Goal: Contribute content: Contribute content

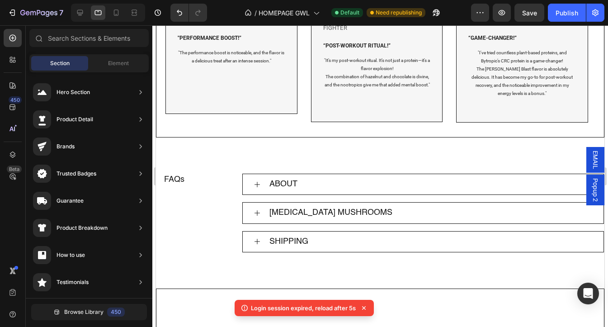
scroll to position [1459, 0]
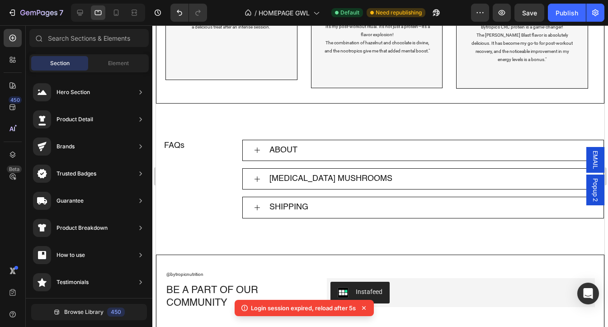
click at [365, 309] on icon at bounding box center [364, 308] width 9 height 9
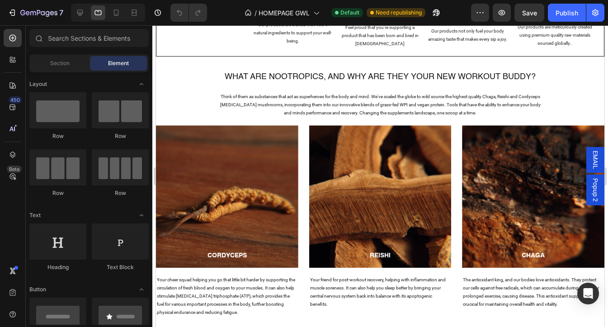
scroll to position [493, 0]
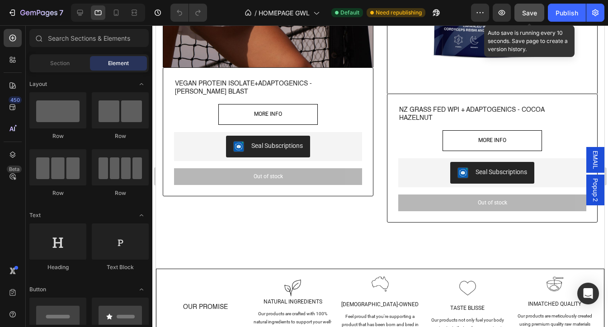
click at [527, 13] on span "Save" at bounding box center [529, 13] width 15 height 8
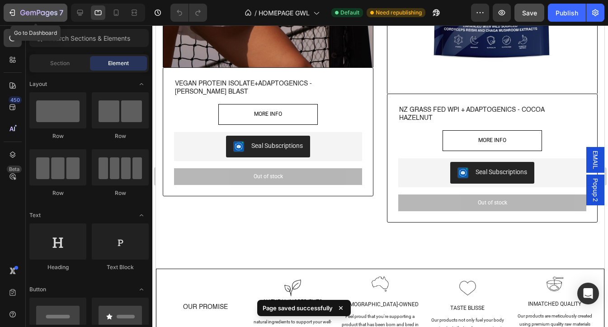
click at [10, 14] on icon "button" at bounding box center [12, 12] width 9 height 9
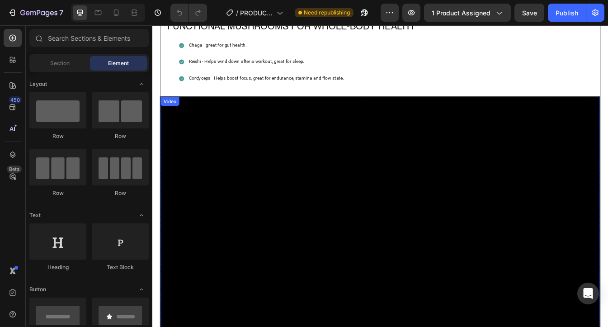
scroll to position [1376, 0]
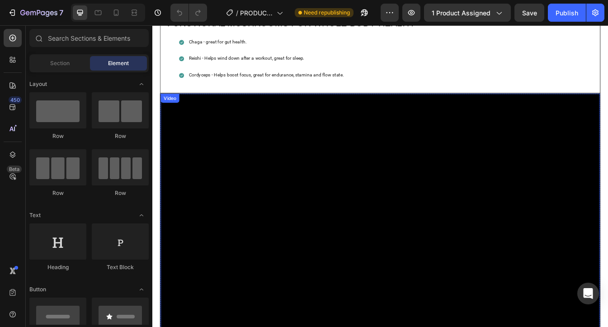
click at [361, 203] on video at bounding box center [423, 254] width 523 height 294
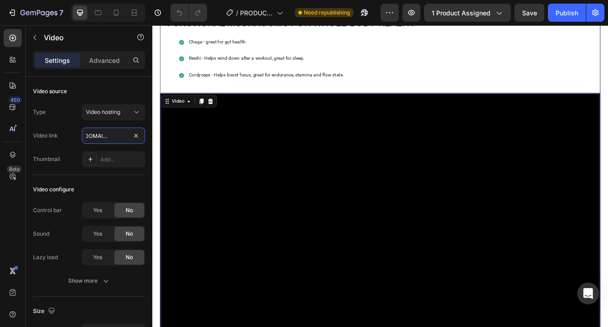
scroll to position [0, 173]
drag, startPoint x: 86, startPoint y: 136, endPoint x: 138, endPoint y: 144, distance: 53.0
click at [138, 144] on div "Type Video hosting Video link https://cdn.shopify.com/videos/c/o/v/7810993c280d…" at bounding box center [89, 135] width 112 height 63
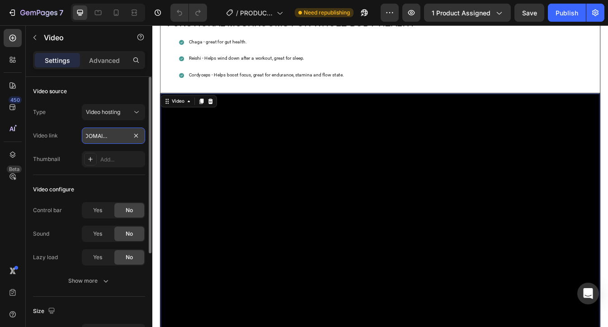
paste input "b6af471f62e74d398ed1a0ffdcadb103.mov"
type input "https://cdn.shopify.com/videos/c/o/v/b6af471f62e74d398ed1a0ffdcadb103.mov"
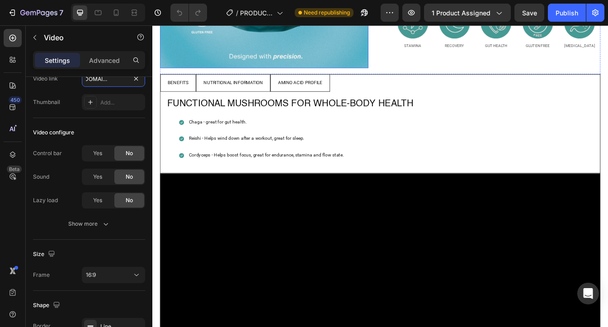
scroll to position [1282, 0]
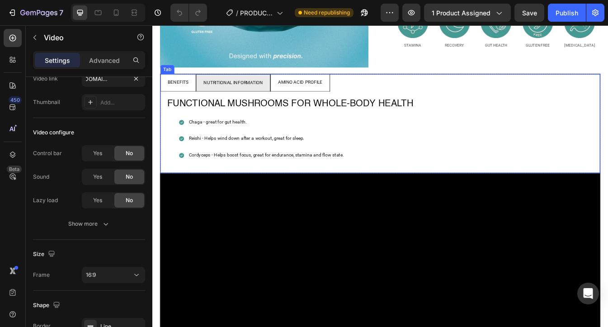
click at [235, 88] on div "NUTRITIONAL INFORMATION" at bounding box center [248, 94] width 73 height 13
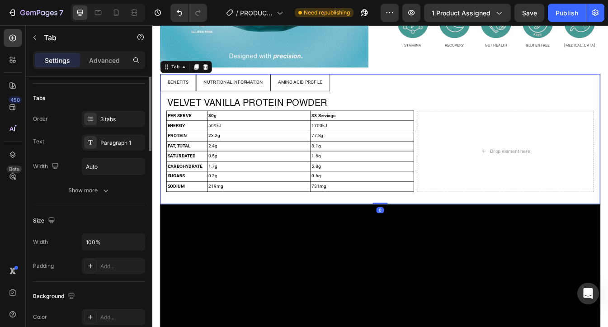
scroll to position [0, 0]
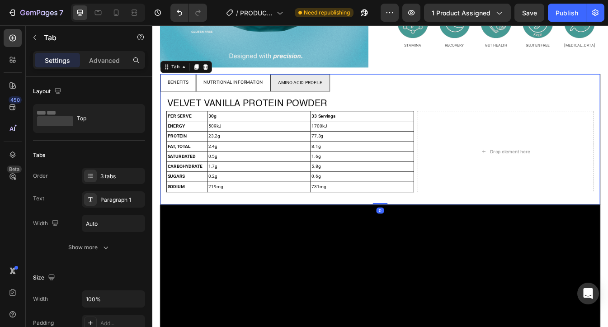
click at [310, 89] on p "AMINO ACID PROFILE" at bounding box center [328, 94] width 53 height 10
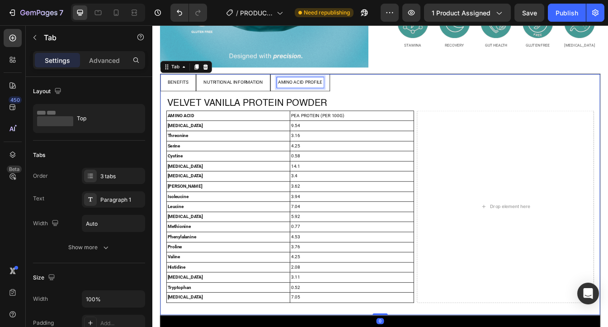
scroll to position [1281, 0]
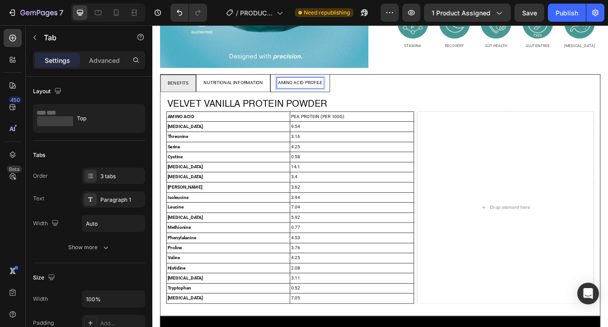
click at [189, 90] on p "BENEFITS" at bounding box center [183, 95] width 24 height 10
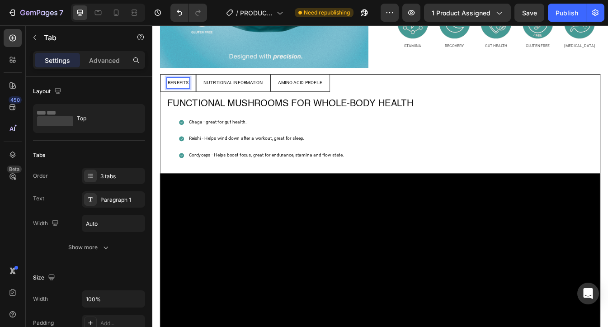
scroll to position [1281, 0]
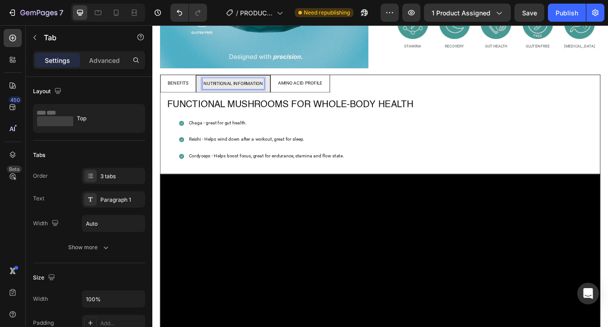
click at [241, 90] on p "NUTRITIONAL INFORMATION" at bounding box center [248, 95] width 71 height 10
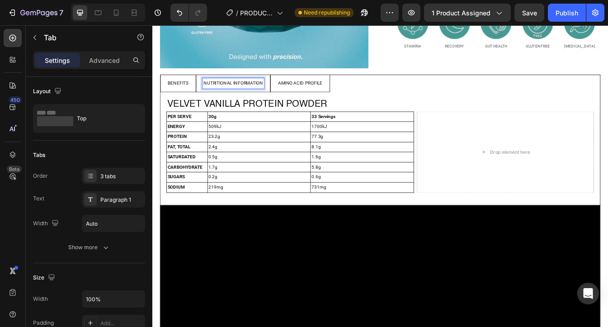
scroll to position [1280, 0]
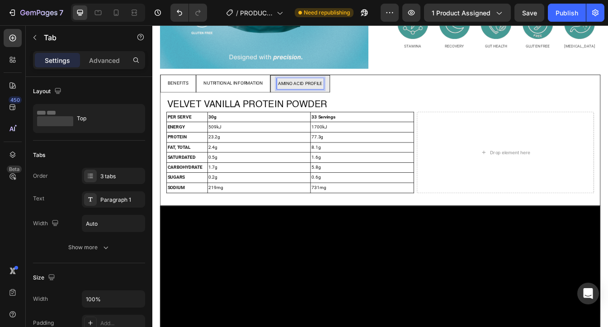
click at [352, 90] on p "AMINO ACID PROFILE" at bounding box center [328, 95] width 53 height 10
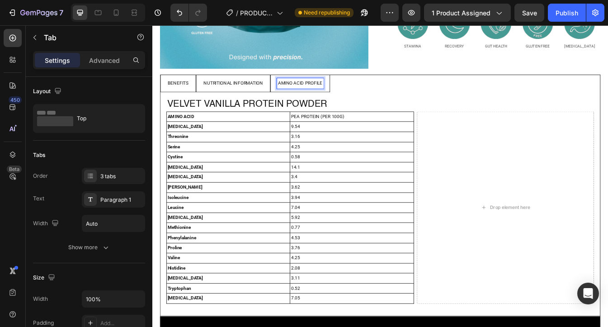
scroll to position [1280, 0]
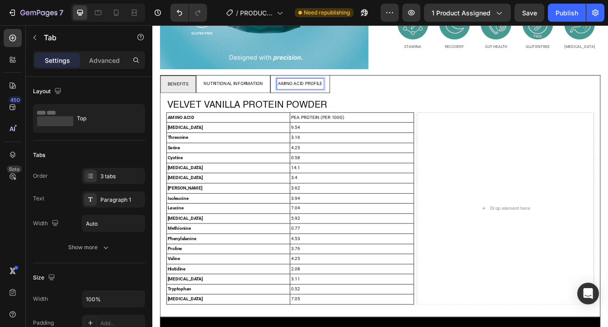
click at [196, 90] on div "BENEFITS" at bounding box center [183, 96] width 27 height 13
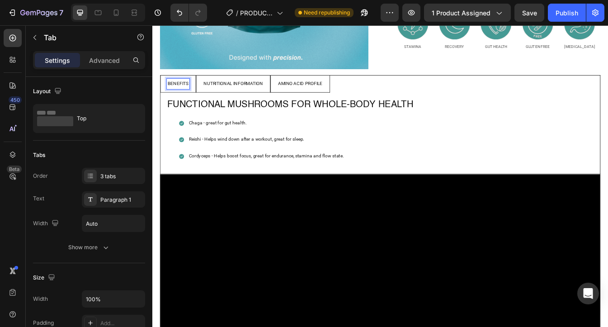
scroll to position [1280, 0]
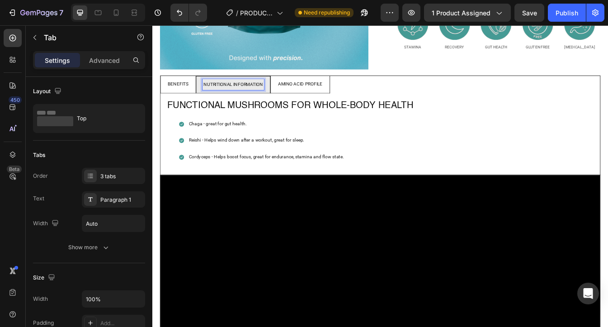
click at [236, 91] on p "NUTRITIONAL INFORMATION" at bounding box center [248, 96] width 71 height 10
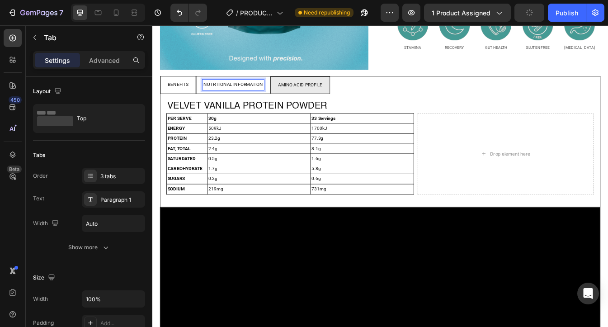
click at [322, 92] on p "AMINO ACID PROFILE" at bounding box center [328, 97] width 53 height 10
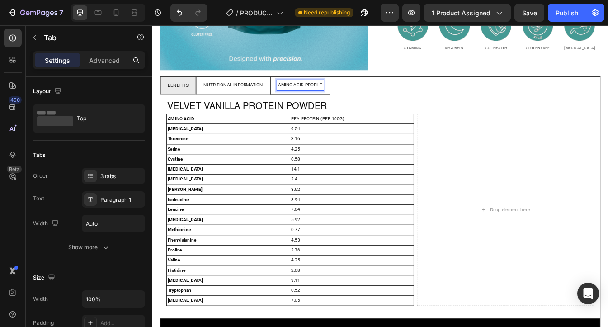
click at [181, 92] on p "BENEFITS" at bounding box center [183, 97] width 24 height 10
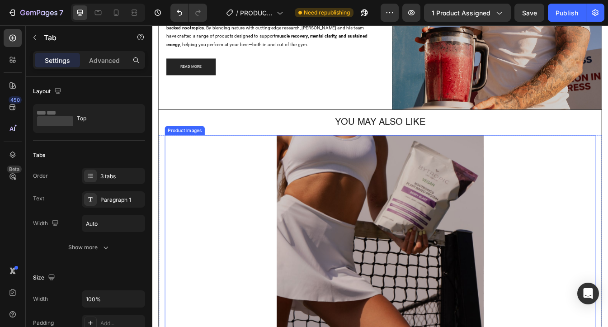
scroll to position [2892, 0]
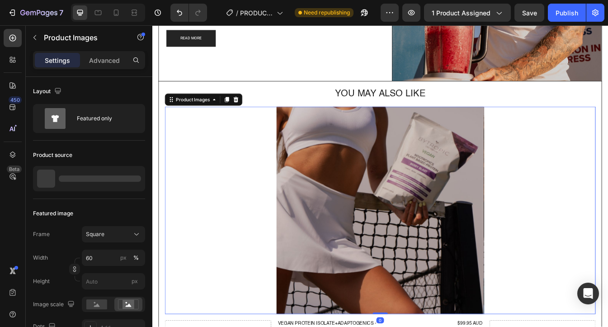
click at [377, 185] on img at bounding box center [423, 246] width 247 height 247
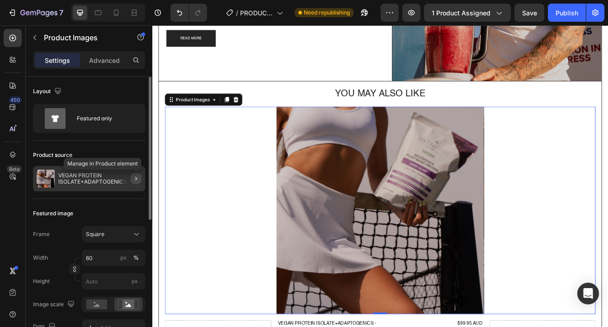
click at [133, 179] on icon "button" at bounding box center [136, 178] width 7 height 7
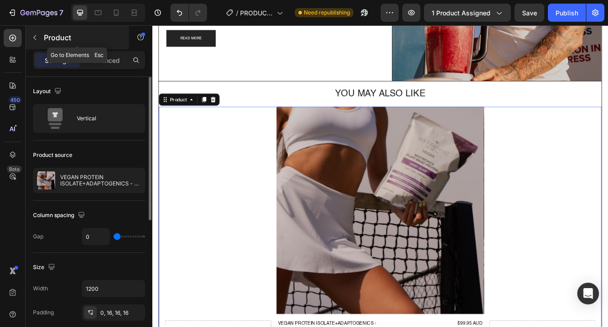
click at [36, 41] on icon "button" at bounding box center [34, 37] width 7 height 7
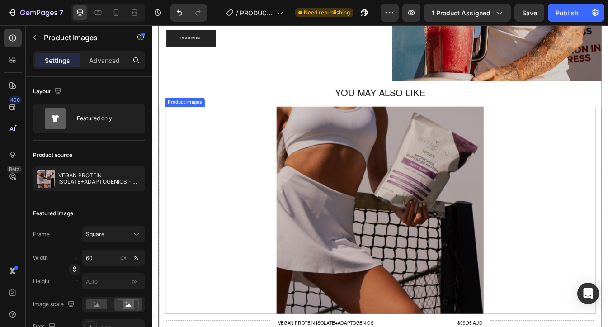
click at [371, 236] on img at bounding box center [423, 246] width 247 height 247
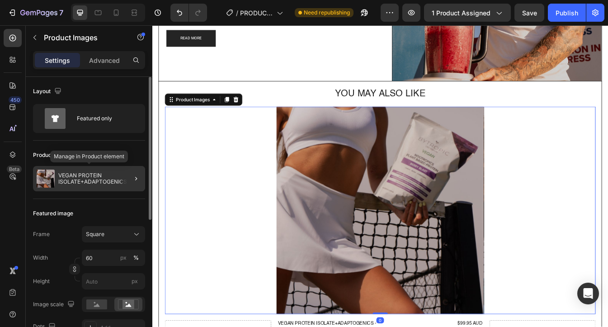
click at [105, 172] on p "VEGAN PROTEIN ISOLATE+ADAPTOGENICS - [PERSON_NAME] BLAST" at bounding box center [99, 178] width 83 height 13
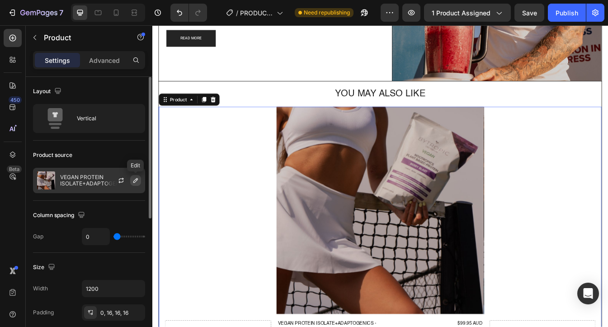
click at [133, 180] on icon "button" at bounding box center [135, 180] width 7 height 7
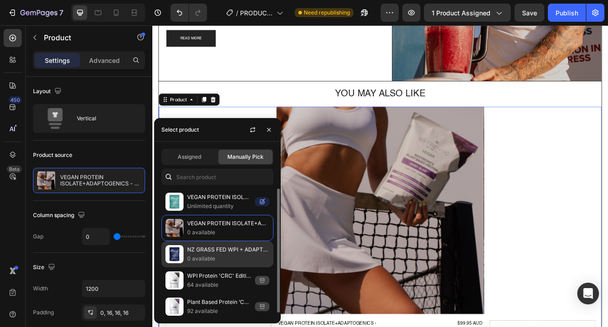
click at [231, 253] on p "NZ GRASS FED WPI + ADAPTOGENICS - COCOA HAZELNUT" at bounding box center [228, 249] width 82 height 9
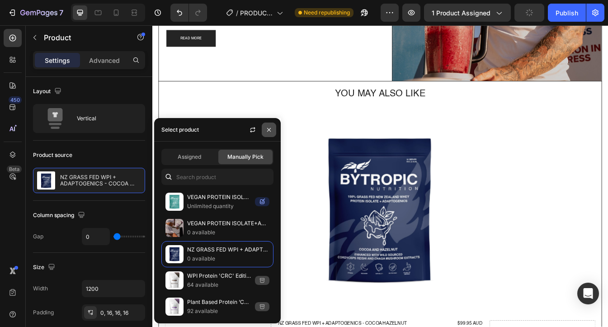
click at [266, 129] on icon "button" at bounding box center [269, 129] width 7 height 7
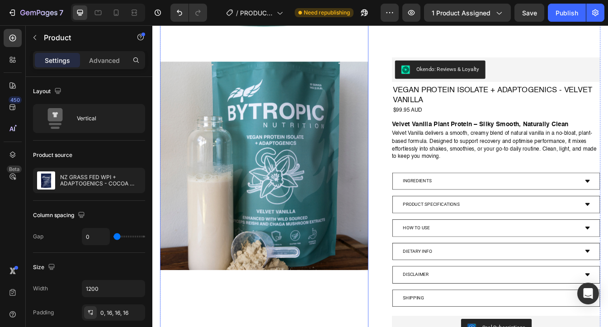
scroll to position [0, 0]
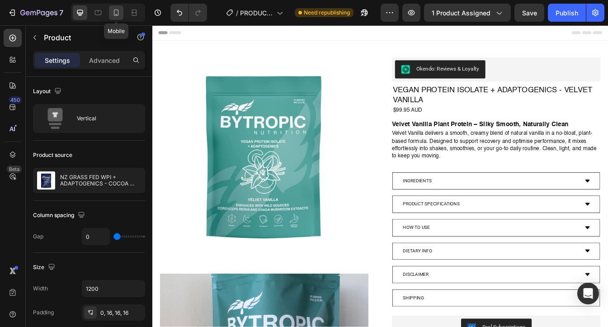
click at [117, 14] on icon at bounding box center [116, 12] width 5 height 6
type input "100%"
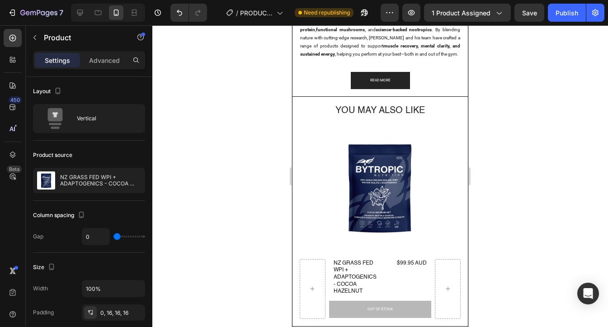
scroll to position [1927, 0]
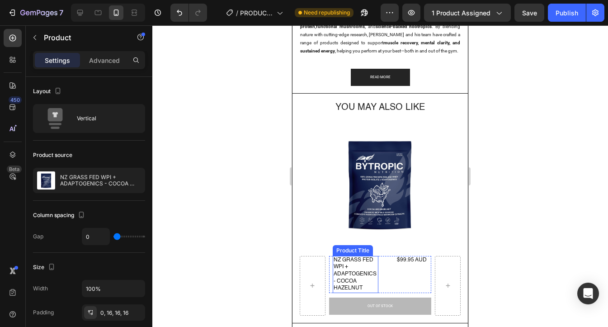
click at [337, 270] on h3 "NZ GRASS FED WPI + ADAPTOGENICS - COCOA HAZELNUT" at bounding box center [356, 274] width 46 height 37
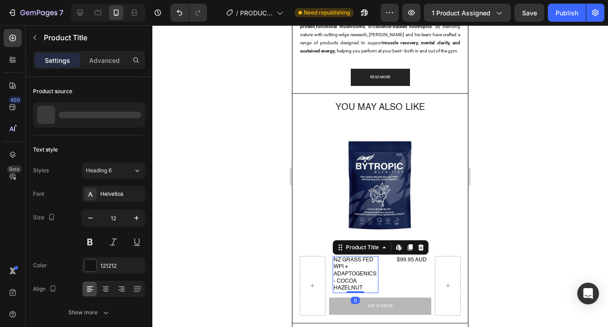
click at [337, 270] on h3 "NZ GRASS FED WPI + ADAPTOGENICS - COCOA HAZELNUT" at bounding box center [356, 274] width 46 height 37
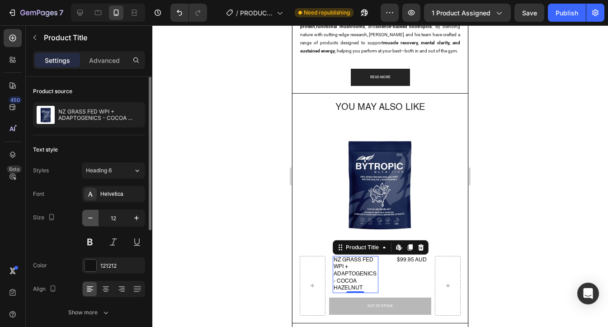
click at [90, 218] on icon "button" at bounding box center [90, 218] width 5 height 1
type input "11"
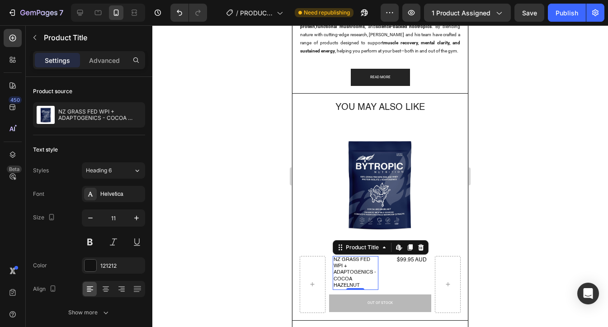
click at [558, 149] on div at bounding box center [380, 176] width 456 height 302
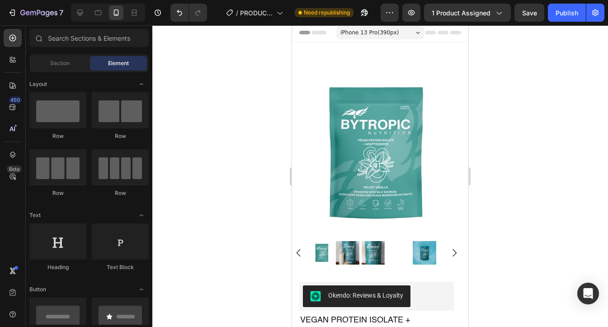
scroll to position [0, 0]
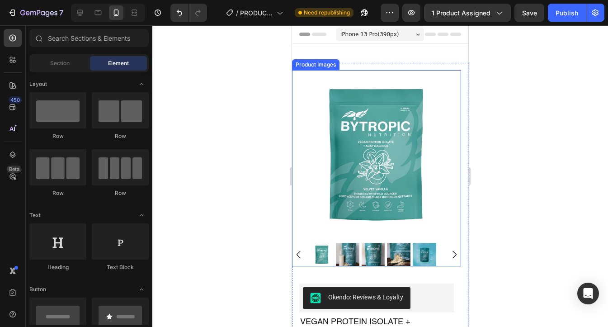
click at [346, 245] on img at bounding box center [348, 255] width 24 height 24
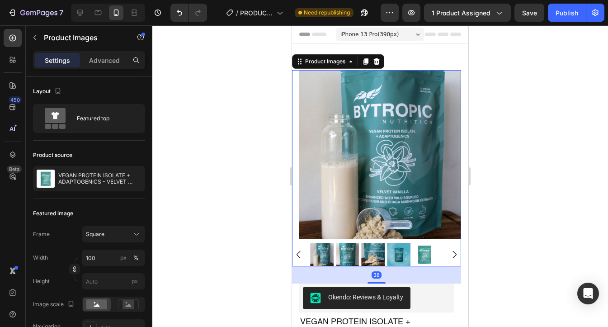
click at [349, 251] on img at bounding box center [348, 255] width 24 height 24
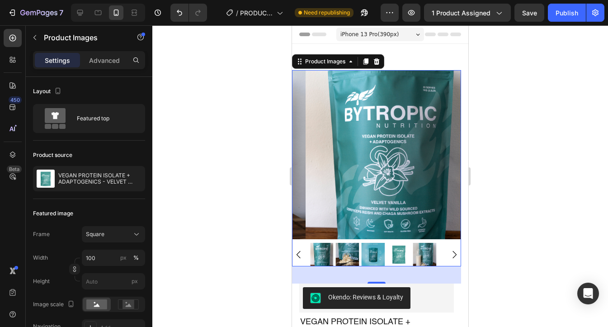
click at [373, 250] on img at bounding box center [374, 255] width 24 height 24
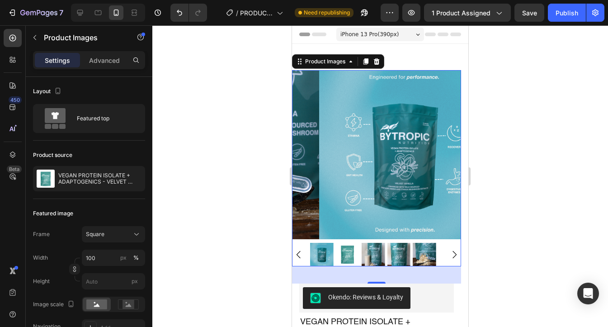
click at [344, 251] on img at bounding box center [348, 255] width 24 height 24
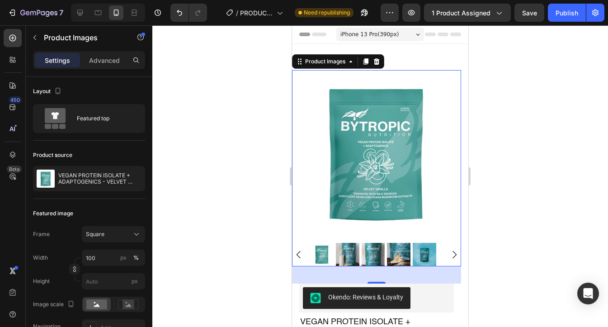
click at [344, 251] on img at bounding box center [348, 255] width 24 height 24
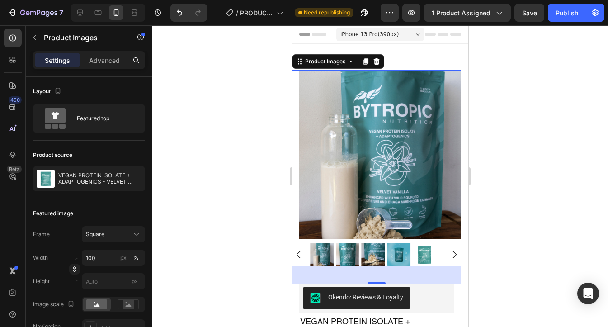
click at [344, 251] on img at bounding box center [348, 255] width 24 height 24
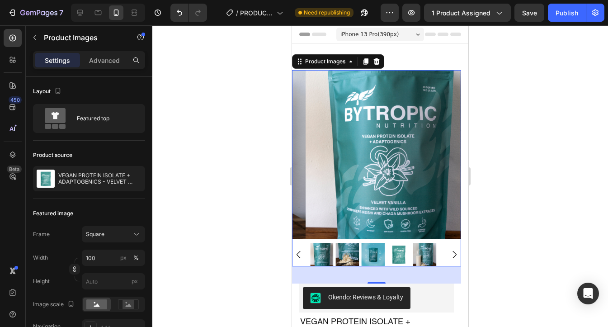
click at [344, 251] on img at bounding box center [348, 255] width 24 height 24
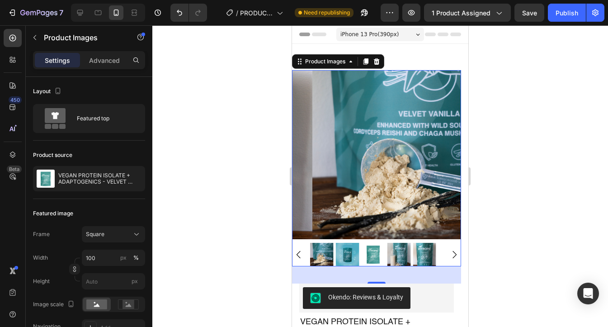
click at [344, 251] on img at bounding box center [348, 255] width 24 height 24
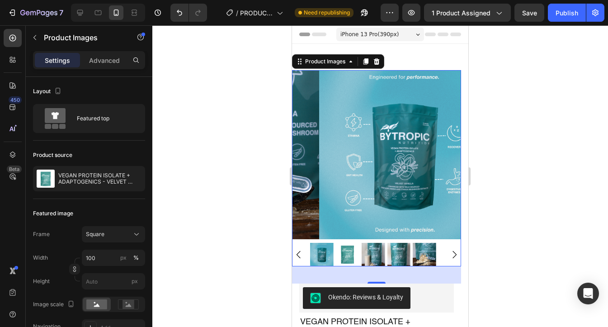
click at [344, 251] on img at bounding box center [348, 255] width 24 height 24
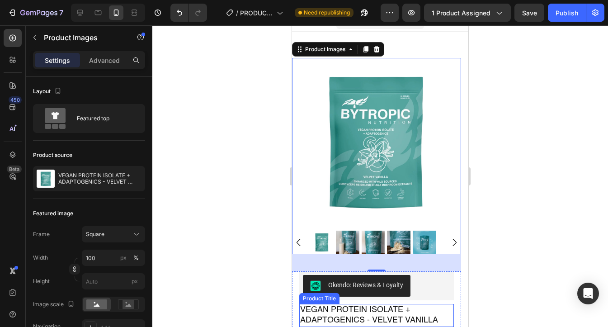
scroll to position [50, 0]
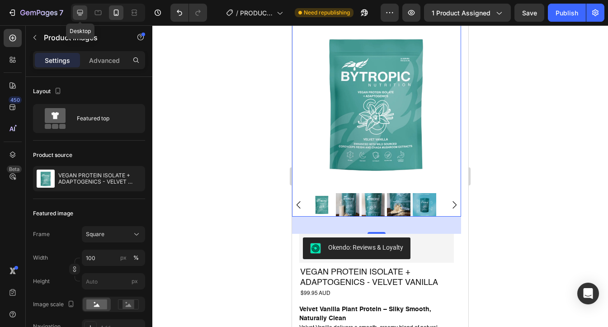
click at [85, 9] on div at bounding box center [80, 12] width 14 height 14
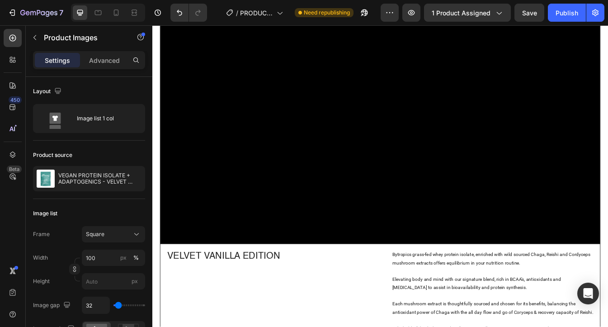
scroll to position [1381, 0]
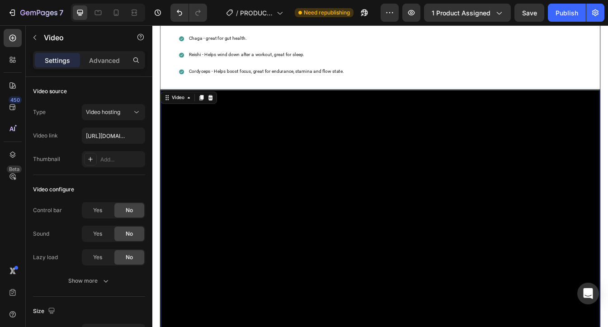
click at [270, 265] on video at bounding box center [423, 250] width 523 height 294
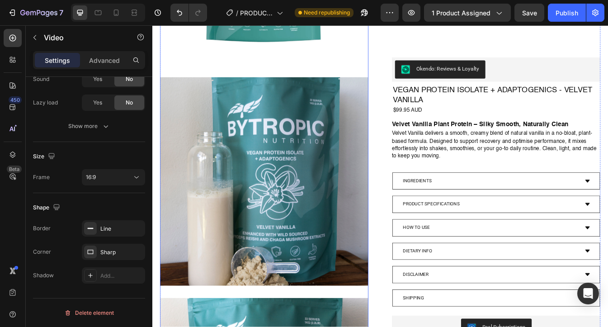
scroll to position [0, 0]
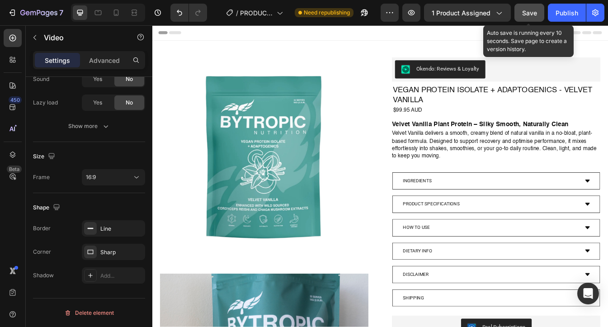
click at [531, 16] on span "Save" at bounding box center [529, 13] width 15 height 8
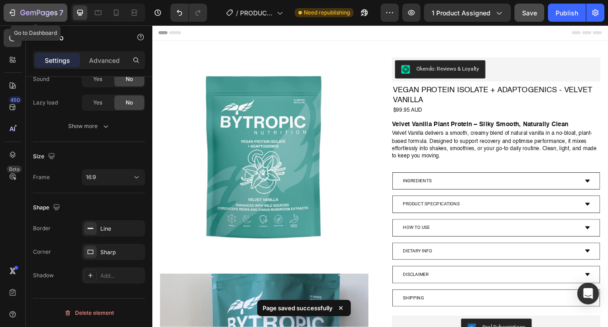
click at [13, 16] on icon "button" at bounding box center [12, 12] width 9 height 9
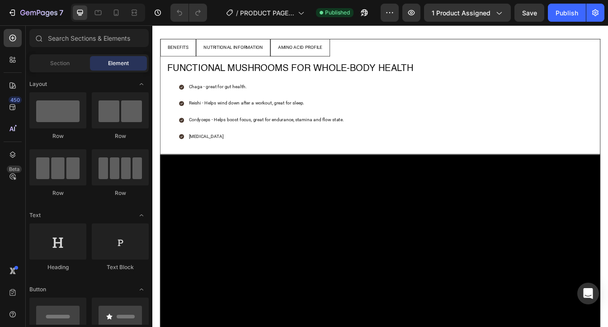
scroll to position [1337, 0]
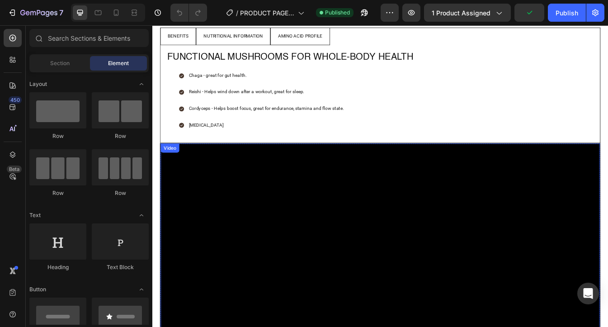
click at [312, 234] on video at bounding box center [423, 313] width 523 height 294
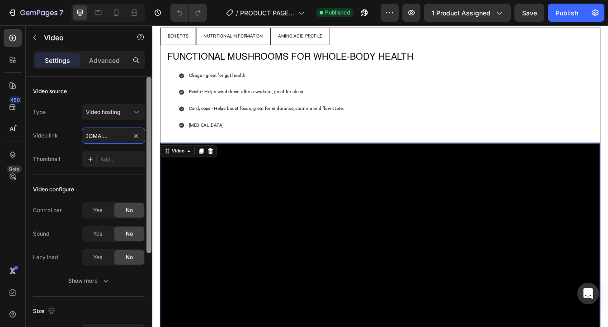
scroll to position [0, 173]
drag, startPoint x: 85, startPoint y: 136, endPoint x: 152, endPoint y: 136, distance: 66.5
click at [152, 136] on div "Video source Type Video hosting Video link https://cdn.shopify.com/videos/c/o/v…" at bounding box center [89, 215] width 127 height 276
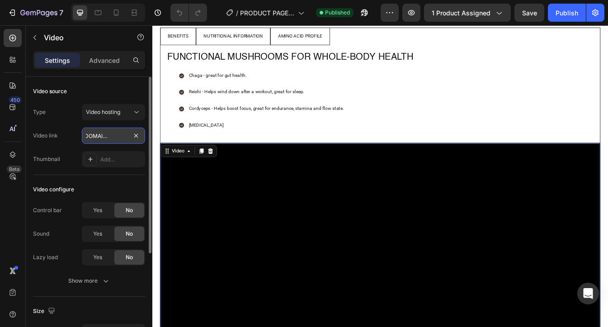
paste input "dec0ea65c5a41ec9b1e86733f283c14.mov"
type input "https://cdn.shopify.com/videos/c/o/v/7dec0ea65c5a41ec9b1e86733f283c14.mov"
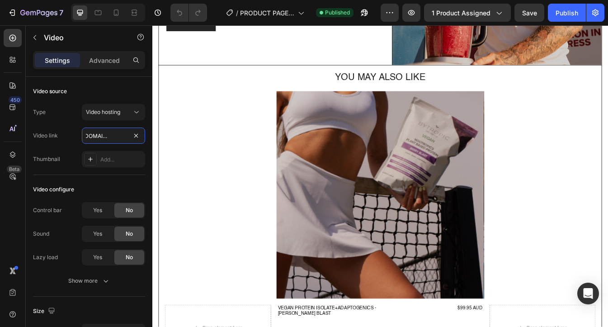
scroll to position [2975, 0]
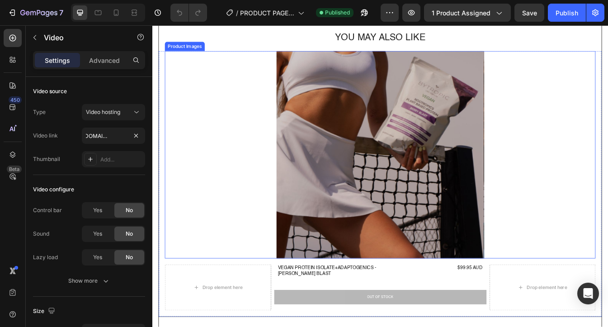
click at [422, 203] on img at bounding box center [423, 179] width 247 height 247
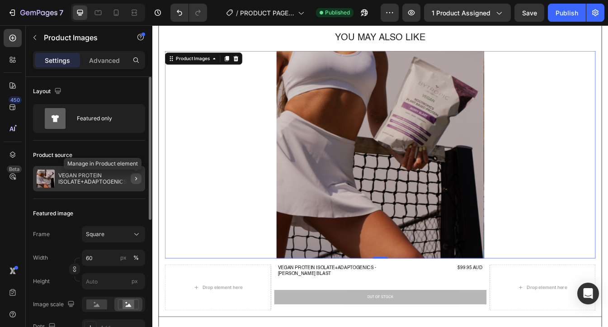
click at [133, 179] on icon "button" at bounding box center [136, 178] width 7 height 7
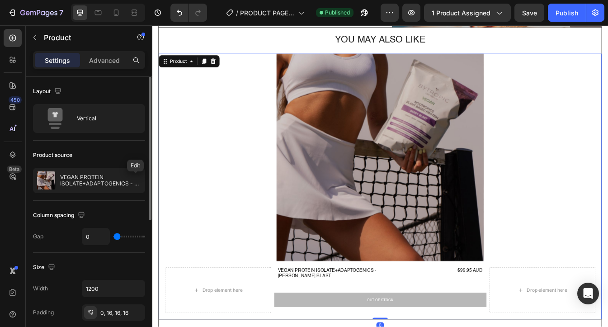
click at [0, 0] on icon "button" at bounding box center [0, 0] width 0 height 0
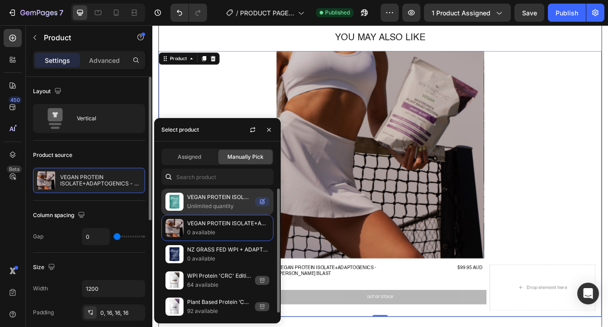
click at [215, 204] on p "Unlimited quantity" at bounding box center [219, 206] width 64 height 9
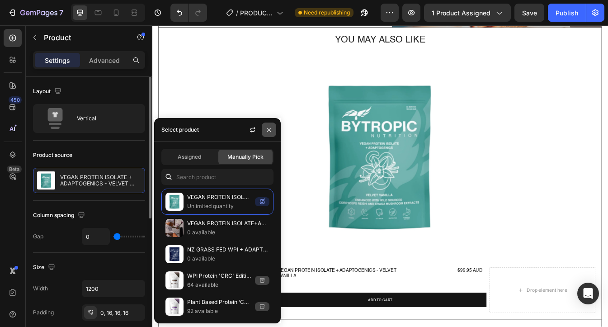
click at [270, 133] on button "button" at bounding box center [269, 130] width 14 height 14
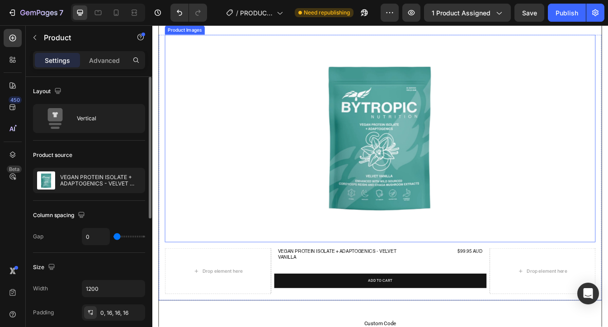
scroll to position [2994, 0]
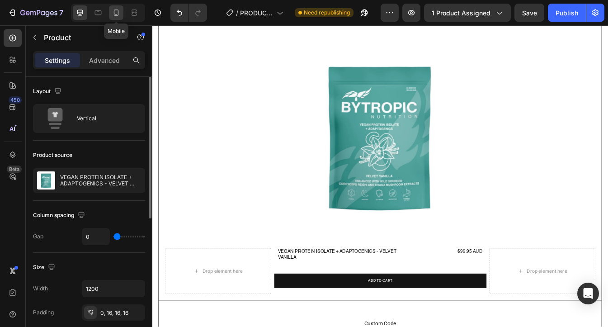
click at [117, 13] on icon at bounding box center [116, 12] width 9 height 9
type input "100%"
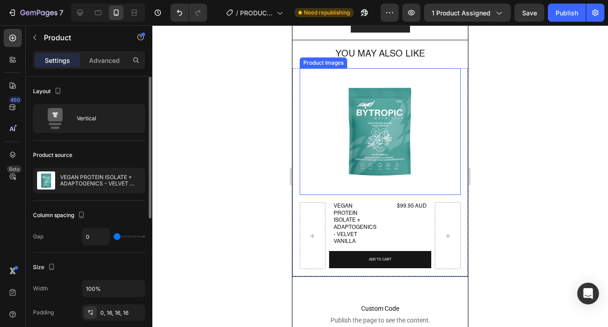
scroll to position [3116, 0]
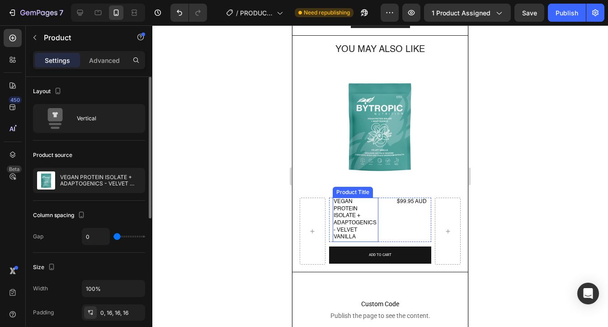
click at [346, 215] on h3 "VEGAN PROTEIN ISOLATE + ADAPTOGENICS - VELVET VANILLA" at bounding box center [356, 220] width 46 height 44
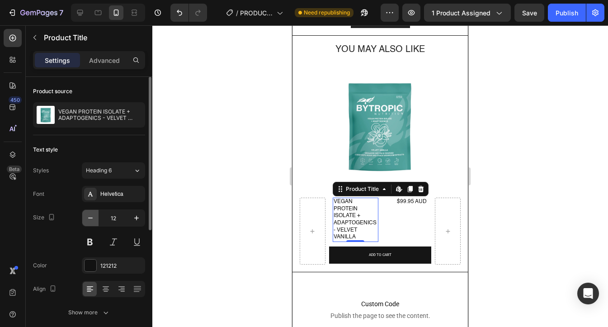
click at [89, 219] on icon "button" at bounding box center [90, 217] width 9 height 9
type input "11"
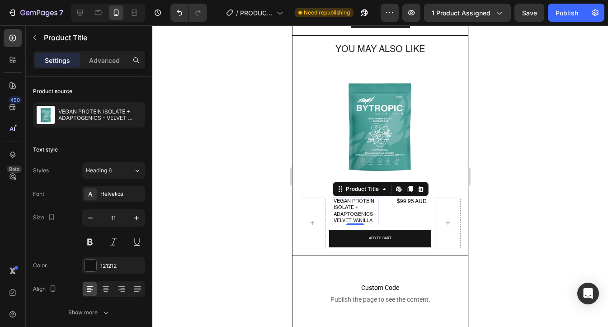
click at [519, 163] on div at bounding box center [380, 176] width 456 height 302
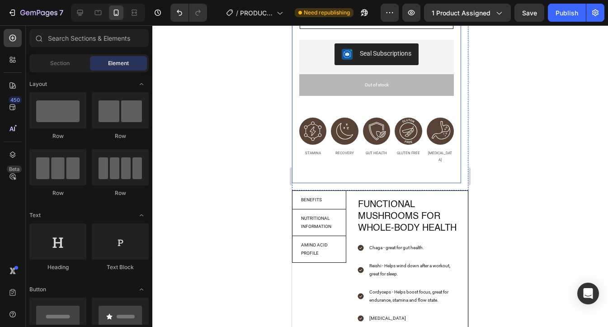
scroll to position [567, 0]
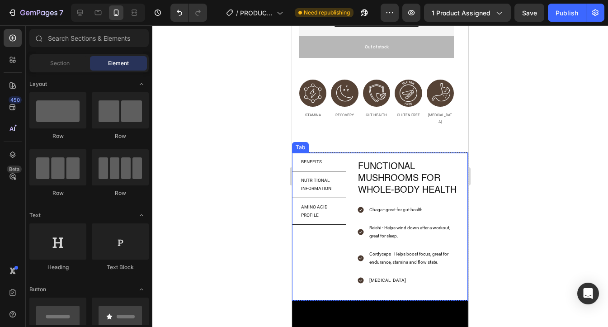
click at [318, 161] on p "BENEFITS" at bounding box center [311, 162] width 21 height 8
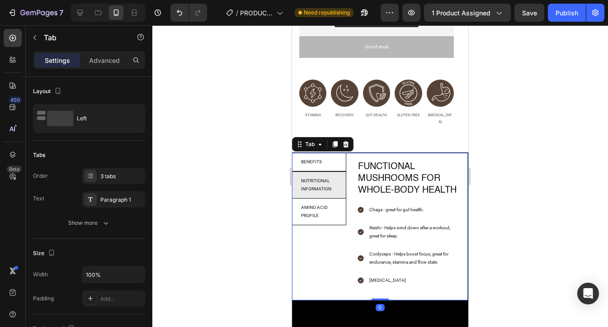
click at [326, 189] on p "NUTRITIONAL INFORMATION" at bounding box center [319, 185] width 36 height 16
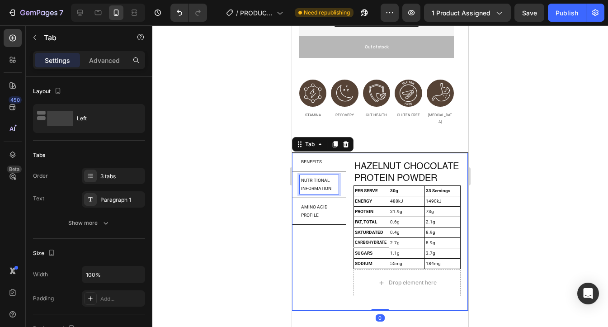
scroll to position [567, 0]
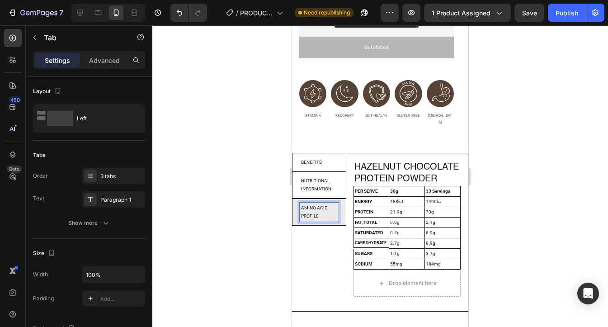
click at [318, 212] on p "AMINO ACID PROFILE" at bounding box center [319, 212] width 36 height 16
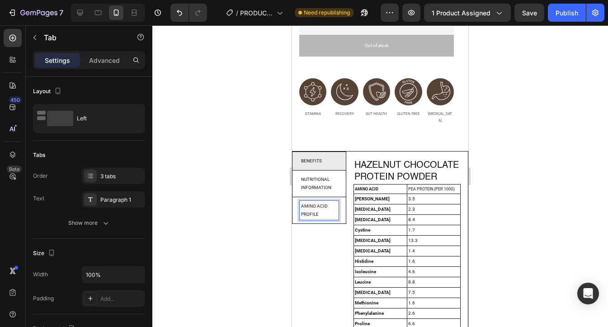
click at [314, 166] on div "BENEFITS" at bounding box center [312, 161] width 24 height 11
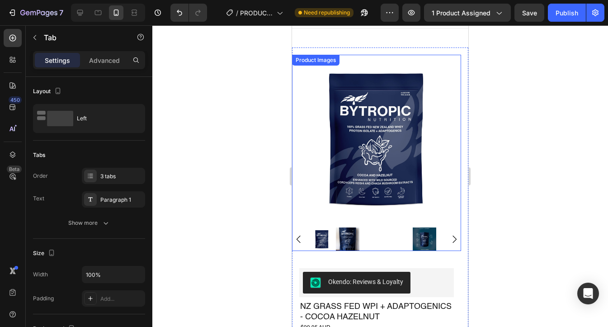
scroll to position [0, 0]
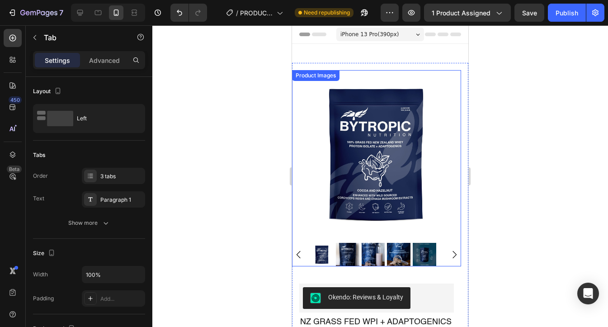
click at [449, 249] on icon "Carousel Next Arrow" at bounding box center [454, 254] width 11 height 11
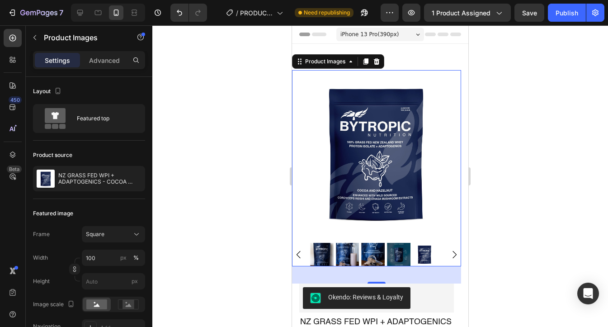
click at [300, 249] on icon "Carousel Back Arrow" at bounding box center [299, 254] width 11 height 11
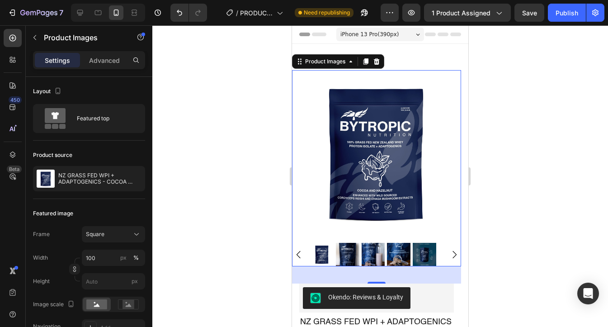
click at [349, 247] on img at bounding box center [348, 255] width 24 height 24
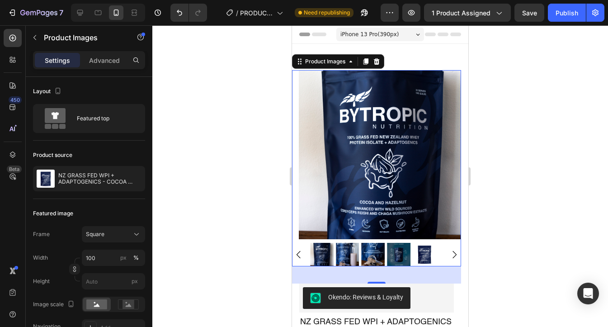
click at [349, 247] on img at bounding box center [348, 255] width 24 height 24
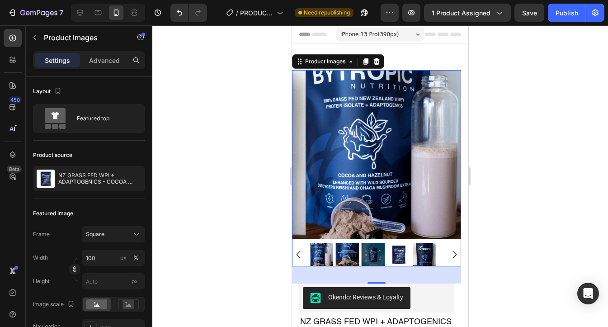
click at [349, 247] on img at bounding box center [348, 255] width 24 height 24
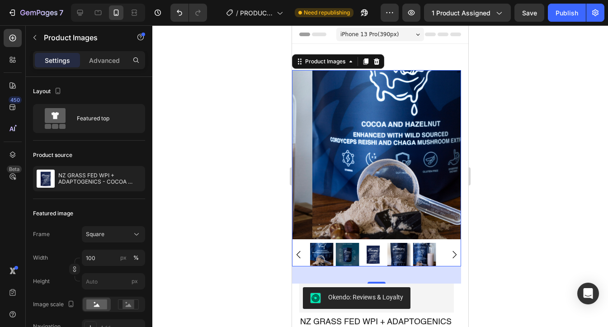
click at [350, 247] on img at bounding box center [348, 255] width 24 height 24
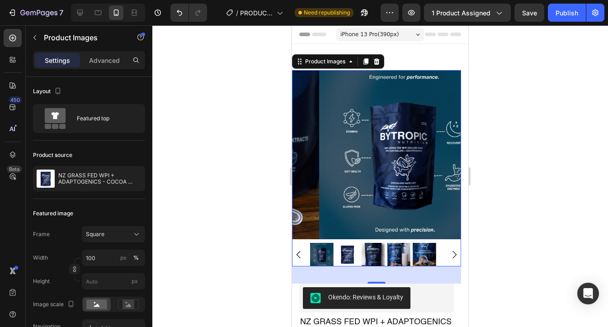
click at [350, 248] on img at bounding box center [348, 255] width 24 height 24
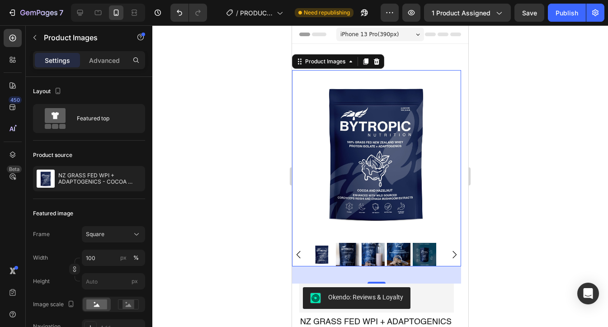
click at [547, 219] on div at bounding box center [380, 176] width 456 height 302
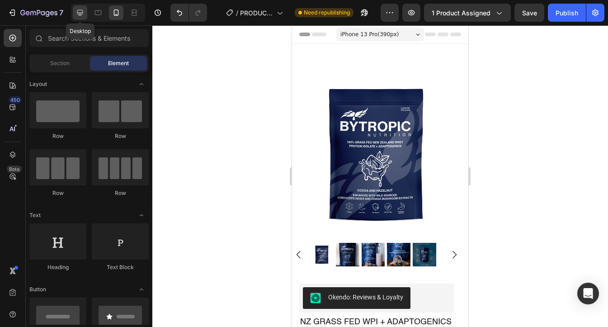
click at [81, 18] on div at bounding box center [80, 12] width 14 height 14
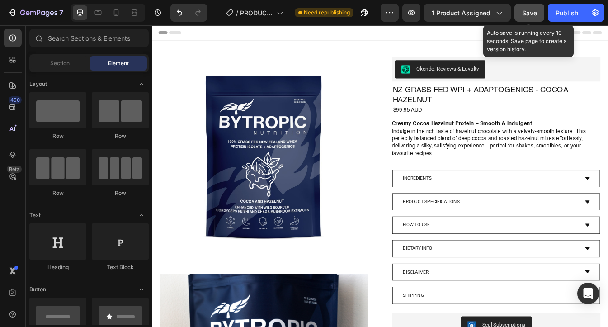
click at [531, 13] on span "Save" at bounding box center [529, 13] width 15 height 8
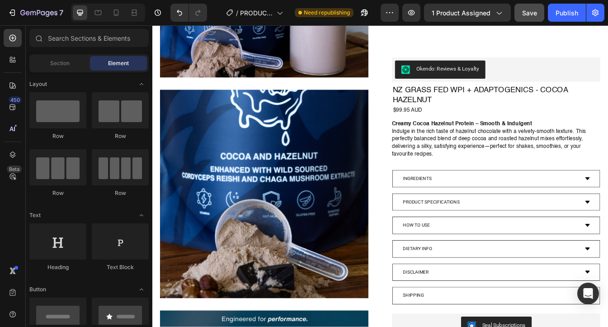
scroll to position [609, 0]
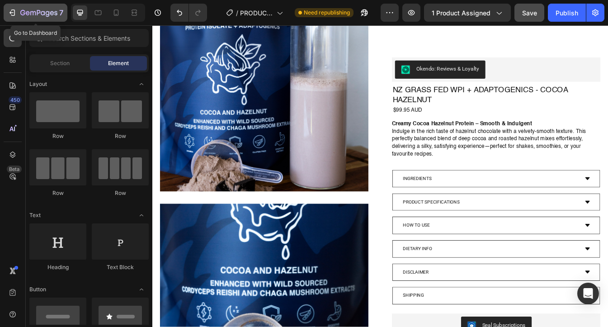
click at [17, 11] on div "7" at bounding box center [36, 12] width 56 height 11
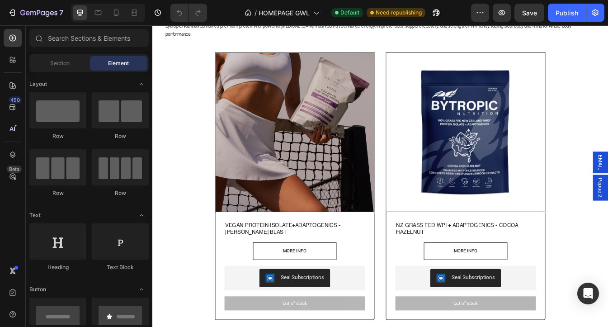
scroll to position [222, 0]
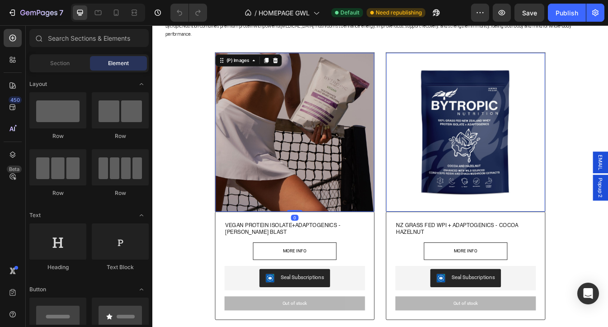
click at [317, 151] on img at bounding box center [322, 152] width 189 height 189
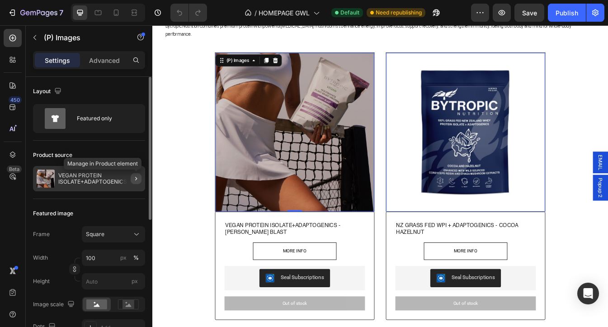
click at [133, 177] on icon "button" at bounding box center [136, 178] width 7 height 7
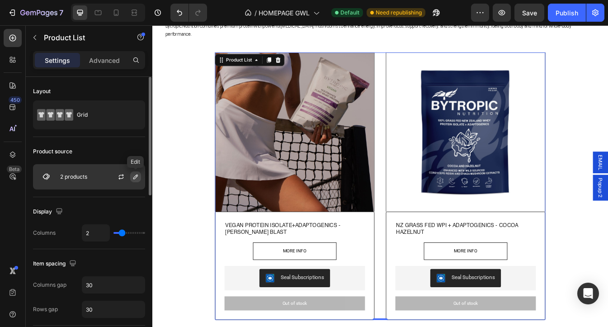
click at [133, 180] on icon "button" at bounding box center [135, 176] width 7 height 7
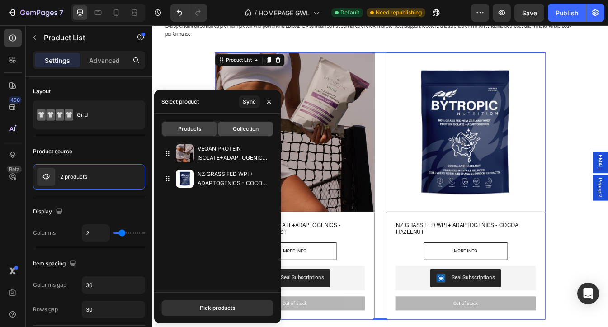
click at [248, 128] on span "Collection" at bounding box center [246, 129] width 26 height 8
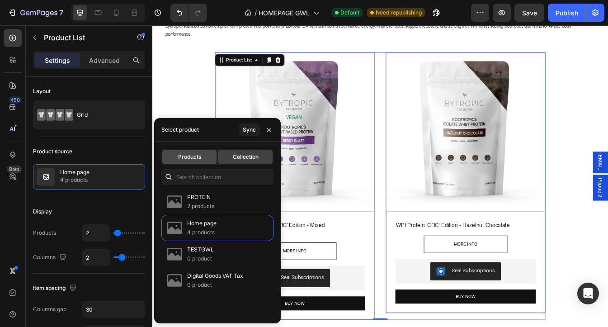
click at [180, 156] on span "Products" at bounding box center [189, 157] width 23 height 8
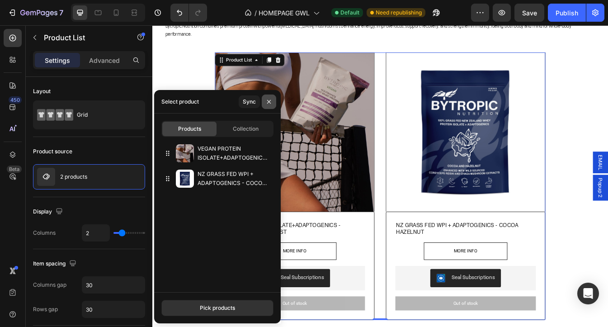
click at [273, 102] on button "button" at bounding box center [269, 102] width 14 height 14
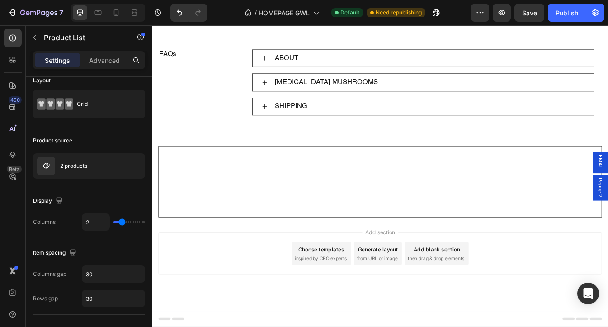
scroll to position [1418, 0]
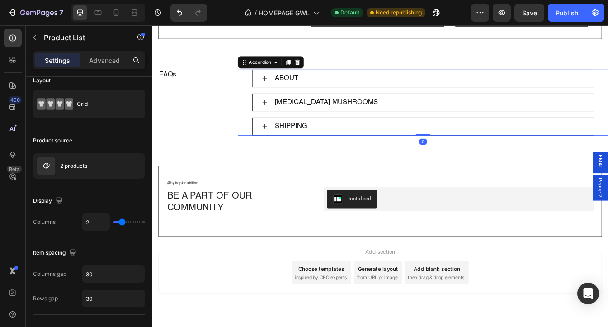
click at [339, 87] on div "ABOUT" at bounding box center [482, 88] width 370 height 13
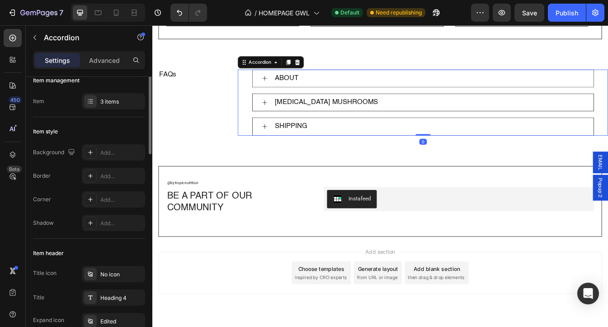
scroll to position [0, 0]
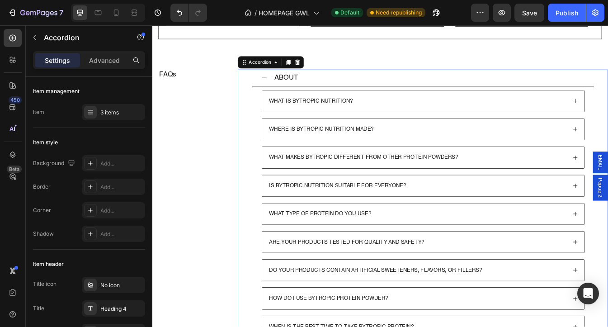
click at [339, 87] on div "ABOUT" at bounding box center [482, 88] width 371 height 13
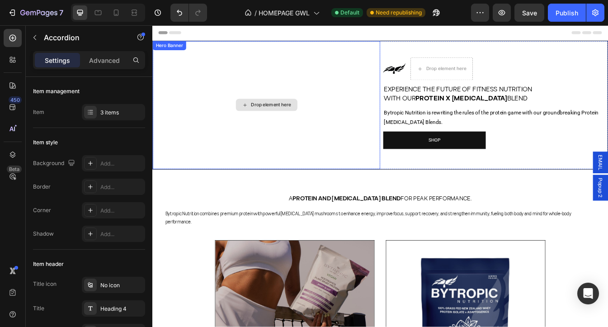
click at [307, 53] on div "Drop element here" at bounding box center [288, 120] width 271 height 152
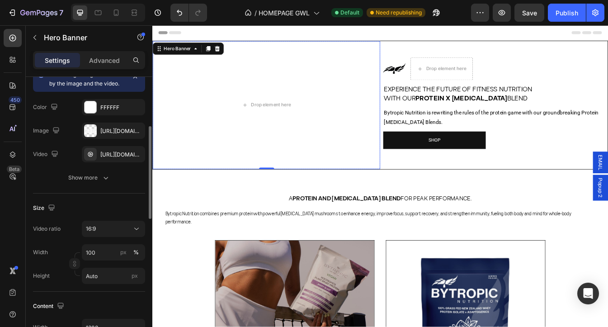
scroll to position [113, 0]
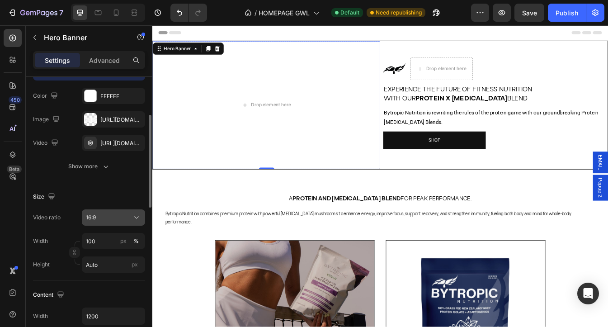
click at [109, 222] on div "16:9" at bounding box center [109, 217] width 46 height 8
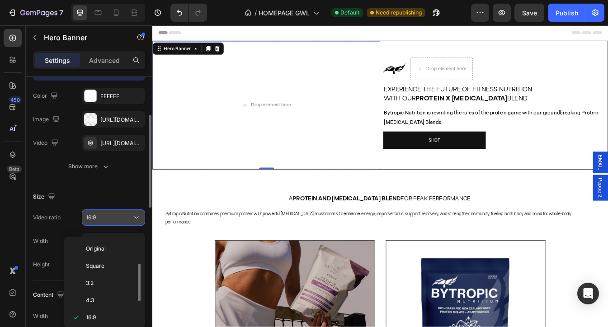
scroll to position [16, 0]
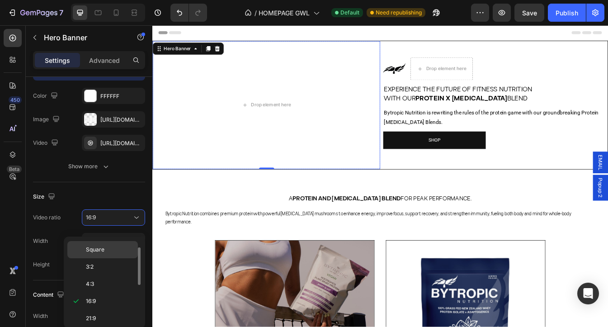
click at [110, 258] on div "Square" at bounding box center [102, 266] width 71 height 17
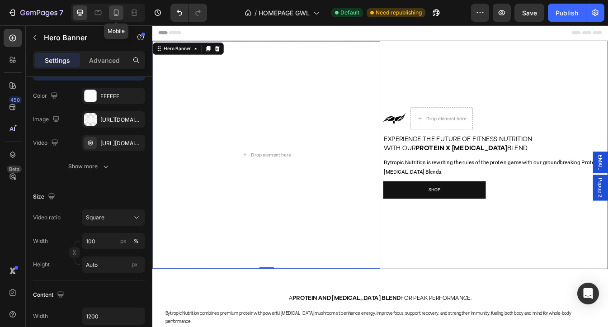
click at [118, 14] on icon at bounding box center [116, 12] width 5 height 6
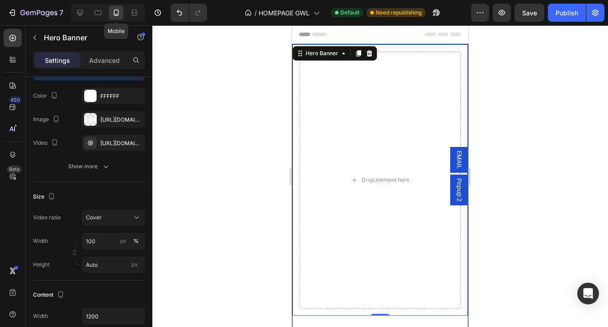
type input "600"
click at [85, 10] on div at bounding box center [80, 12] width 14 height 14
type input "1200"
type input "Auto"
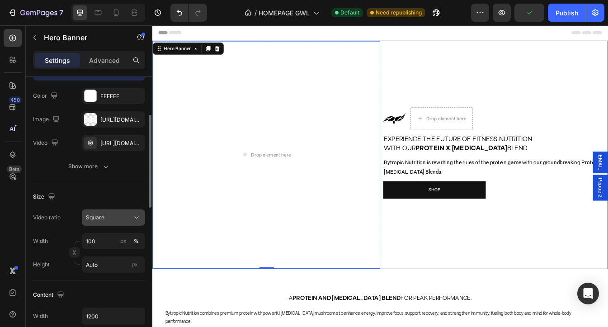
click at [117, 222] on div "Square" at bounding box center [109, 217] width 46 height 8
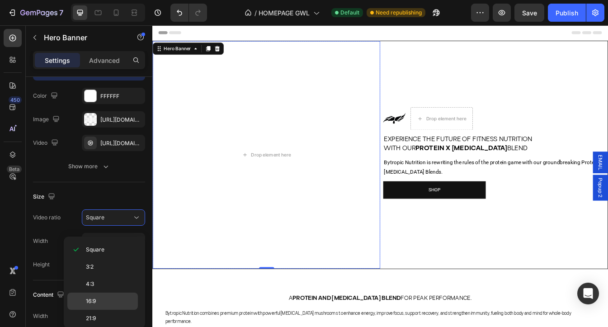
click at [101, 299] on p "16:9" at bounding box center [110, 301] width 48 height 8
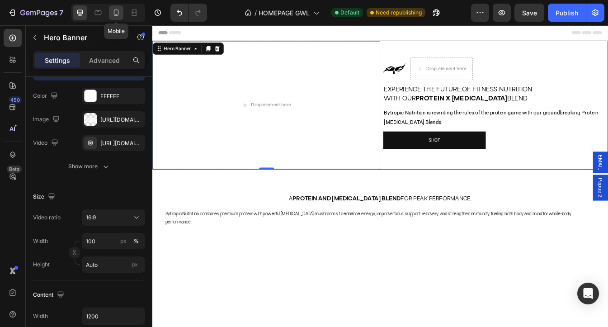
click at [118, 15] on icon at bounding box center [116, 12] width 9 height 9
type input "600"
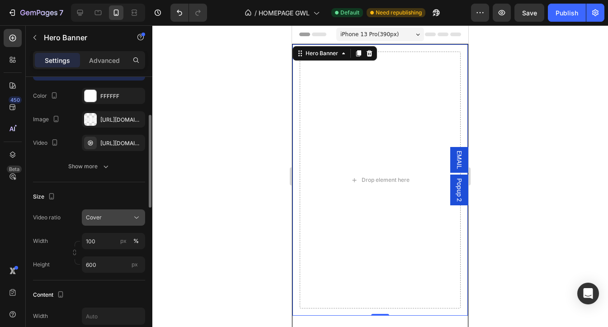
click at [118, 222] on div "Cover" at bounding box center [109, 217] width 46 height 8
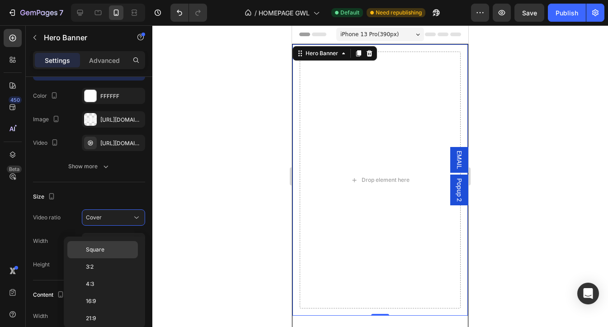
click at [110, 247] on p "Square" at bounding box center [110, 250] width 48 height 8
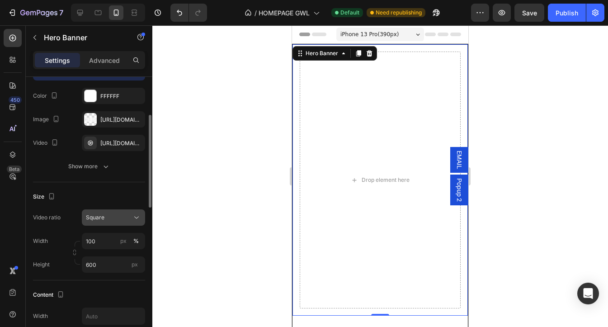
click at [112, 222] on div "Square" at bounding box center [109, 217] width 46 height 8
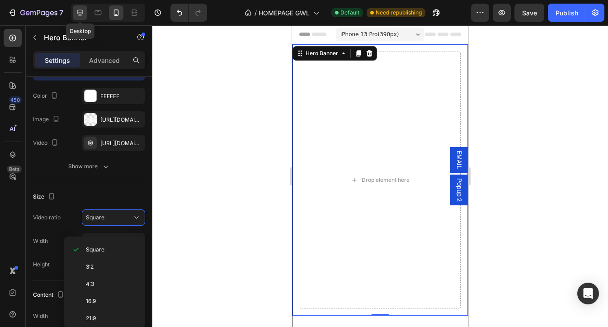
click at [85, 8] on div at bounding box center [80, 12] width 14 height 14
type input "1200"
type input "Auto"
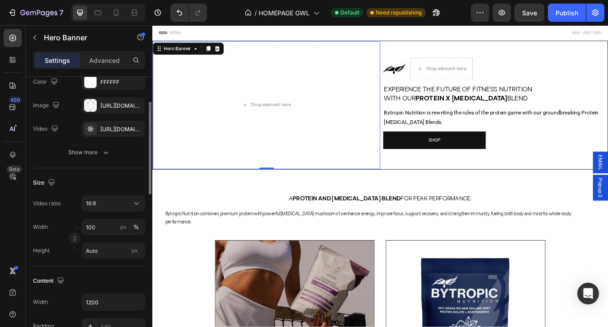
scroll to position [114, 0]
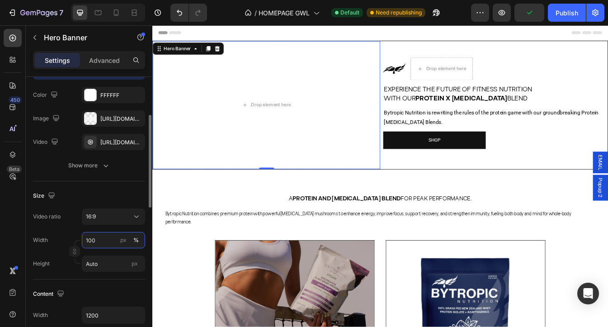
click at [101, 248] on input "100" at bounding box center [113, 240] width 63 height 16
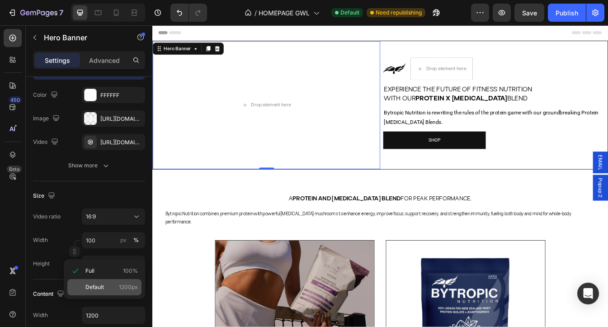
click at [96, 289] on span "Default" at bounding box center [94, 287] width 19 height 8
type input "1200"
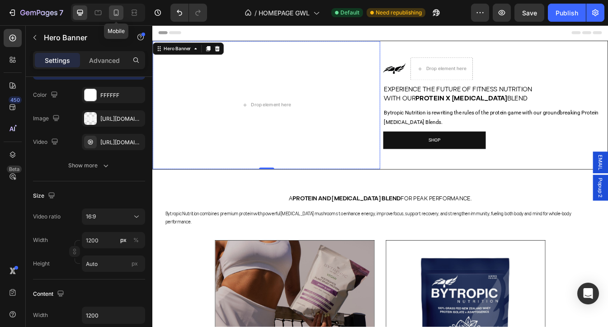
click at [117, 16] on icon at bounding box center [116, 12] width 9 height 9
type input "100"
type input "600"
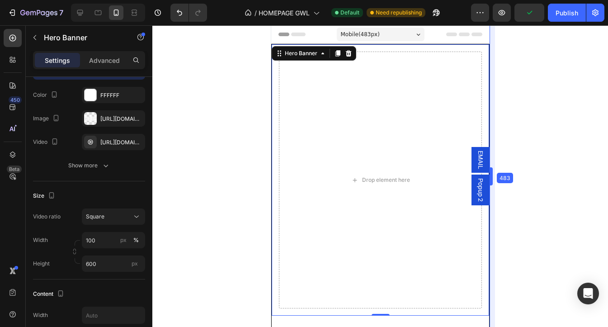
drag, startPoint x: 469, startPoint y: 141, endPoint x: 512, endPoint y: 146, distance: 42.4
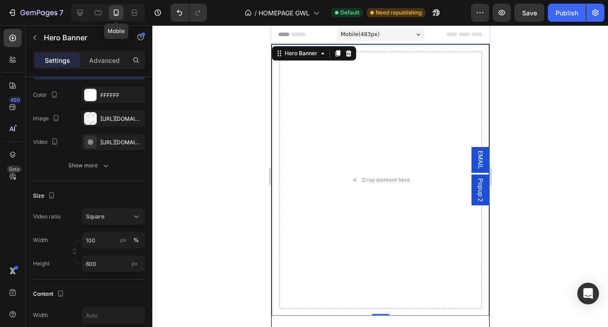
click at [115, 8] on icon at bounding box center [116, 12] width 9 height 9
click at [100, 12] on icon at bounding box center [98, 12] width 9 height 9
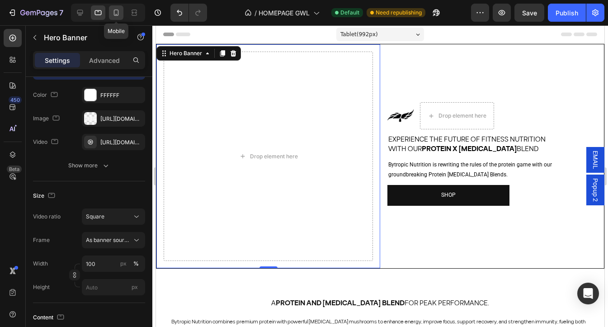
click at [119, 14] on icon at bounding box center [116, 12] width 9 height 9
type input "600"
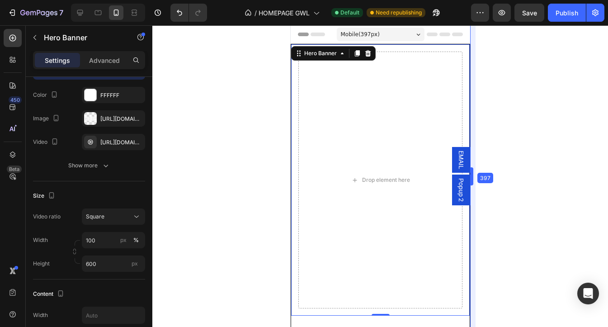
drag, startPoint x: 491, startPoint y: 213, endPoint x: 452, endPoint y: 222, distance: 39.7
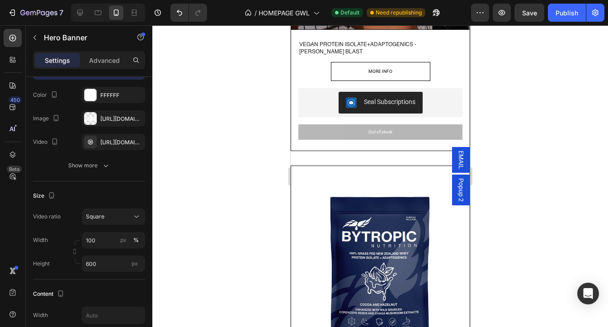
scroll to position [794, 0]
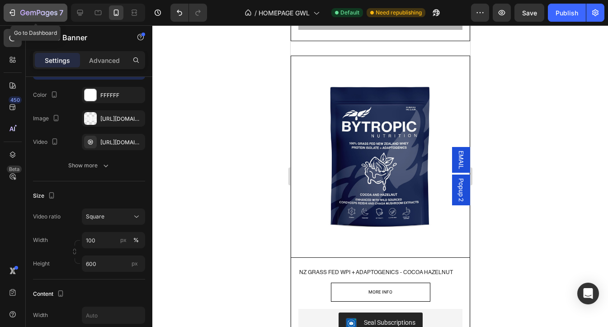
click at [12, 15] on icon "button" at bounding box center [12, 12] width 9 height 9
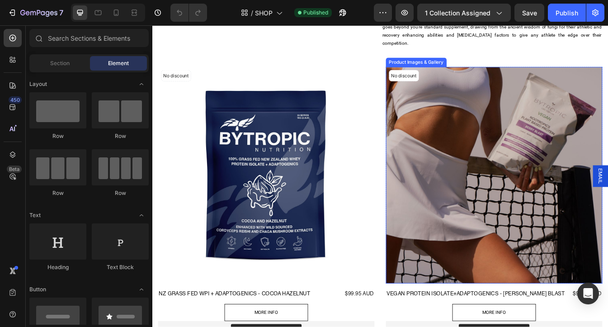
scroll to position [60, 0]
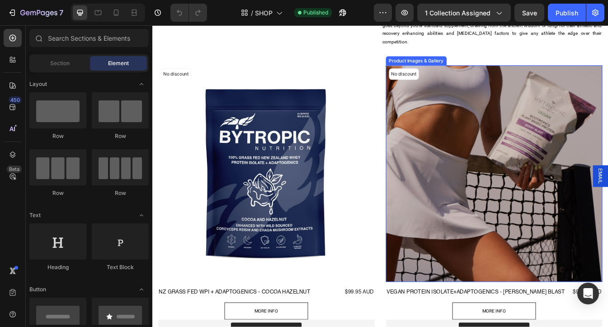
click at [485, 182] on img at bounding box center [560, 202] width 258 height 258
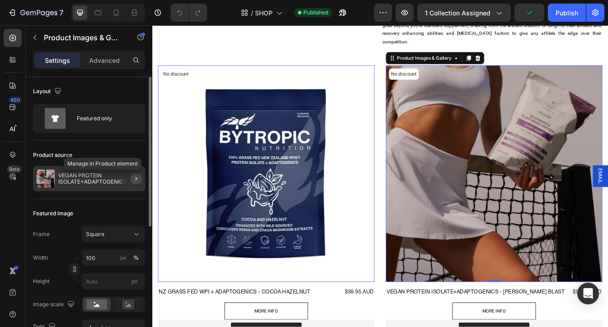
click at [133, 177] on icon "button" at bounding box center [136, 178] width 7 height 7
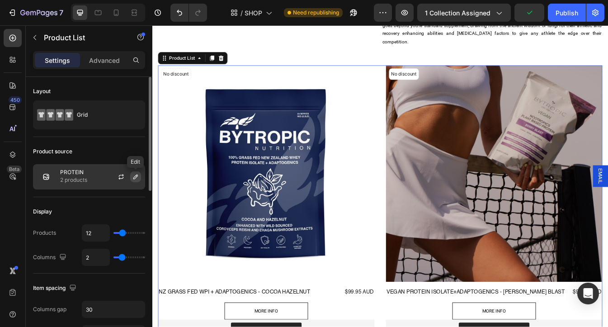
click at [136, 179] on icon "button" at bounding box center [135, 176] width 7 height 7
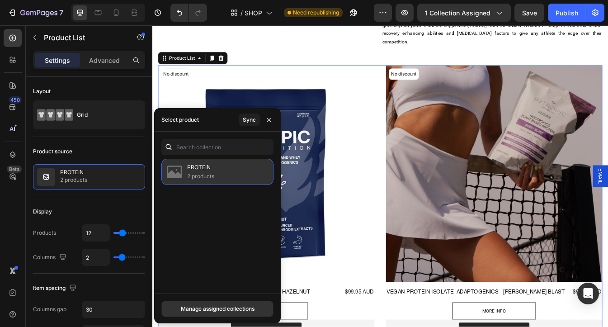
click at [228, 172] on div "PROTEIN 2 products" at bounding box center [217, 172] width 112 height 26
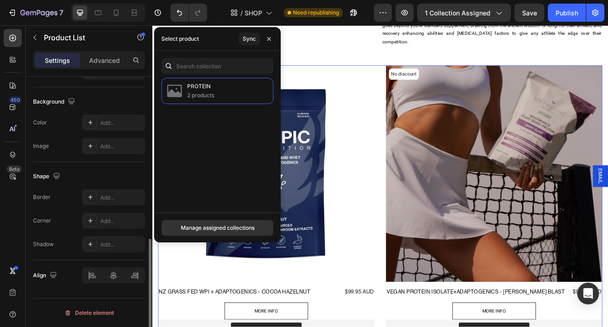
scroll to position [0, 0]
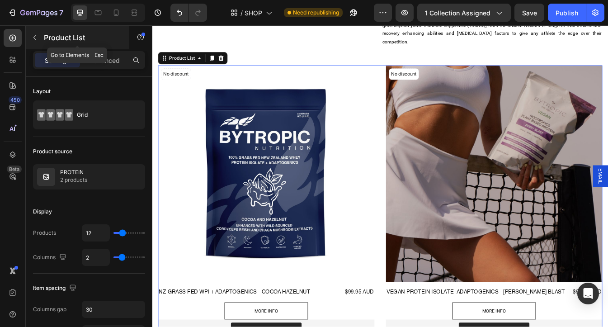
click at [35, 40] on icon "button" at bounding box center [34, 37] width 7 height 7
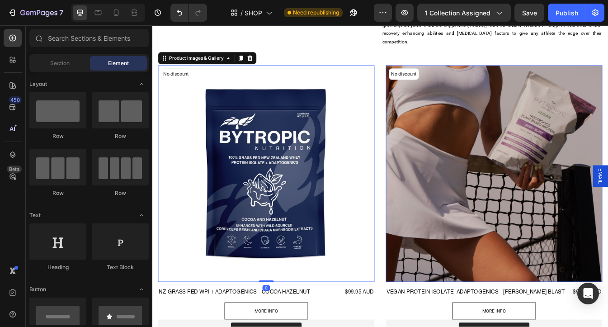
click at [373, 152] on img at bounding box center [288, 202] width 258 height 258
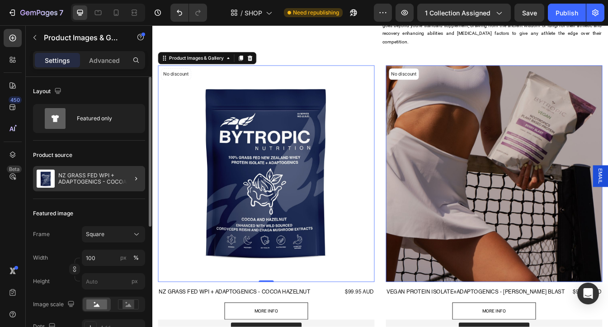
click at [126, 174] on div at bounding box center [132, 178] width 25 height 25
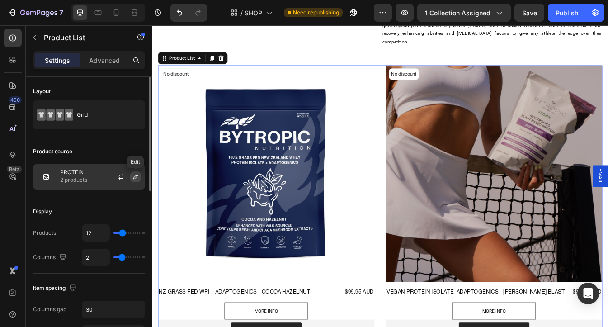
click at [132, 180] on icon "button" at bounding box center [135, 176] width 7 height 7
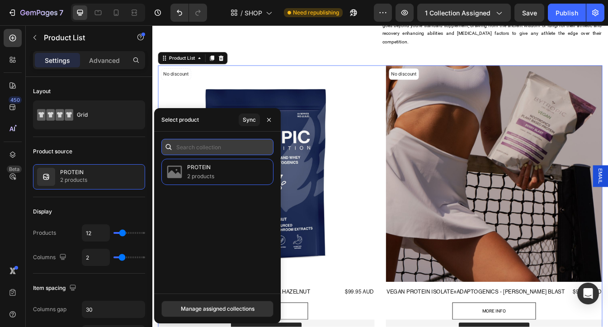
click at [205, 149] on input "text" at bounding box center [217, 147] width 112 height 16
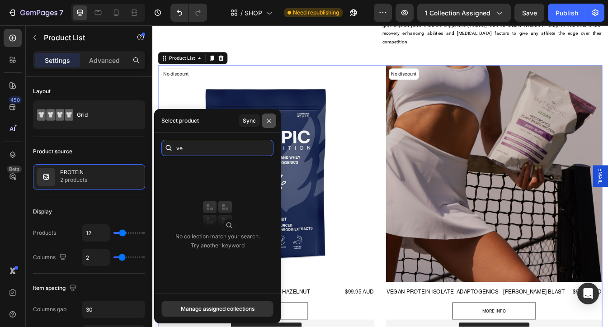
type input "ve"
click at [267, 119] on icon "button" at bounding box center [269, 121] width 4 height 4
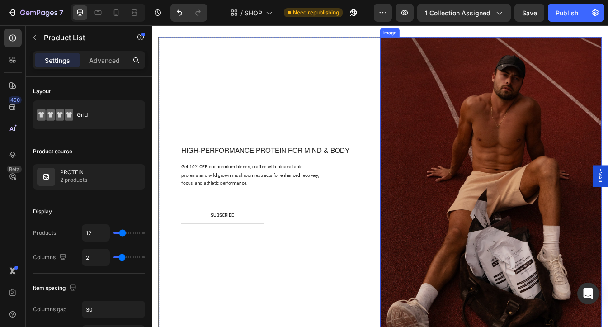
scroll to position [499, 0]
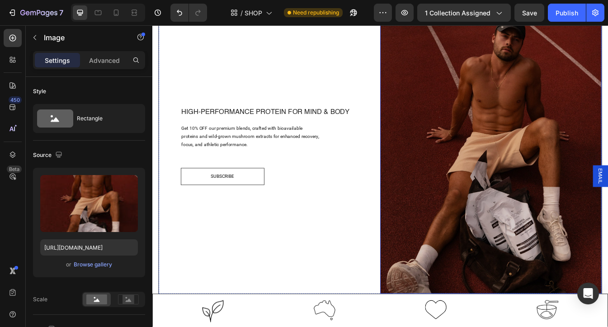
click at [551, 201] on img at bounding box center [556, 169] width 264 height 351
click at [85, 264] on div "Browse gallery" at bounding box center [93, 265] width 38 height 8
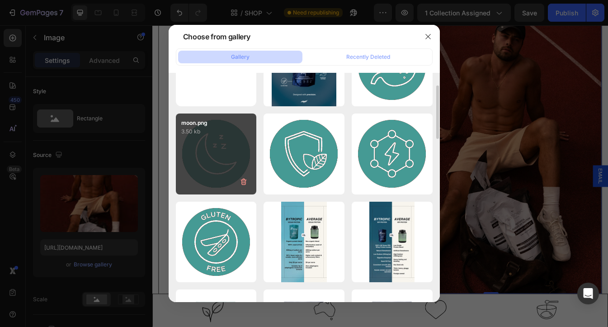
scroll to position [114, 0]
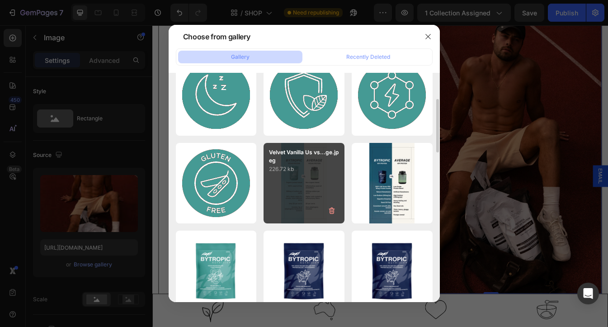
click at [313, 183] on div "Velvet Vanilla Us vs...ge.jpeg 226.72 kb" at bounding box center [304, 183] width 81 height 81
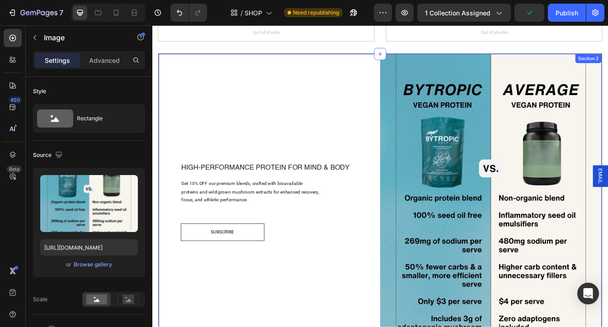
scroll to position [442, 0]
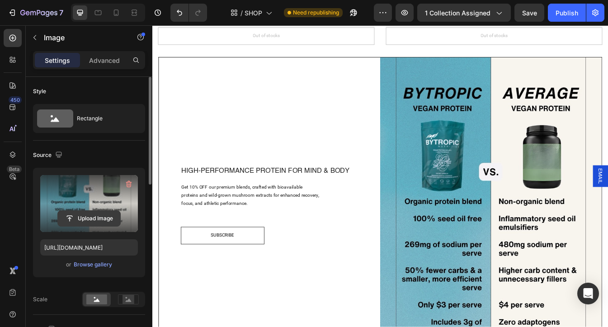
click at [87, 220] on input "file" at bounding box center [89, 218] width 62 height 15
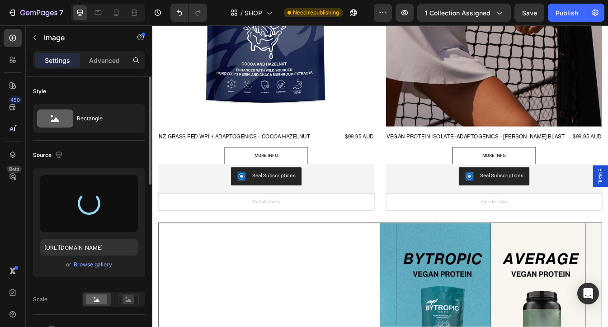
scroll to position [283, 0]
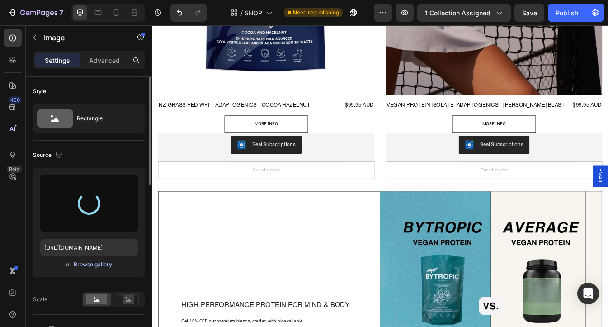
click at [90, 266] on div "Browse gallery" at bounding box center [93, 265] width 38 height 8
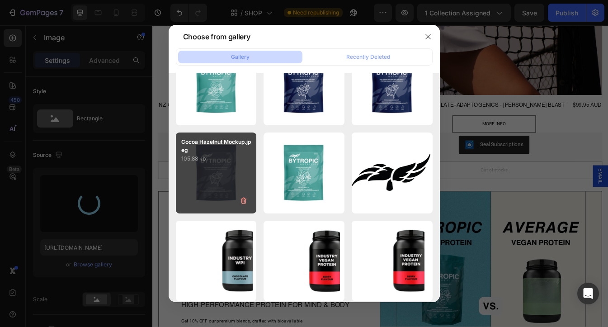
scroll to position [0, 0]
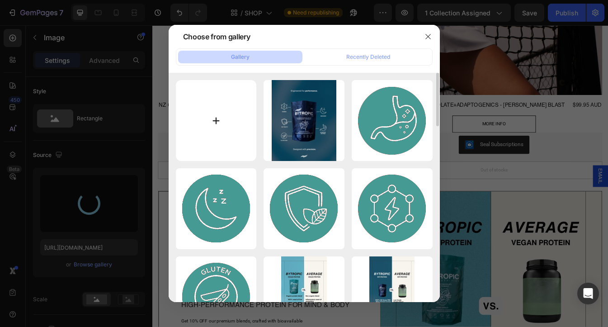
click at [214, 118] on input "file" at bounding box center [216, 120] width 81 height 81
type input "https://cdn.shopify.com/s/files/1/0637/3582/4553/files/gempages_550975774753031…"
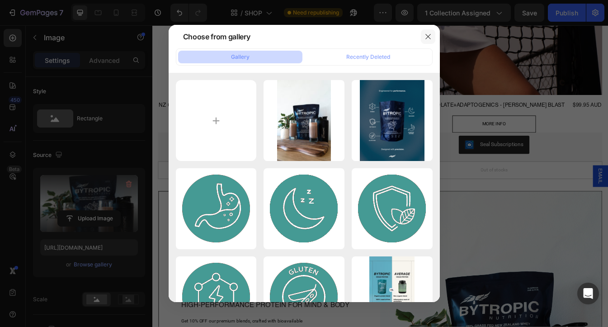
click at [429, 38] on icon "button" at bounding box center [428, 36] width 5 height 5
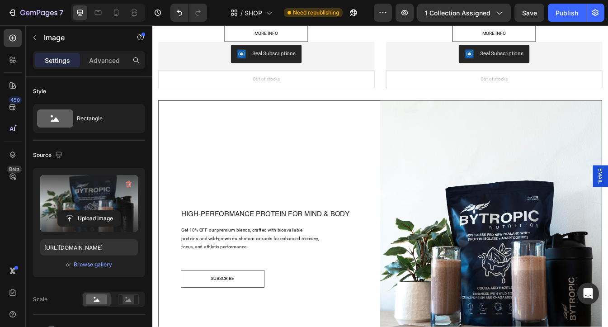
scroll to position [390, 0]
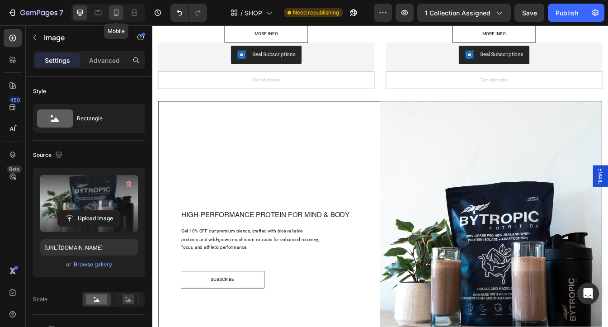
click at [114, 12] on icon at bounding box center [116, 12] width 5 height 6
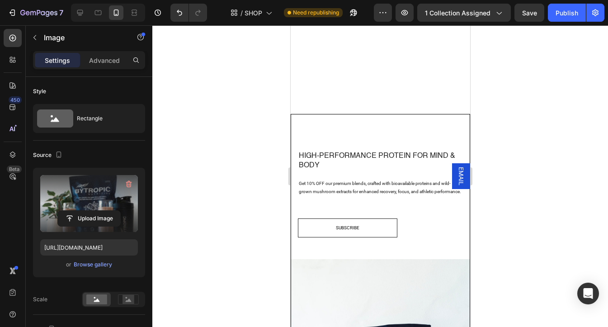
scroll to position [746, 0]
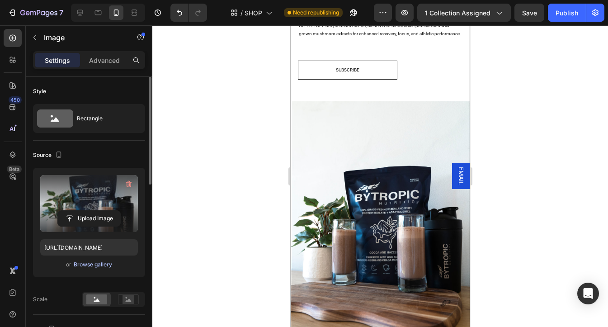
click at [89, 268] on div "Browse gallery" at bounding box center [93, 265] width 38 height 8
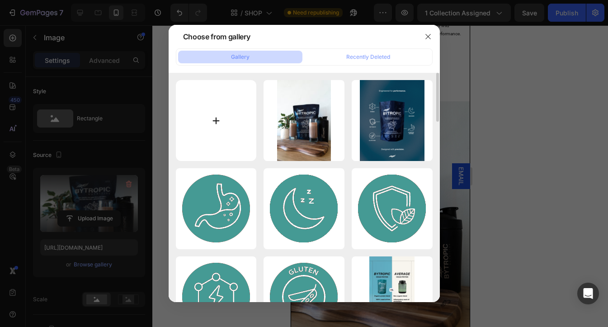
click at [212, 105] on input "file" at bounding box center [216, 120] width 81 height 81
type input "C:\fakepath\DSC07359-4.jpg"
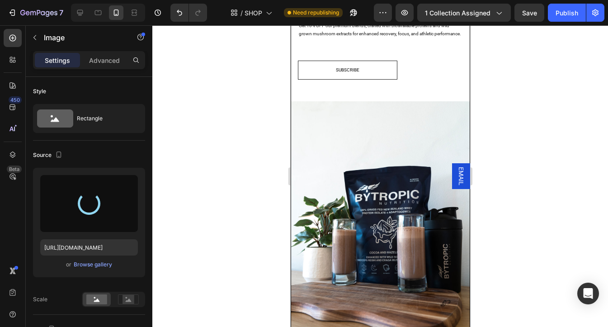
click at [571, 74] on div at bounding box center [380, 176] width 456 height 302
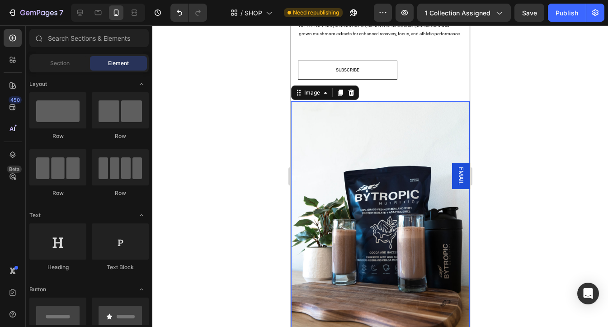
click at [355, 215] on img at bounding box center [380, 220] width 179 height 238
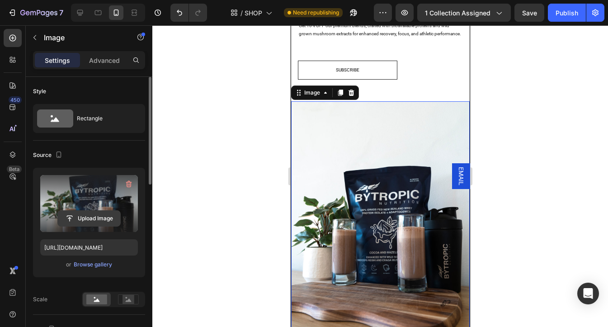
click at [85, 218] on input "file" at bounding box center [89, 218] width 62 height 15
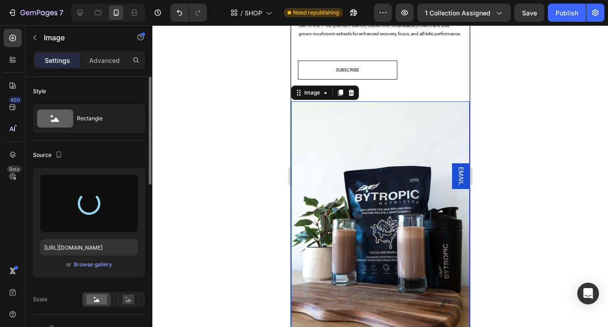
type input "https://cdn.shopify.com/s/files/1/0637/3582/4553/files/gempages_550975774753031…"
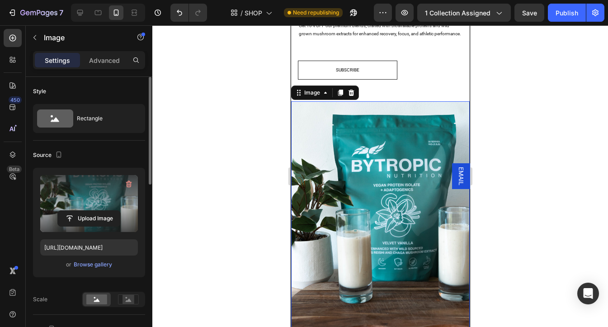
click at [549, 159] on div at bounding box center [380, 176] width 456 height 302
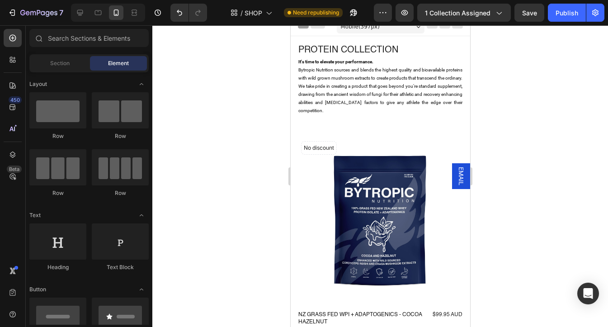
scroll to position [0, 0]
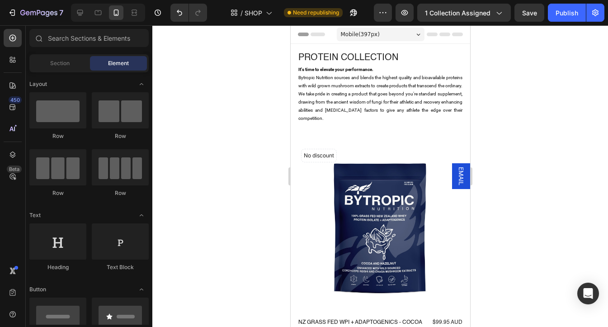
drag, startPoint x: 466, startPoint y: 146, endPoint x: 722, endPoint y: 51, distance: 273.1
click at [94, 13] on icon at bounding box center [98, 12] width 9 height 9
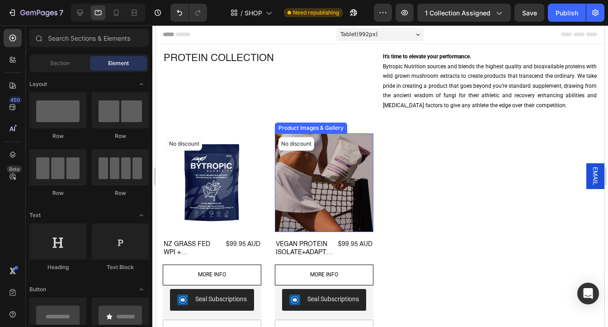
click at [337, 173] on img at bounding box center [324, 182] width 99 height 99
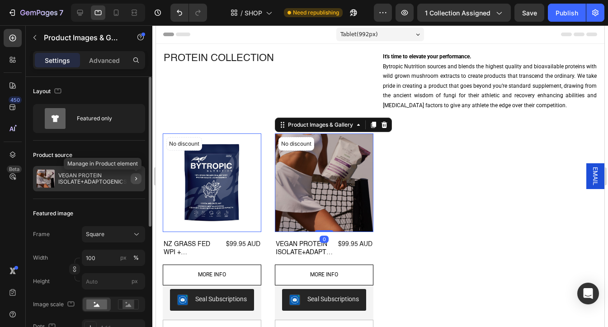
click at [135, 179] on icon "button" at bounding box center [136, 178] width 7 height 7
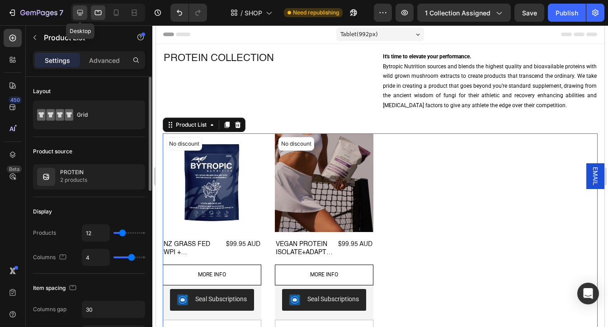
click at [85, 9] on div at bounding box center [80, 12] width 14 height 14
type input "2"
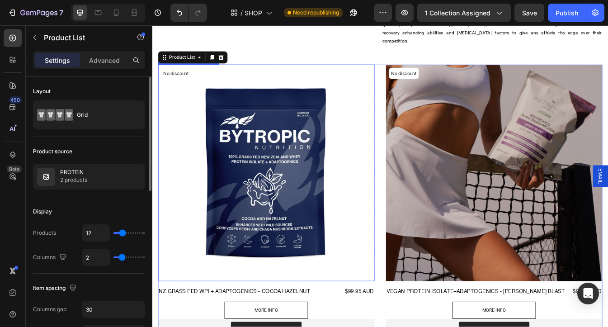
scroll to position [55, 0]
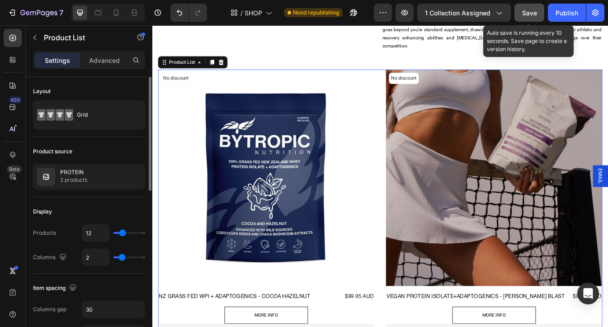
click at [532, 13] on span "Save" at bounding box center [529, 13] width 15 height 8
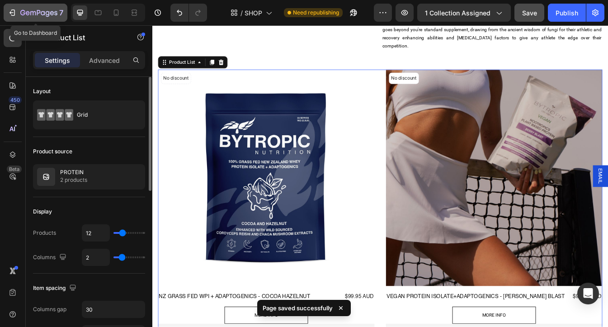
click at [16, 10] on icon "button" at bounding box center [12, 12] width 9 height 9
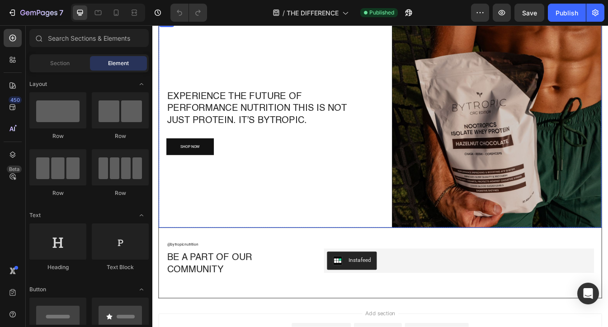
scroll to position [1485, 0]
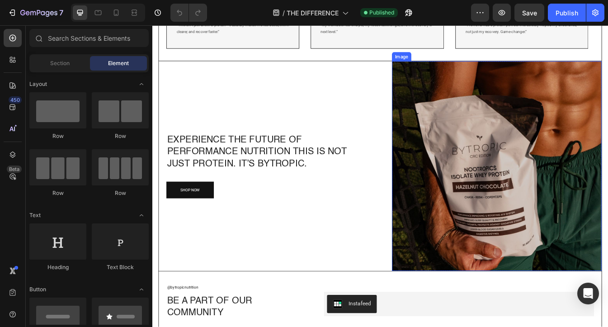
click at [532, 184] on img at bounding box center [563, 193] width 250 height 250
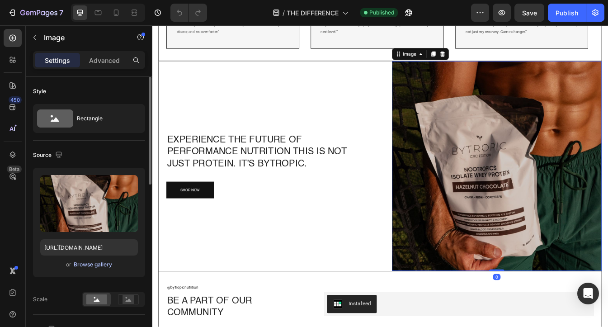
click at [95, 266] on div "Browse gallery" at bounding box center [93, 265] width 38 height 8
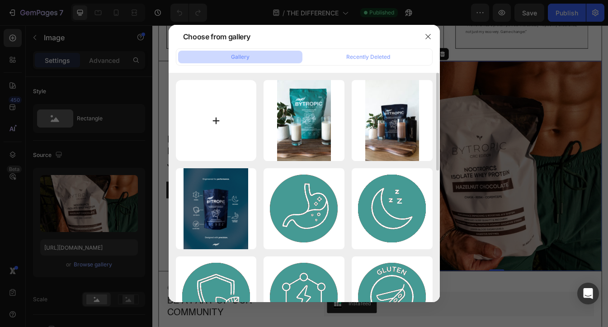
click at [220, 113] on input "file" at bounding box center [216, 120] width 81 height 81
type input "C:\fakepath\Scoop and drink.jpg"
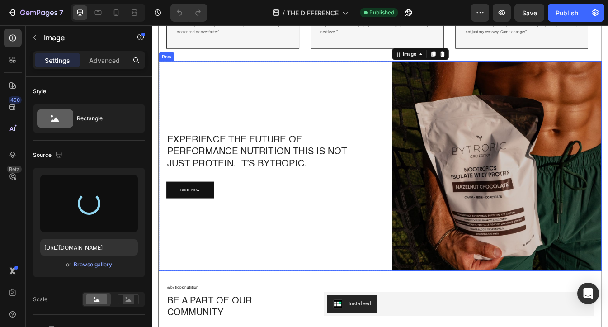
type input "[URL][DOMAIN_NAME]"
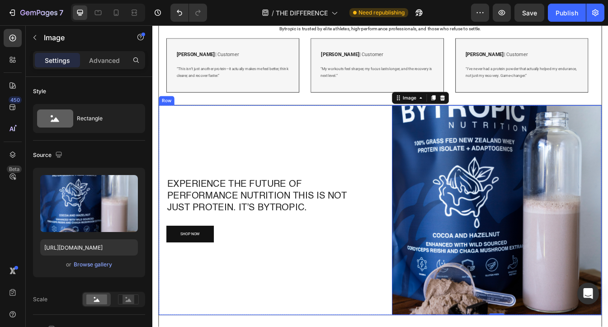
scroll to position [1464, 0]
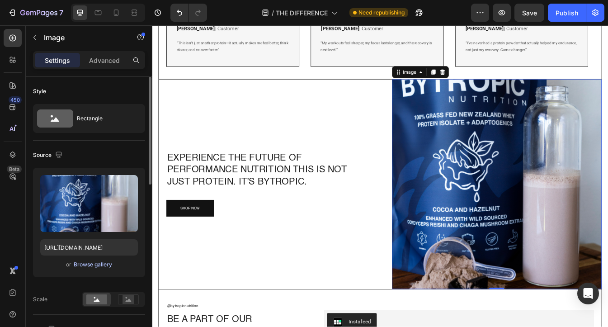
click at [97, 267] on div "Browse gallery" at bounding box center [93, 265] width 38 height 8
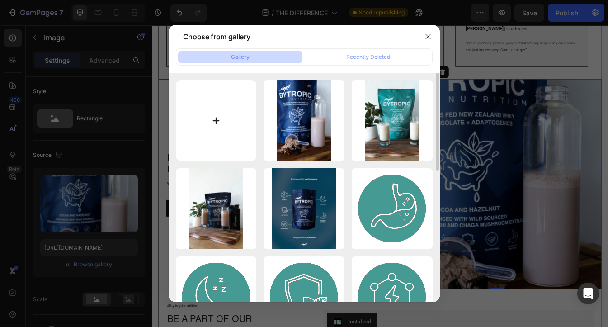
click at [223, 128] on input "file" at bounding box center [216, 120] width 81 height 81
type input "C:\fakepath\9.png"
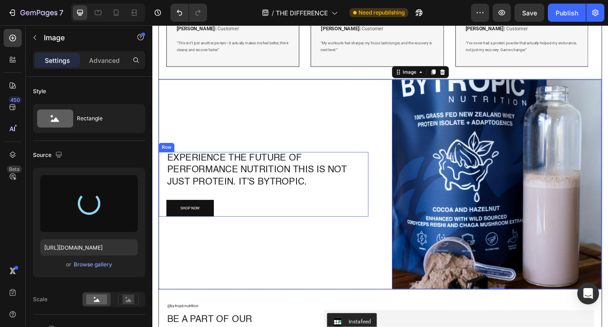
type input "[URL][DOMAIN_NAME]"
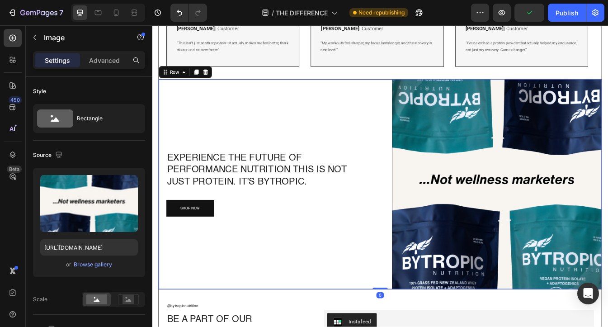
click at [342, 142] on div "Experience the Future of Performance Nutrition This is not just protein. It’s B…" at bounding box center [285, 215] width 250 height 250
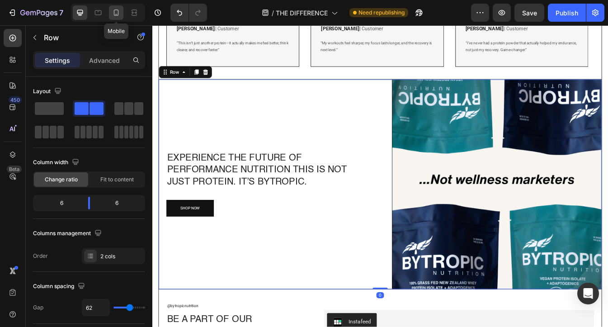
click at [119, 14] on icon at bounding box center [116, 12] width 9 height 9
type input "0"
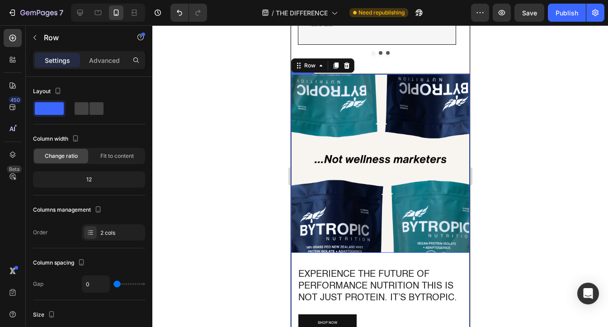
scroll to position [1515, 0]
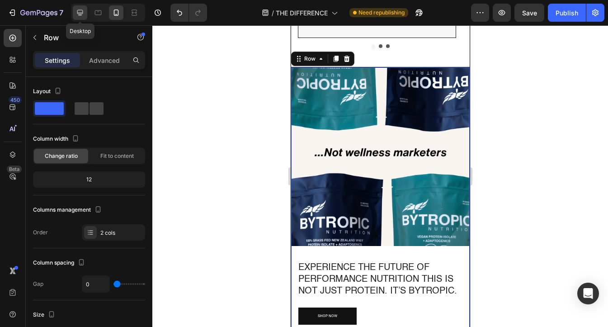
click at [78, 16] on icon at bounding box center [80, 12] width 9 height 9
type input "62"
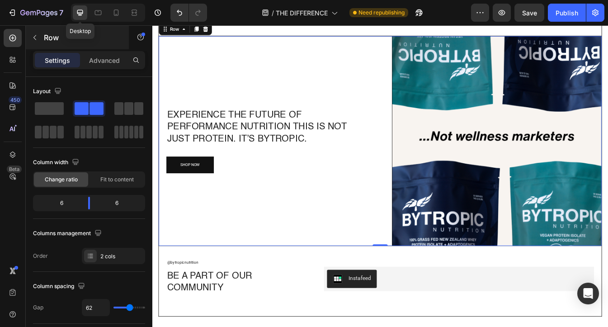
scroll to position [1497, 0]
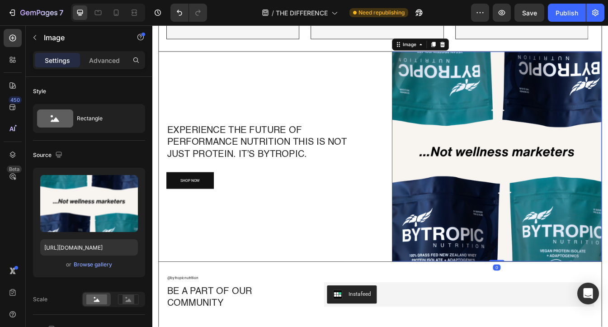
click at [590, 171] on img at bounding box center [563, 182] width 250 height 250
click at [86, 266] on div "Browse gallery" at bounding box center [93, 265] width 38 height 8
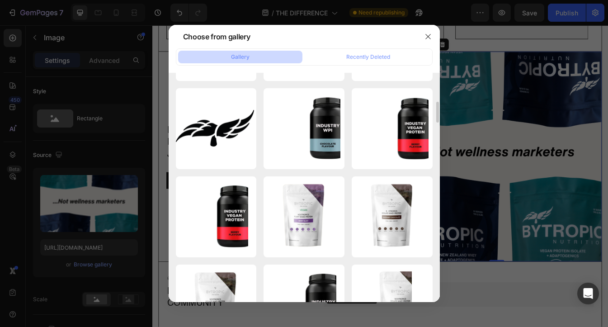
scroll to position [0, 0]
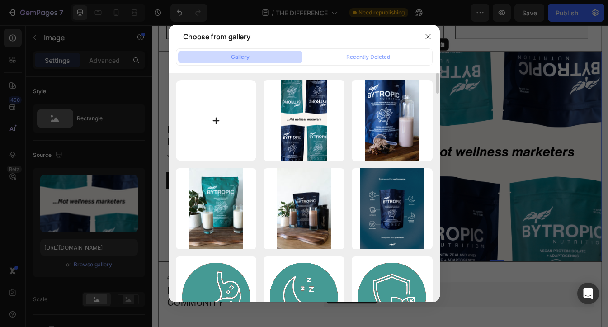
click at [228, 118] on input "file" at bounding box center [216, 120] width 81 height 81
type input "C:\fakepath\Scoop and drink.jpg"
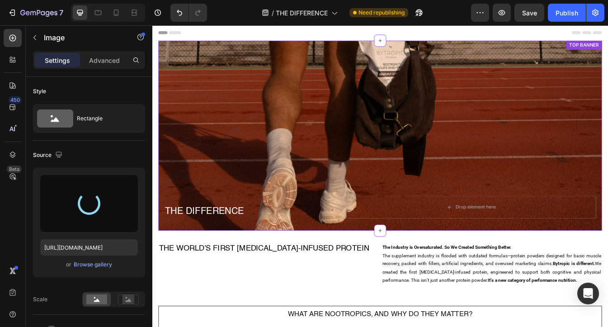
type input "[URL][DOMAIN_NAME]"
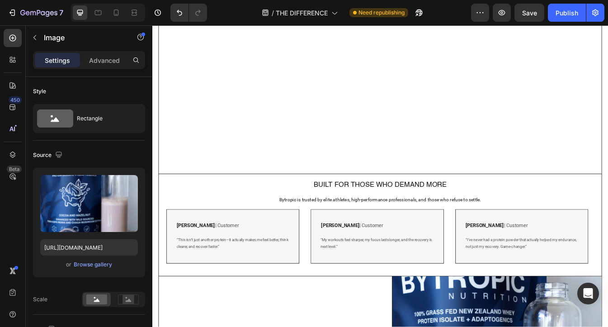
scroll to position [1483, 0]
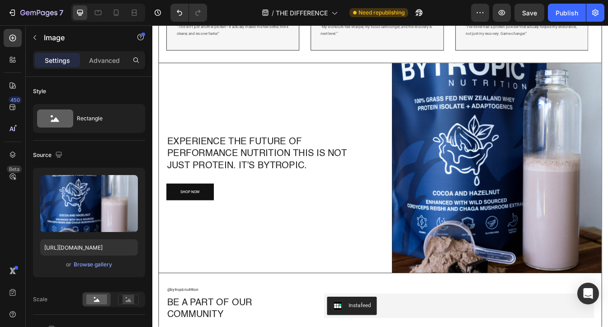
click at [507, 161] on img at bounding box center [563, 196] width 250 height 250
click at [521, 165] on img at bounding box center [563, 196] width 250 height 250
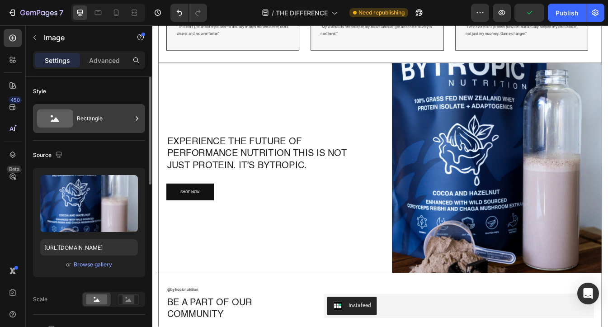
click at [113, 122] on div "Rectangle" at bounding box center [104, 118] width 55 height 21
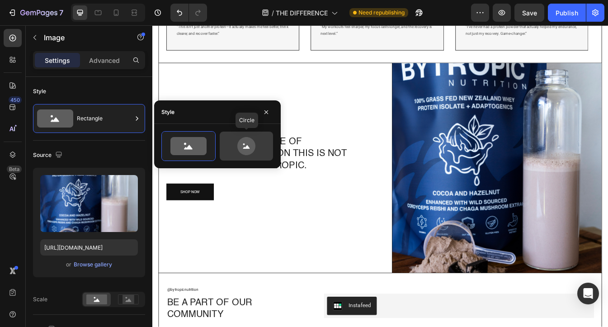
click at [246, 146] on icon at bounding box center [246, 147] width 7 height 4
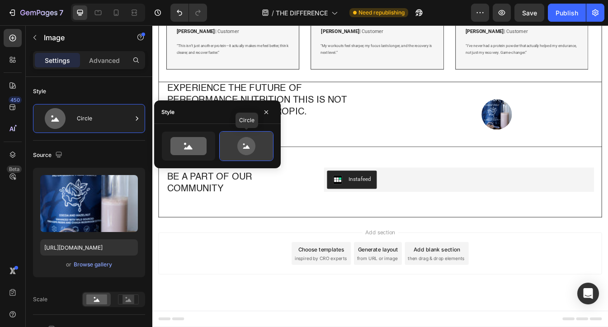
scroll to position [1461, 0]
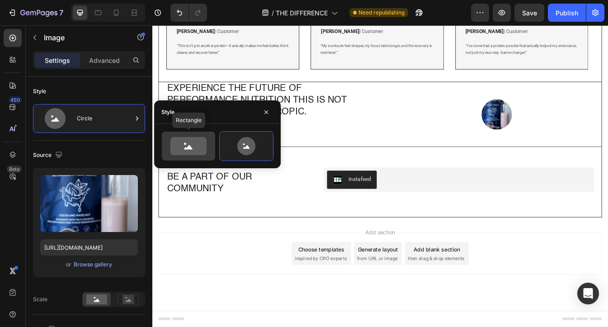
click at [191, 144] on icon at bounding box center [189, 146] width 36 height 18
type input "100"
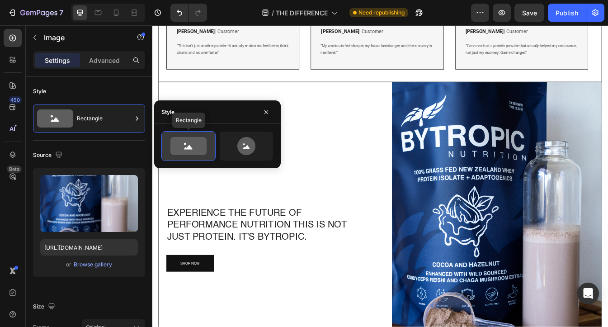
scroll to position [1483, 0]
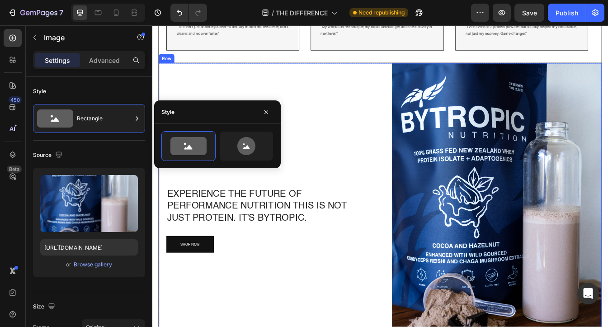
click at [433, 84] on div "Experience the Future of Performance Nutrition This is not just protein. It’s B…" at bounding box center [423, 258] width 527 height 375
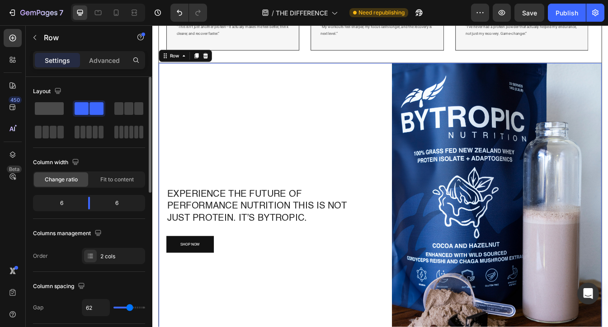
click at [50, 108] on span at bounding box center [49, 108] width 29 height 13
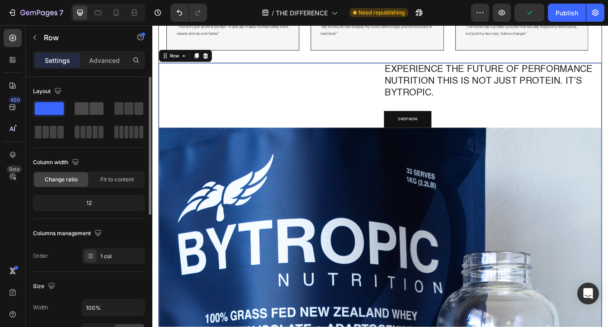
click at [78, 107] on span at bounding box center [82, 108] width 14 height 13
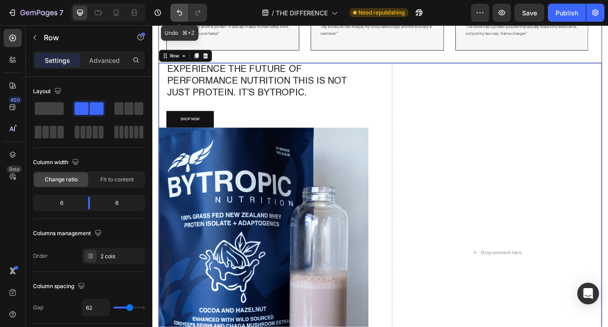
click at [175, 12] on icon "Undo/Redo" at bounding box center [179, 12] width 9 height 9
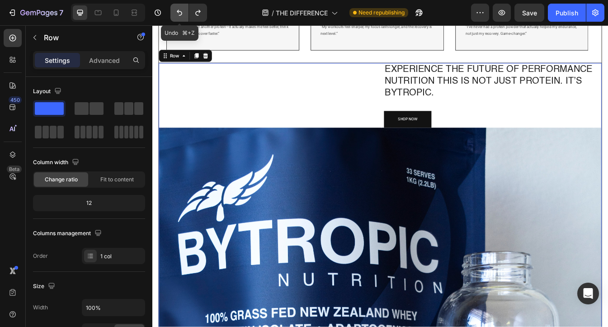
click at [177, 13] on icon "Undo/Redo" at bounding box center [179, 12] width 9 height 9
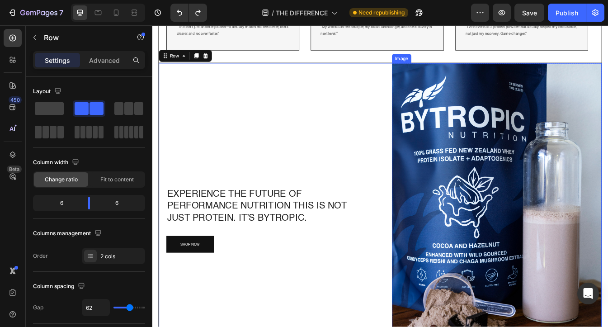
click at [534, 189] on img at bounding box center [563, 258] width 250 height 375
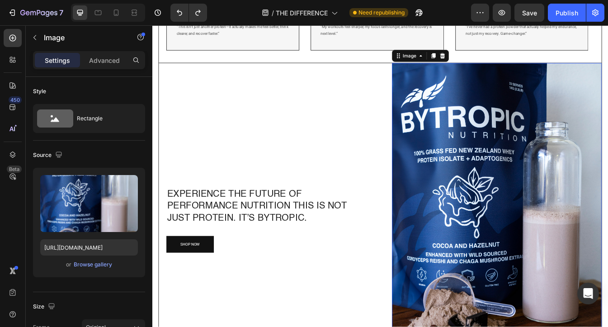
click at [581, 195] on img at bounding box center [563, 258] width 250 height 375
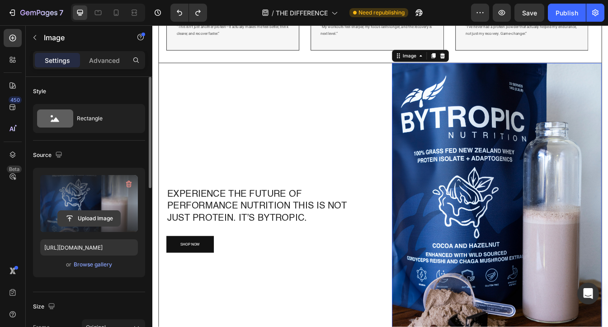
click at [94, 220] on input "file" at bounding box center [89, 218] width 62 height 15
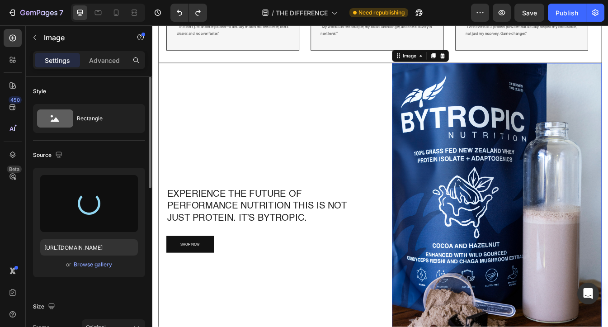
type input "https://cdn.shopify.com/s/files/1/0637/3582/4553/files/gempages_550975774753031…"
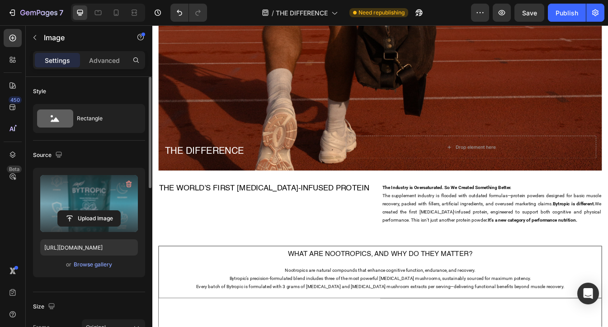
scroll to position [0, 0]
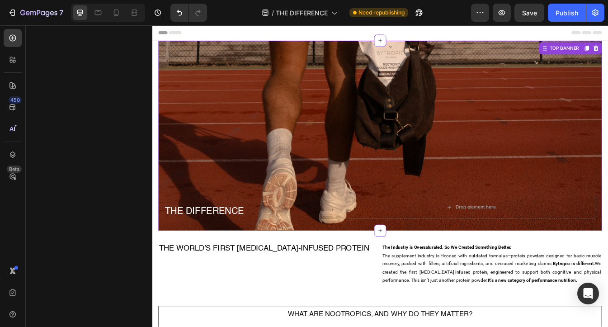
click at [324, 127] on div "Background Image" at bounding box center [424, 157] width 528 height 226
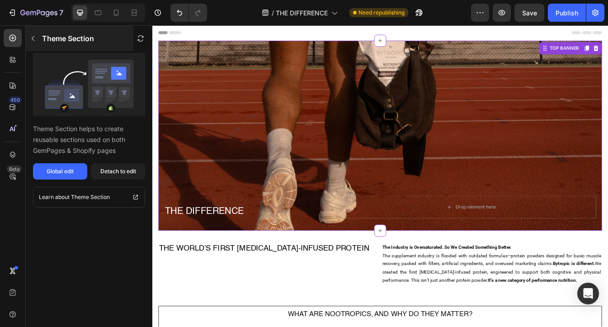
click at [31, 38] on icon "button" at bounding box center [32, 38] width 7 height 7
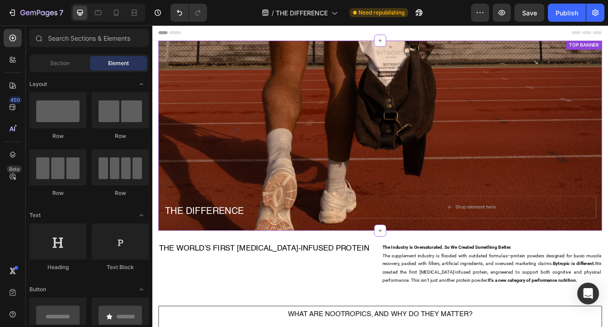
click at [314, 102] on div "Background Image" at bounding box center [424, 157] width 528 height 226
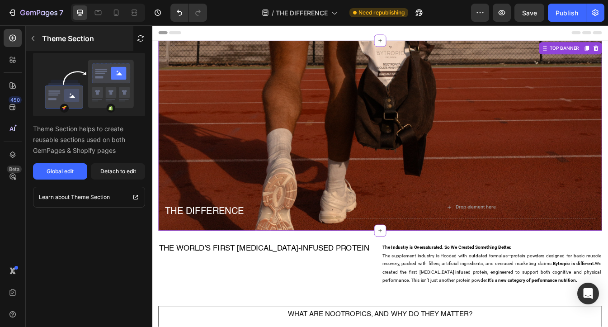
click at [33, 37] on icon "button" at bounding box center [32, 38] width 7 height 7
click at [335, 154] on div "Background Image" at bounding box center [424, 157] width 528 height 226
click at [34, 38] on icon "button" at bounding box center [32, 38] width 7 height 7
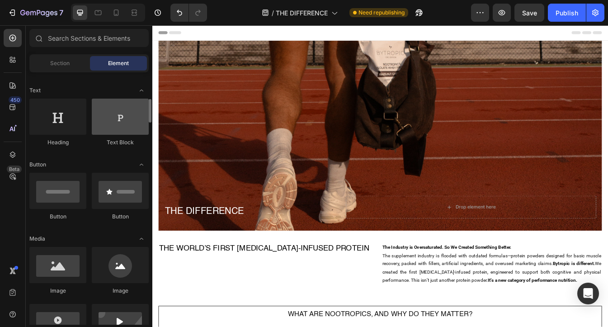
scroll to position [179, 0]
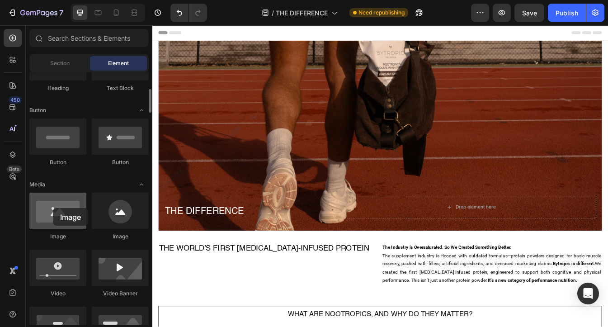
drag, startPoint x: 73, startPoint y: 218, endPoint x: 53, endPoint y: 208, distance: 22.9
click at [53, 208] on div at bounding box center [57, 211] width 57 height 36
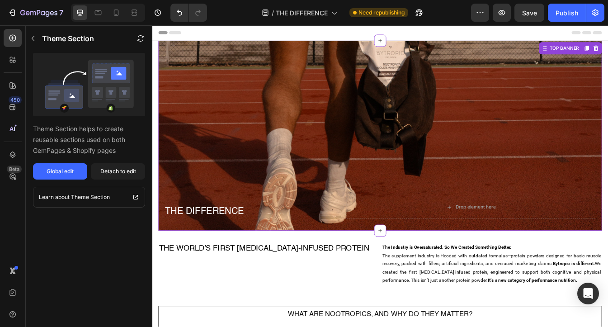
click at [302, 133] on div "Background Image" at bounding box center [424, 157] width 528 height 226
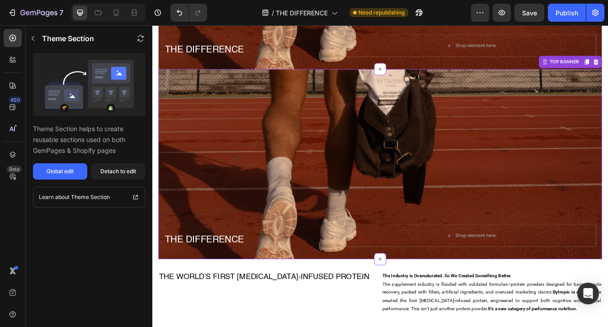
scroll to position [213, 0]
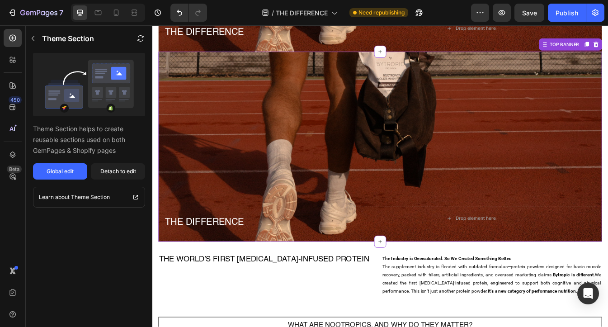
click at [558, 159] on div "Background Image" at bounding box center [424, 170] width 528 height 226
click at [401, 139] on div "Background Image" at bounding box center [424, 170] width 528 height 226
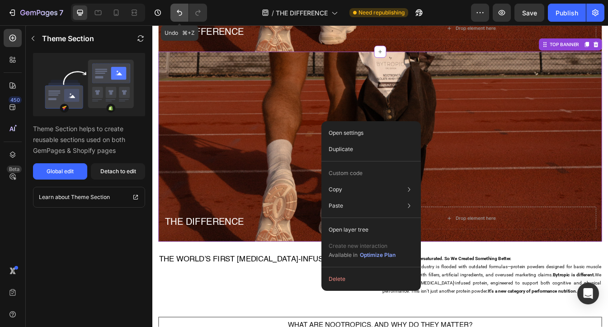
click at [175, 10] on icon "Undo/Redo" at bounding box center [179, 12] width 9 height 9
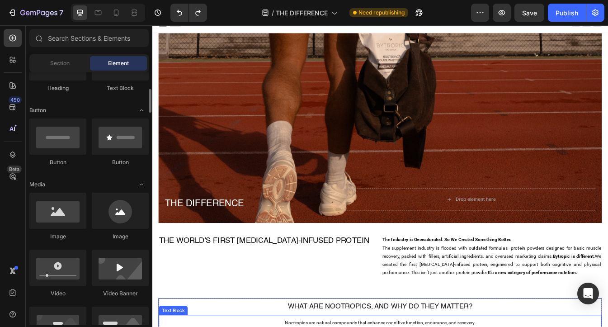
scroll to position [0, 0]
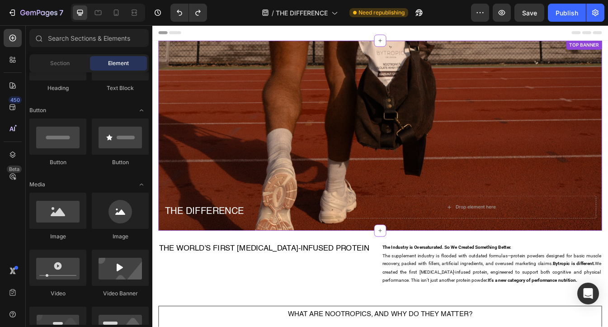
click at [355, 122] on div "Background Image" at bounding box center [424, 157] width 528 height 226
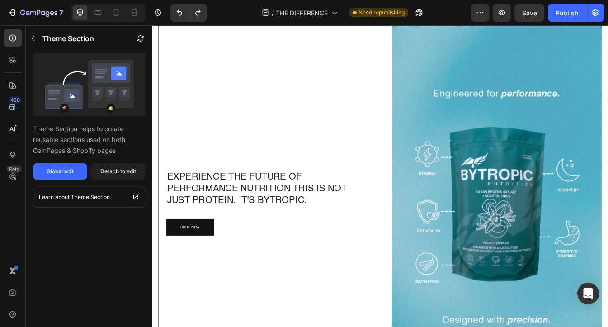
scroll to position [1528, 0]
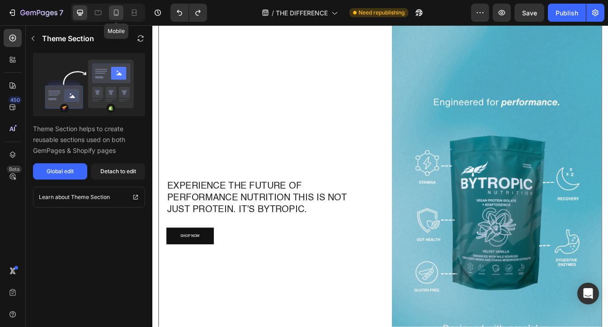
click at [114, 12] on icon at bounding box center [116, 12] width 5 height 6
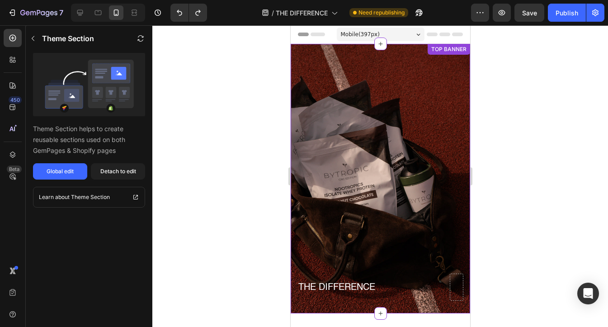
scroll to position [2, 0]
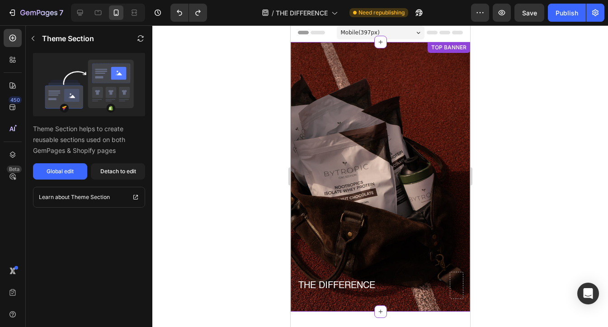
click at [380, 172] on div "Background Image" at bounding box center [380, 177] width 180 height 270
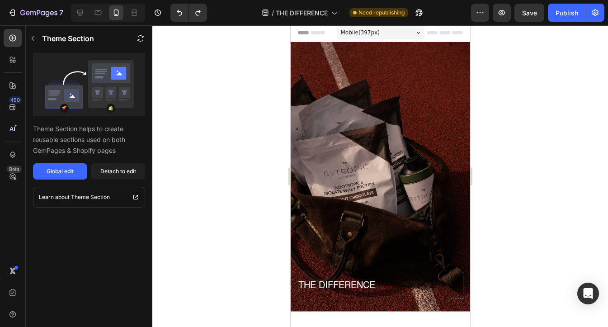
click at [317, 33] on span "Header" at bounding box center [318, 32] width 20 height 9
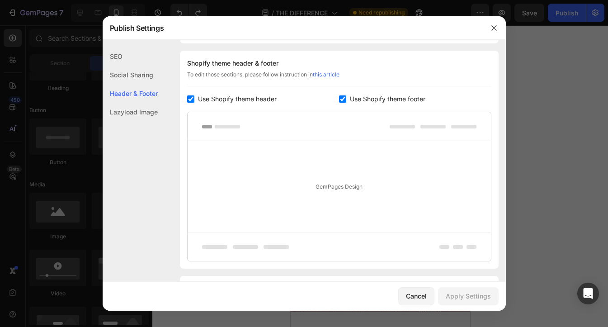
scroll to position [424, 0]
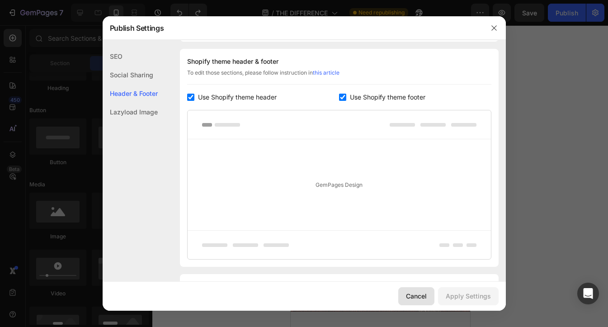
click at [414, 293] on div "Cancel" at bounding box center [416, 295] width 21 height 9
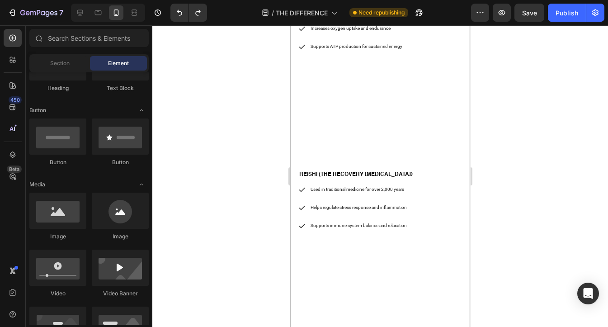
scroll to position [640, 0]
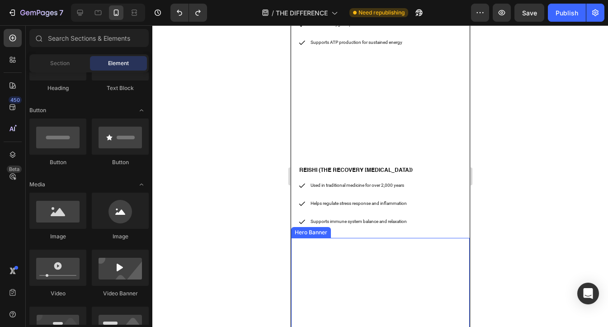
click at [365, 247] on video "Background Image" at bounding box center [380, 288] width 179 height 100
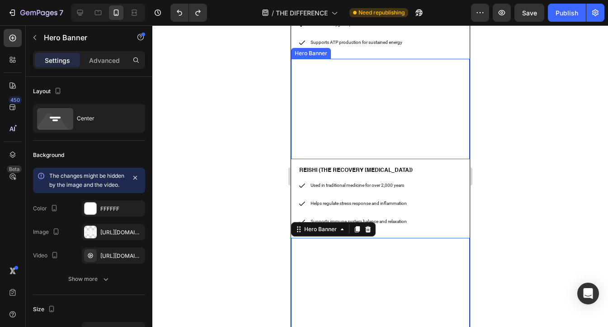
click at [361, 76] on video "Background Image" at bounding box center [380, 109] width 179 height 100
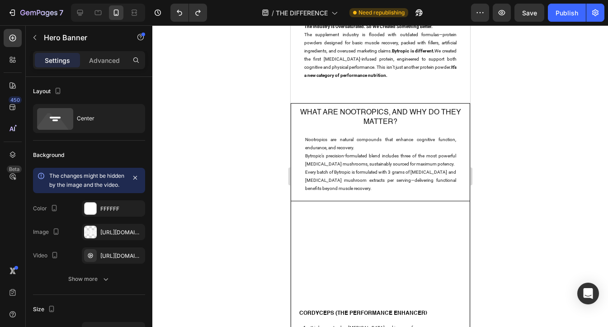
scroll to position [0, 0]
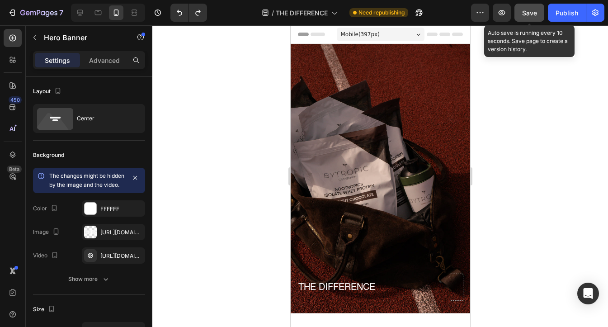
click at [532, 13] on span "Save" at bounding box center [529, 13] width 15 height 8
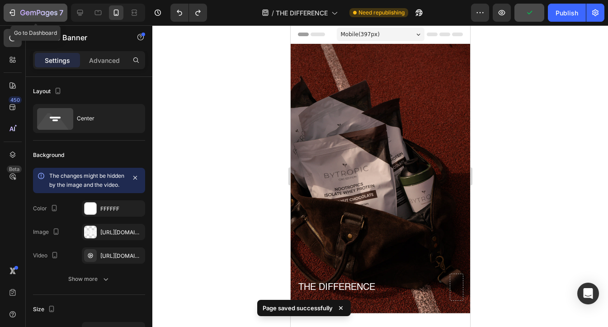
click at [22, 13] on icon "button" at bounding box center [38, 13] width 37 height 8
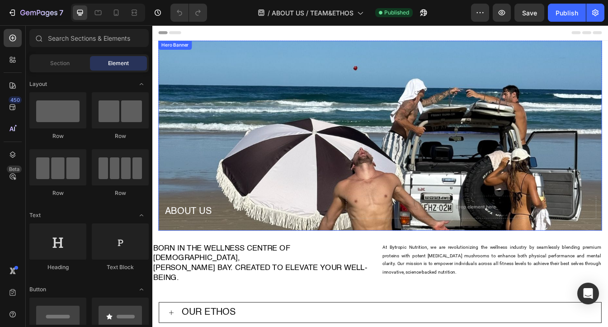
click at [249, 104] on div "Background Image" at bounding box center [424, 157] width 528 height 226
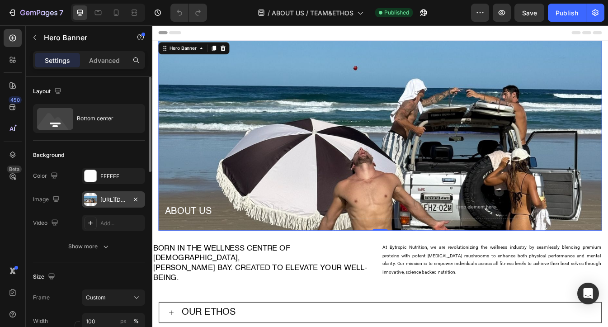
click at [111, 201] on div "[URL][DOMAIN_NAME]" at bounding box center [113, 200] width 26 height 8
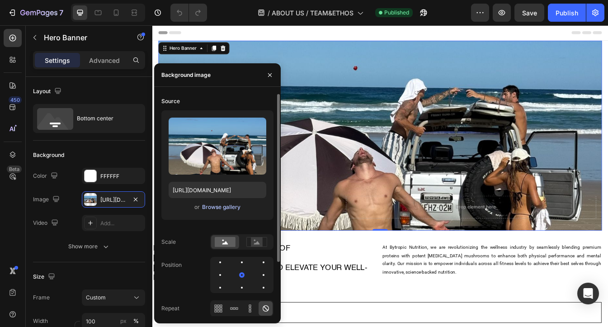
click at [216, 208] on div "Browse gallery" at bounding box center [221, 207] width 38 height 8
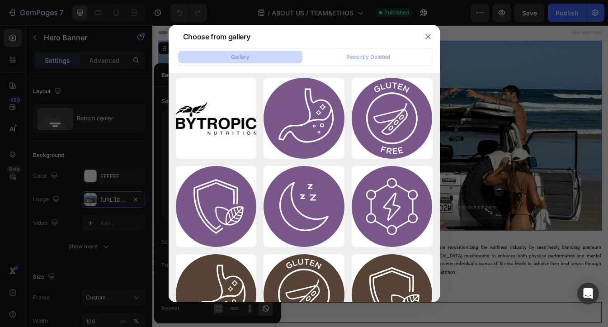
scroll to position [812, 0]
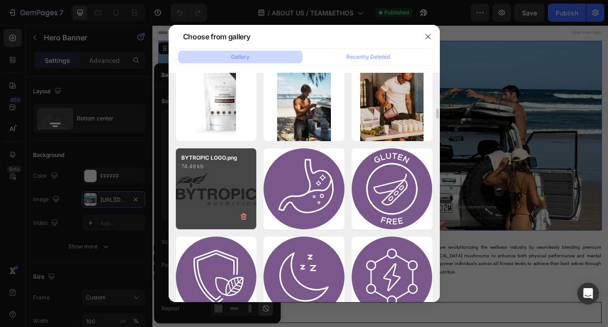
click at [230, 182] on div "BYTROPIC LOGO.png 74.49 kb" at bounding box center [216, 188] width 81 height 81
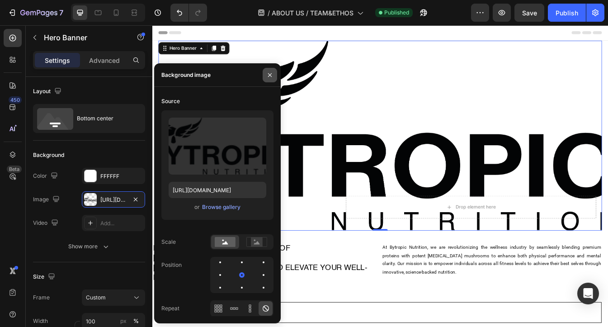
click at [270, 75] on icon "button" at bounding box center [270, 75] width 4 height 4
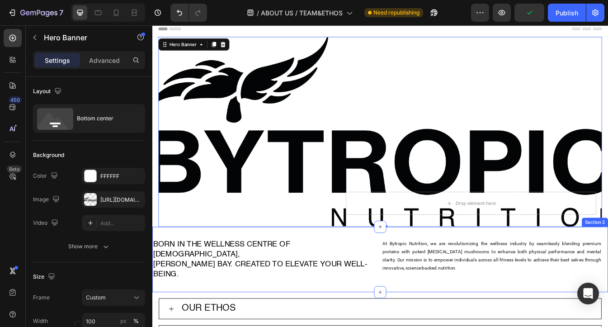
scroll to position [0, 0]
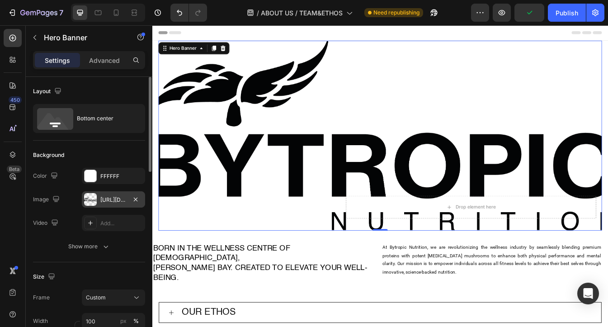
click at [116, 200] on div "[URL][DOMAIN_NAME]" at bounding box center [113, 200] width 26 height 8
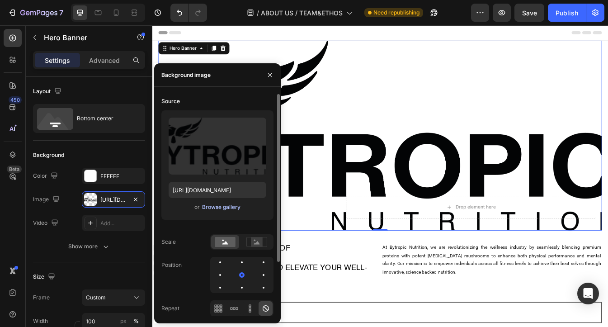
click at [222, 209] on div "Browse gallery" at bounding box center [221, 207] width 38 height 8
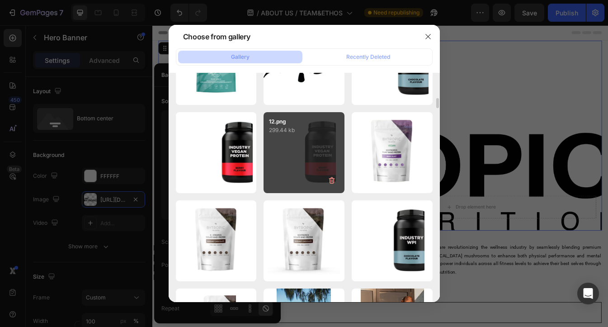
scroll to position [509, 0]
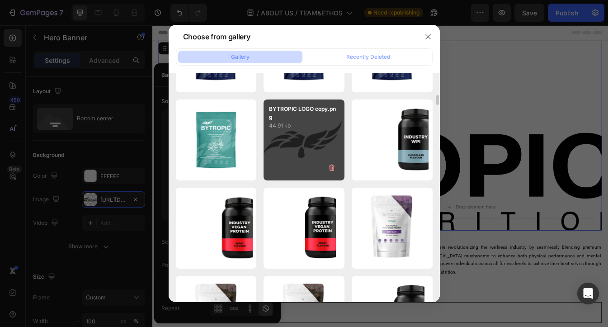
click at [291, 153] on div "BYTROPIC LOGO copy.png 44.91 kb" at bounding box center [304, 140] width 81 height 81
type input "[URL][DOMAIN_NAME]"
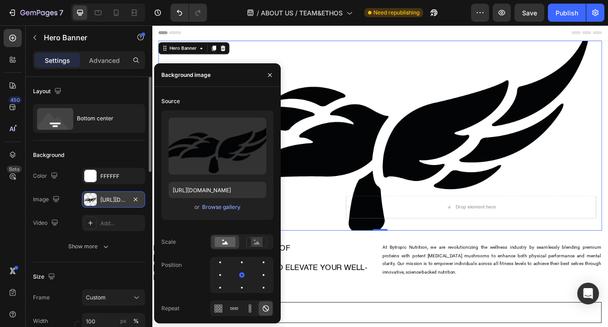
click at [128, 201] on div "[URL][DOMAIN_NAME]" at bounding box center [113, 199] width 63 height 16
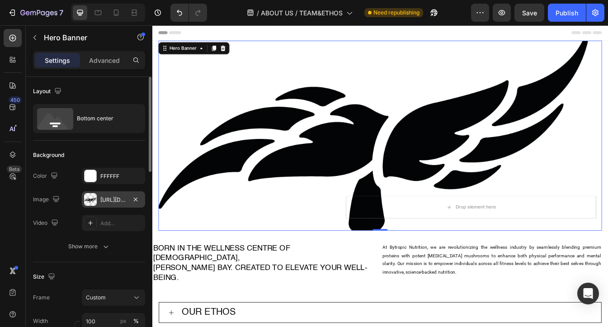
click at [119, 201] on div "[URL][DOMAIN_NAME]" at bounding box center [113, 200] width 26 height 8
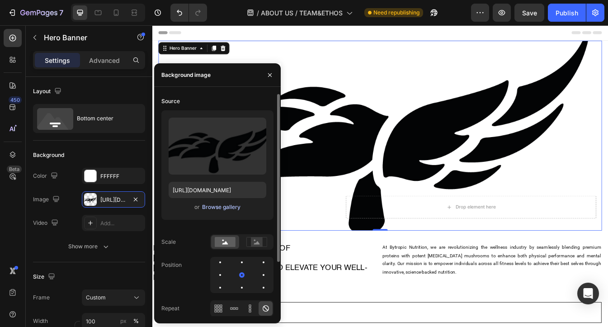
click at [225, 209] on div "Browse gallery" at bounding box center [221, 207] width 38 height 8
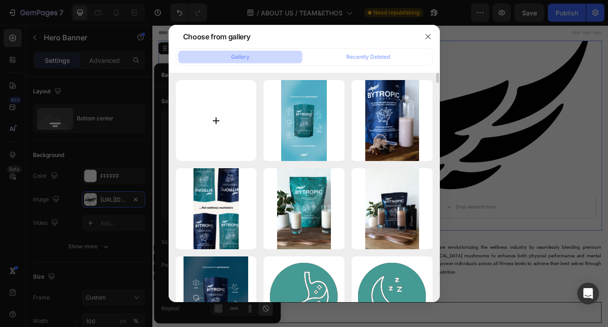
click at [209, 122] on input "file" at bounding box center [216, 120] width 81 height 81
click at [429, 35] on icon "button" at bounding box center [428, 36] width 7 height 7
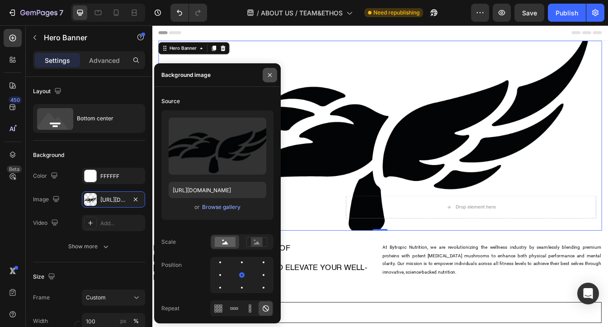
click at [271, 74] on icon "button" at bounding box center [270, 75] width 4 height 4
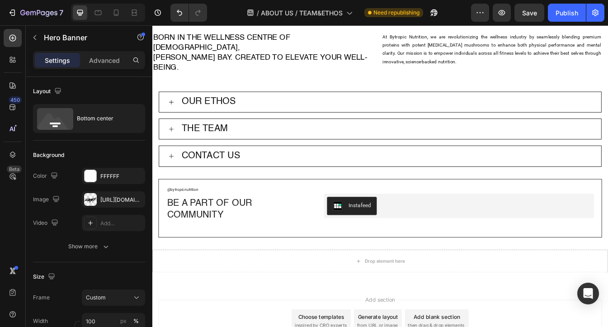
scroll to position [262, 0]
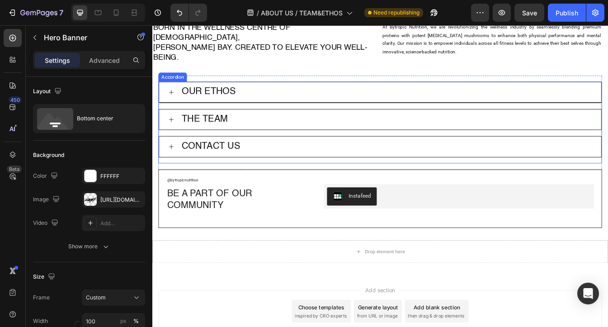
click at [266, 97] on div "OUR ETHOS" at bounding box center [431, 105] width 490 height 17
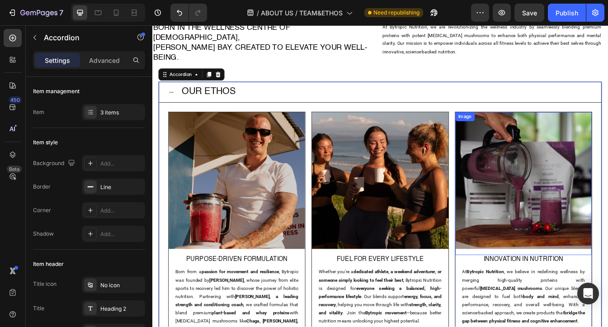
click at [601, 186] on img at bounding box center [594, 210] width 162 height 162
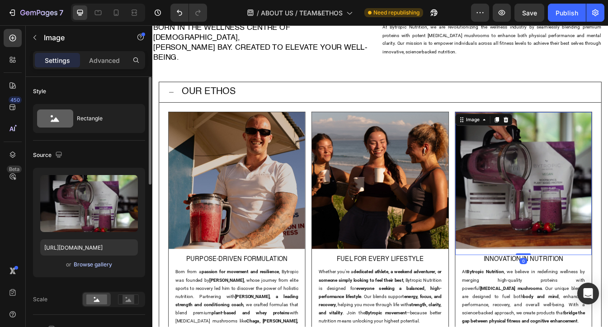
click at [94, 268] on div "Browse gallery" at bounding box center [93, 265] width 38 height 8
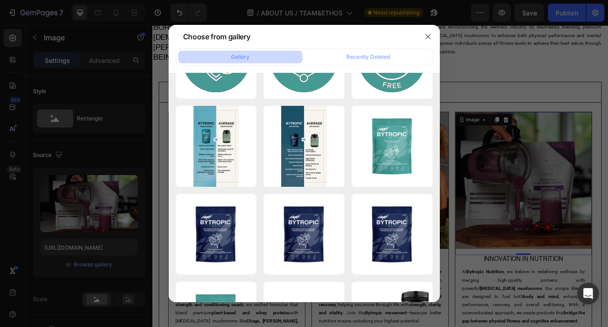
scroll to position [0, 0]
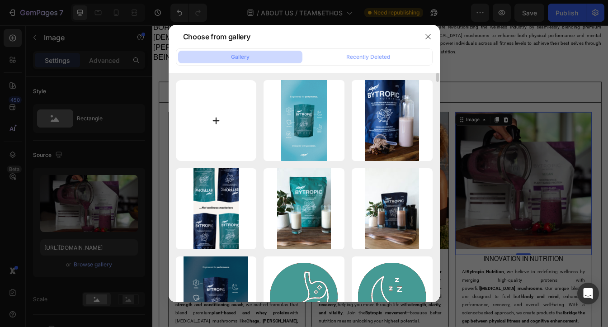
click at [208, 118] on input "file" at bounding box center [216, 120] width 81 height 81
type input "C:\fakepath\DSC07400.jpg"
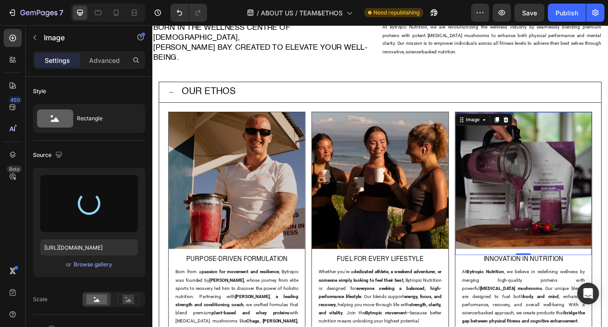
type input "https://cdn.shopify.com/s/files/1/0637/3582/4553/files/gempages_550975774753031…"
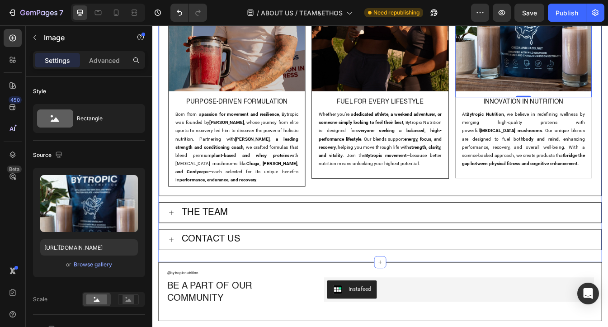
scroll to position [573, 0]
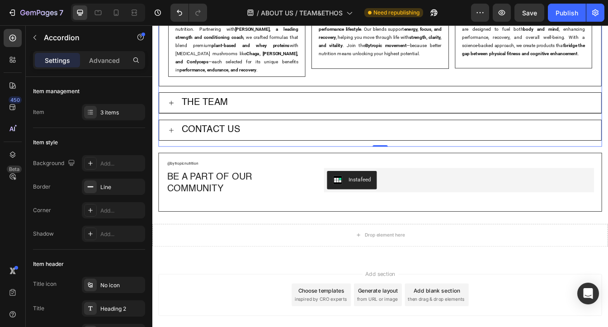
click at [282, 117] on div "THE TEAM" at bounding box center [431, 117] width 490 height 17
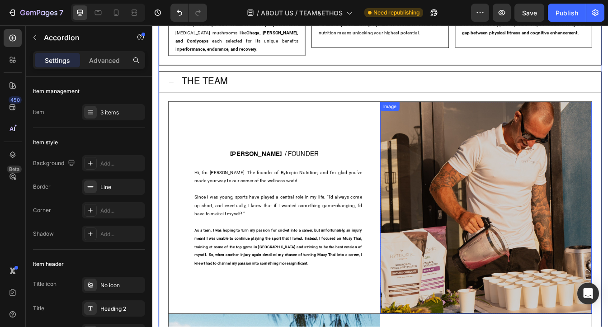
scroll to position [627, 0]
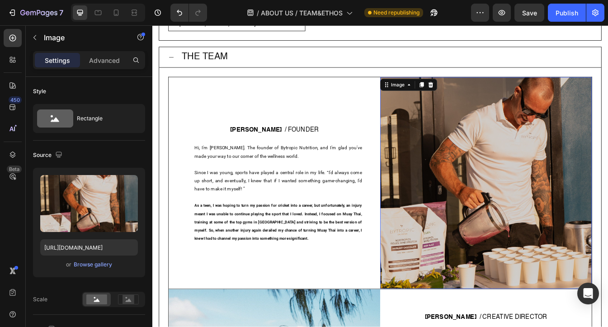
click at [536, 190] on img at bounding box center [550, 213] width 252 height 252
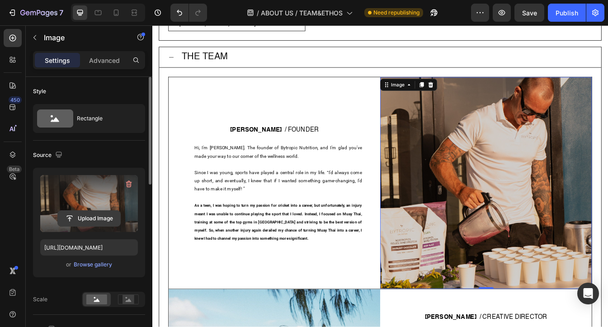
click at [90, 213] on input "file" at bounding box center [89, 218] width 62 height 15
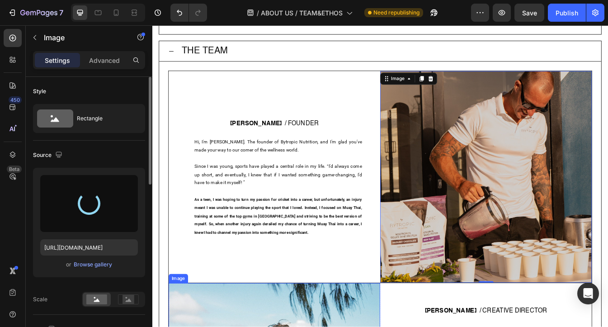
scroll to position [642, 0]
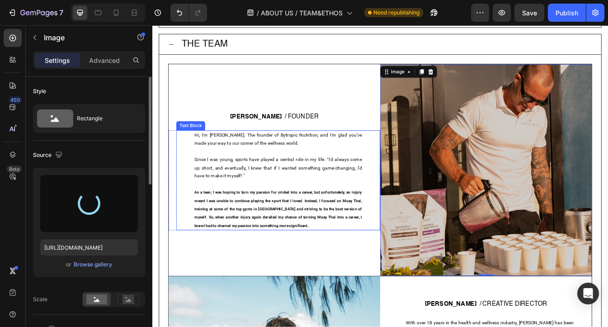
type input "https://cdn.shopify.com/s/files/1/0637/3582/4553/files/gempages_550975774753031…"
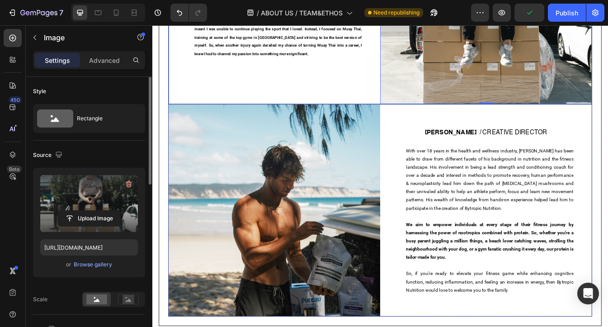
scroll to position [847, 0]
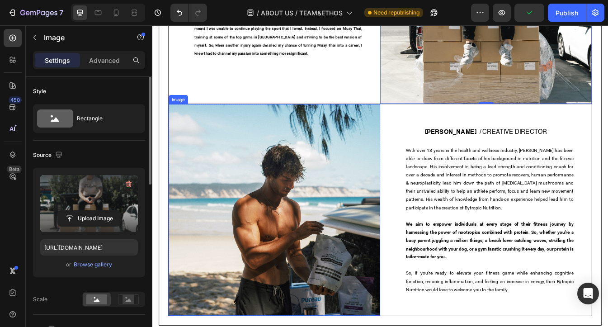
click at [288, 206] on img at bounding box center [298, 245] width 252 height 252
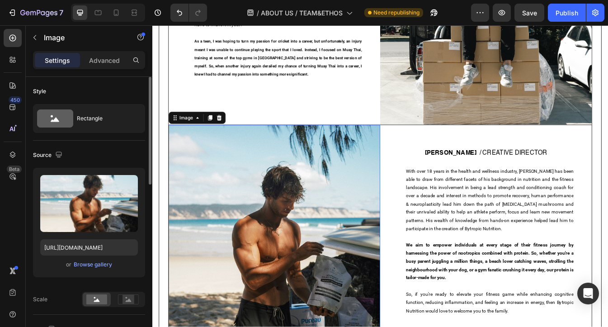
scroll to position [838, 0]
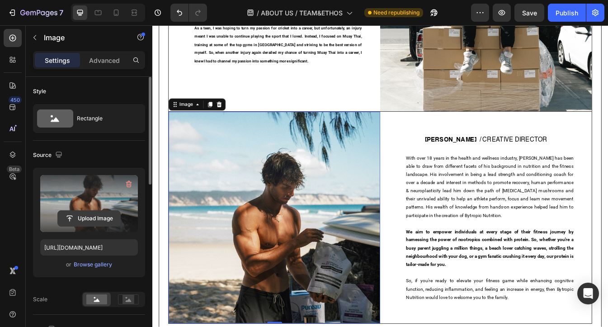
click at [94, 217] on input "file" at bounding box center [89, 218] width 62 height 15
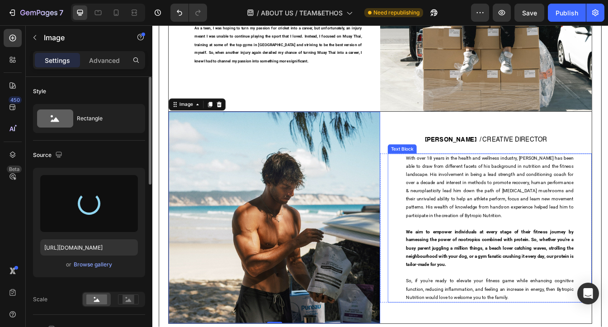
type input "https://cdn.shopify.com/s/files/1/0637/3582/4553/files/gempages_550975774753031…"
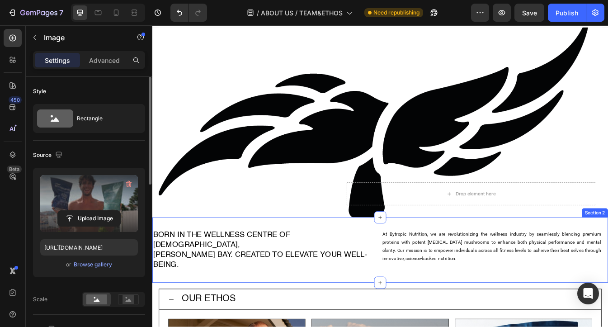
scroll to position [15, 0]
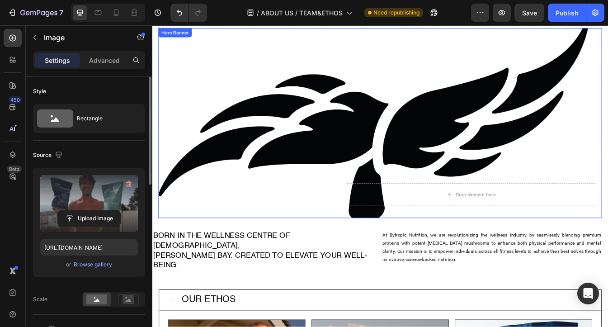
click at [204, 76] on div "Background Image" at bounding box center [424, 142] width 528 height 226
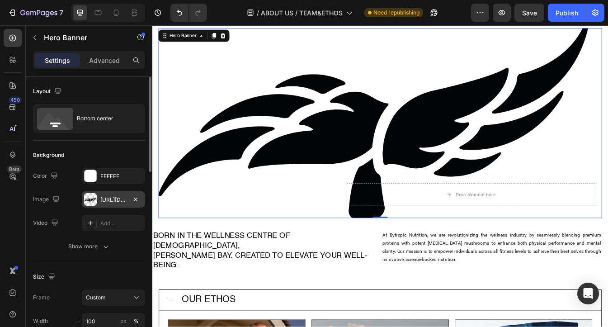
click at [113, 200] on div "https://cdn.shopify.com/s/files/1/0637/3582/4553/files/gempages_550975774753031…" at bounding box center [113, 200] width 26 height 8
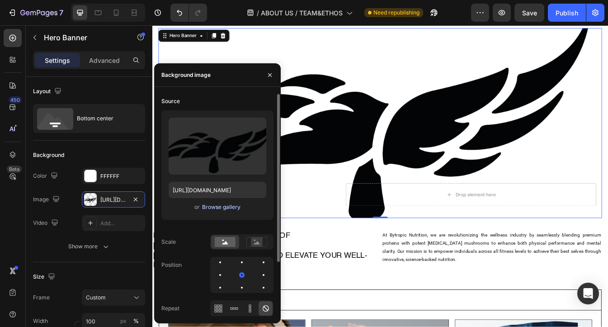
click at [222, 206] on div "Browse gallery" at bounding box center [221, 207] width 38 height 8
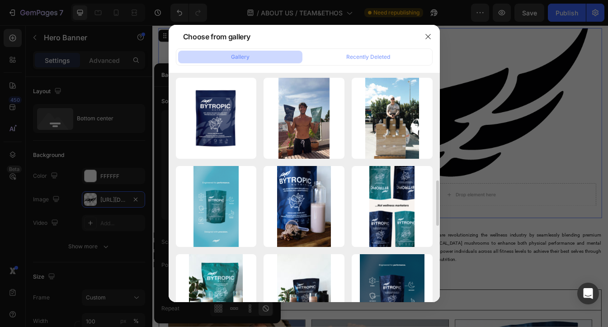
scroll to position [532, 0]
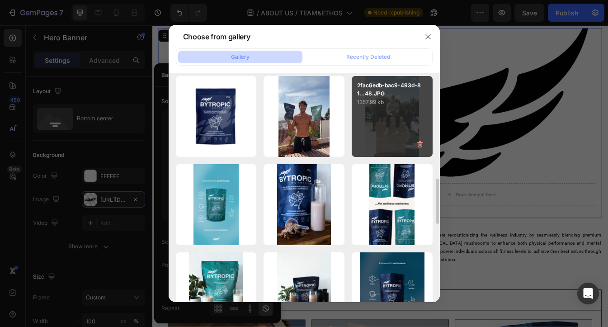
click at [399, 125] on div "2fac6edb-bac9-493d-81...48.JPG 1357.99 kb" at bounding box center [392, 116] width 81 height 81
type input "https://cdn.shopify.com/s/files/1/0637/3582/4553/files/gempages_550975774753031…"
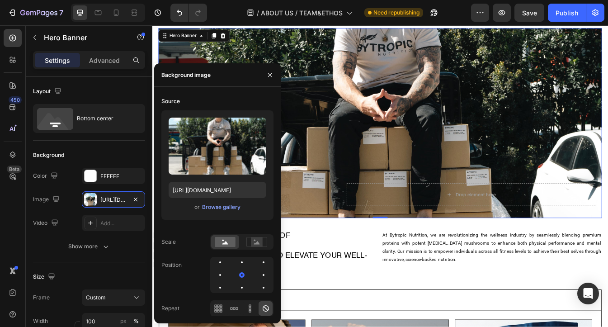
scroll to position [13, 0]
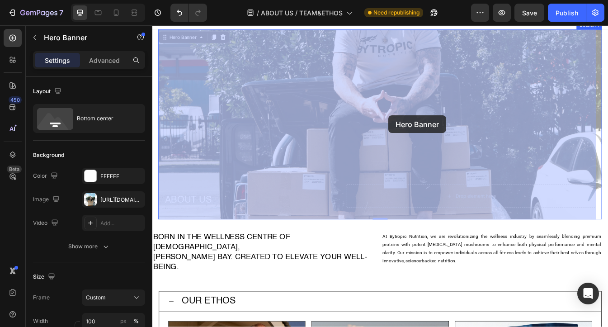
drag, startPoint x: 434, startPoint y: 91, endPoint x: 433, endPoint y: 133, distance: 41.2
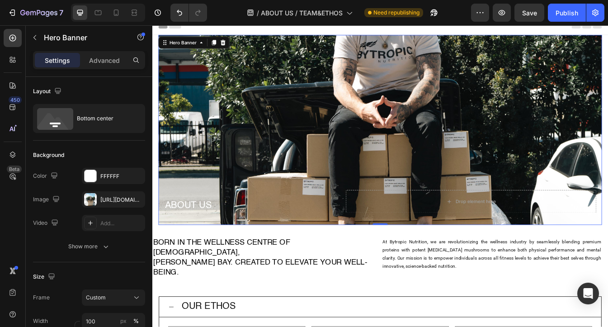
scroll to position [0, 0]
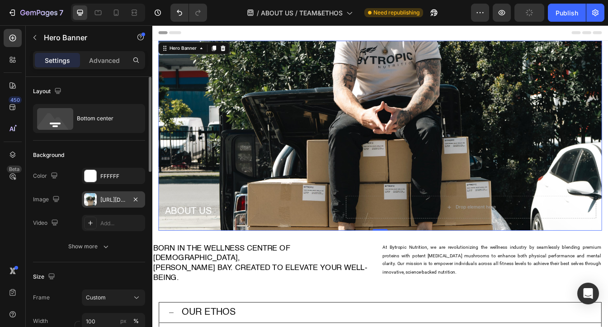
click at [117, 201] on div "https://cdn.shopify.com/s/files/1/0637/3582/4553/files/gempages_550975774753031…" at bounding box center [113, 200] width 26 height 8
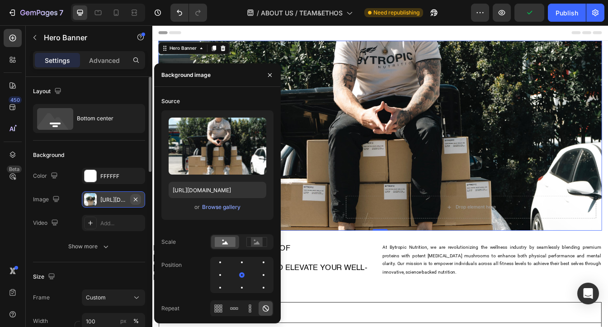
click at [138, 199] on icon "button" at bounding box center [135, 199] width 7 height 7
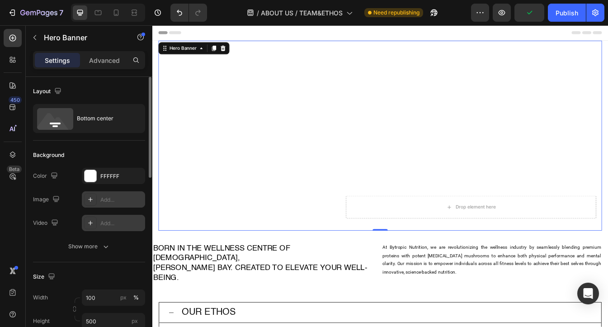
click at [112, 221] on div "Add..." at bounding box center [121, 223] width 43 height 8
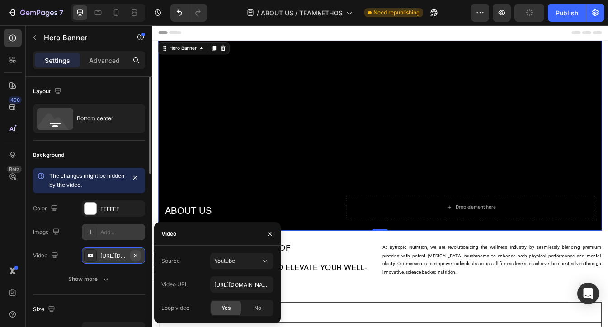
click at [136, 256] on icon "button" at bounding box center [135, 255] width 7 height 7
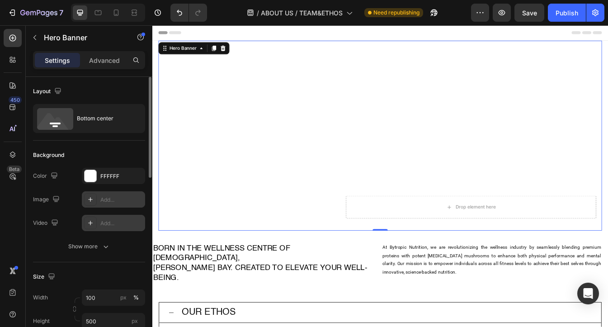
click at [114, 223] on div "Add..." at bounding box center [121, 223] width 43 height 8
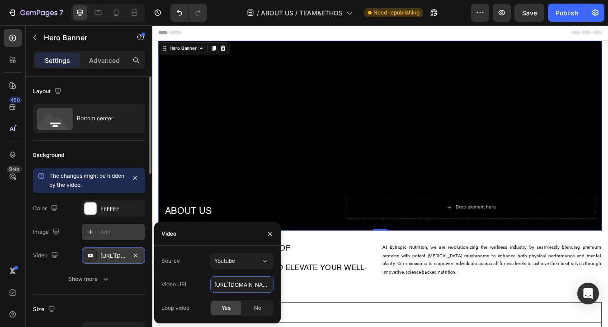
scroll to position [0, 23]
drag, startPoint x: 366, startPoint y: 311, endPoint x: 307, endPoint y: 332, distance: 63.1
paste input "cdn.shopify.com/videos/c/o/v/7dec0ea65c5a41ec9b1e86733f283c14.mov"
type input "https://cdn.shopify.com/videos/c/o/v/7dec0ea65c5a41ec9b1e86733f283c14.mov"
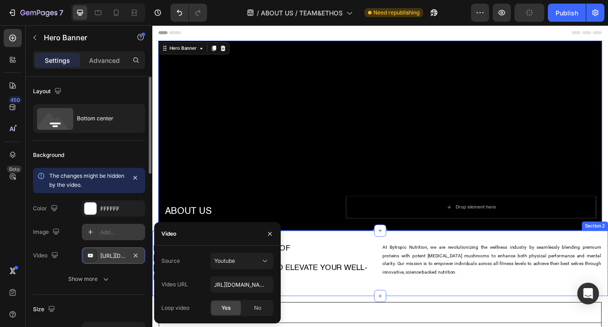
click at [352, 327] on div "Born in the wellness centre of Australia, Byron Bay. Created to elevate your we…" at bounding box center [423, 309] width 543 height 78
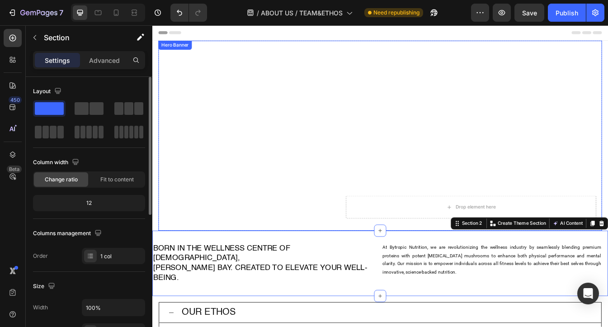
click at [255, 98] on div "Background Image" at bounding box center [424, 157] width 528 height 226
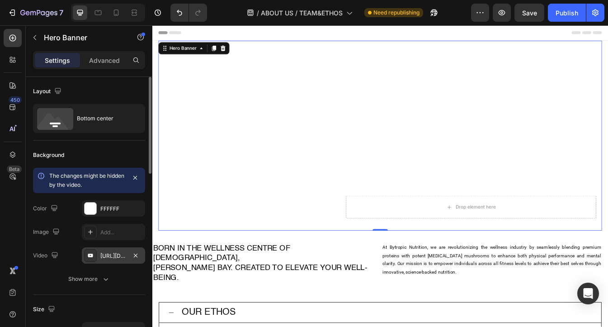
click at [115, 254] on div "https://cdn.shopify.com/videos/c/o/v/7dec0ea65c5a41ec9b1e86733f283c14.mov" at bounding box center [113, 256] width 26 height 8
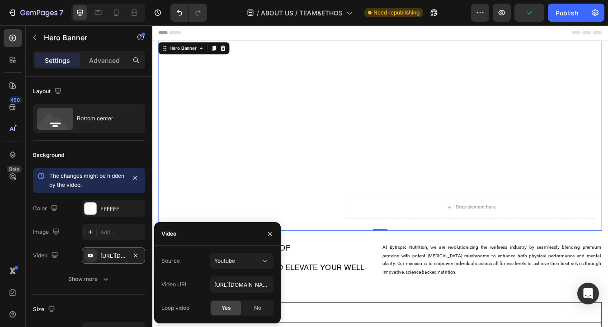
click at [362, 109] on div "Background Image" at bounding box center [424, 157] width 528 height 226
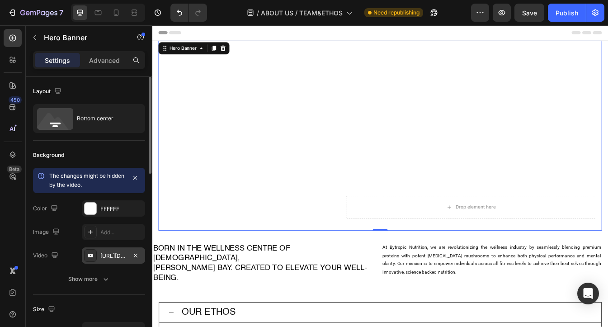
click at [116, 258] on div "https://cdn.shopify.com/videos/c/o/v/7dec0ea65c5a41ec9b1e86733f283c14.mov" at bounding box center [113, 256] width 26 height 8
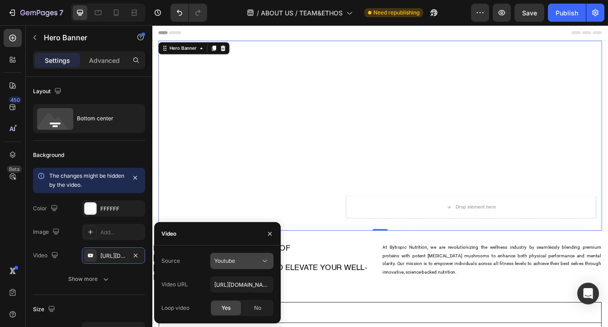
click at [251, 262] on div "Youtube" at bounding box center [237, 261] width 46 height 8
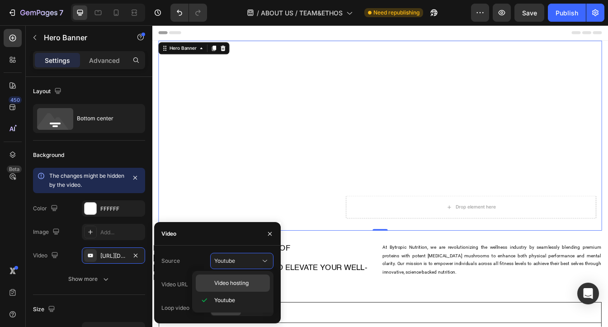
click at [238, 286] on span "Video hosting" at bounding box center [231, 283] width 34 height 8
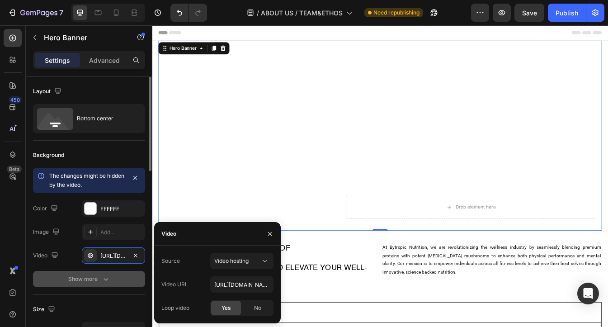
click at [110, 277] on button "Show more" at bounding box center [89, 279] width 112 height 16
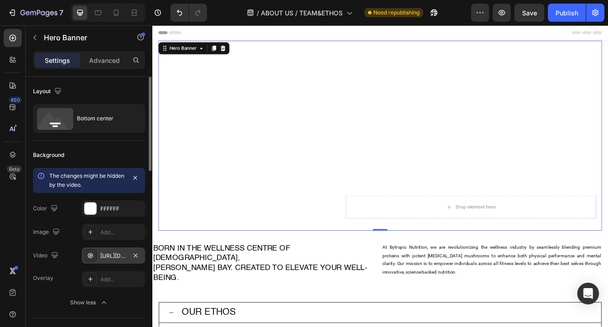
click at [116, 256] on div "https://cdn.shopify.com/videos/c/o/v/92a407d4e0c94a288eb54cac18c387dc.mp4" at bounding box center [113, 256] width 26 height 8
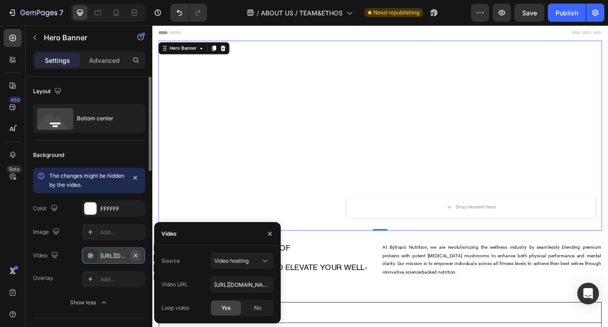
click at [138, 253] on icon "button" at bounding box center [135, 255] width 7 height 7
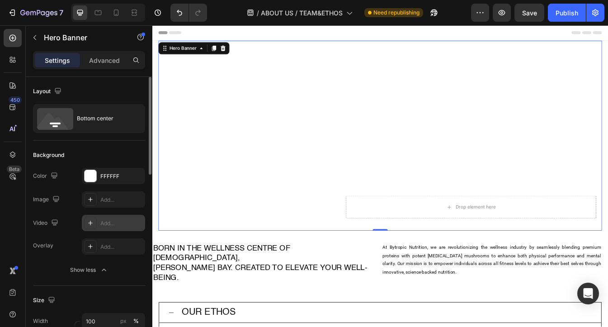
click at [113, 220] on div "Add..." at bounding box center [121, 223] width 43 height 8
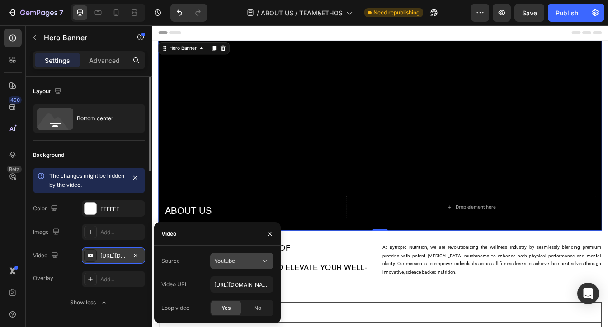
click at [262, 263] on icon at bounding box center [265, 260] width 9 height 9
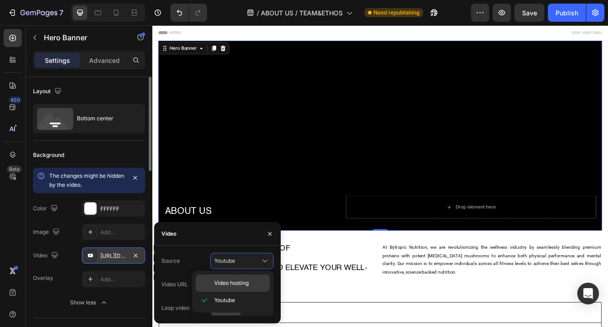
click at [234, 281] on span "Video hosting" at bounding box center [231, 283] width 34 height 8
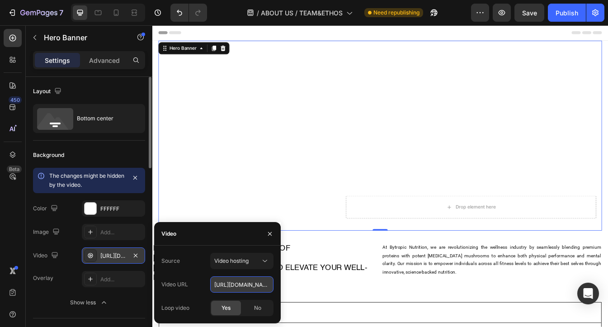
click at [233, 286] on input "https://cdn.shopify.com/videos/c/o/v/92a407d4e0c94a288eb54cac18c387dc.mp4" at bounding box center [241, 284] width 63 height 16
click at [223, 312] on span "Yes" at bounding box center [226, 308] width 9 height 8
click at [259, 308] on span "No" at bounding box center [257, 308] width 7 height 8
click at [218, 314] on div "Yes" at bounding box center [226, 308] width 30 height 14
click at [268, 236] on icon "button" at bounding box center [269, 233] width 7 height 7
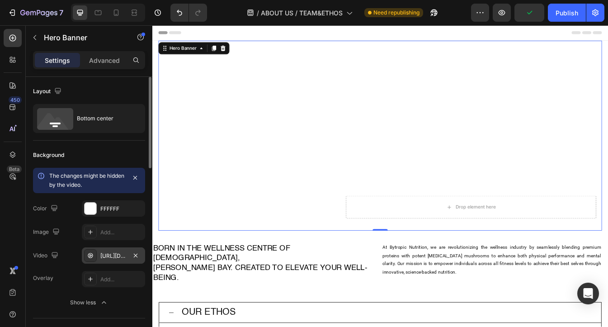
click at [90, 255] on icon at bounding box center [91, 255] width 2 height 3
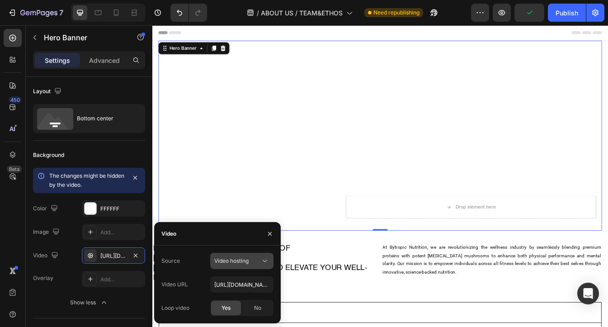
click at [225, 261] on span "Video hosting" at bounding box center [231, 260] width 34 height 7
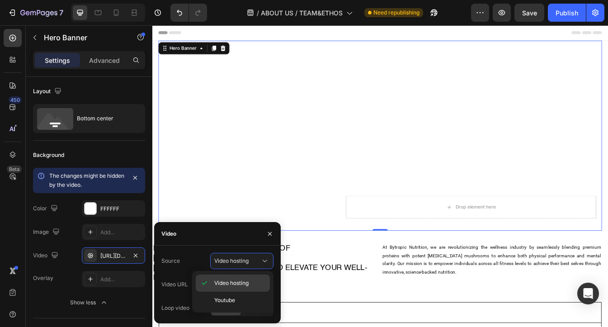
click at [241, 281] on span "Video hosting" at bounding box center [231, 283] width 34 height 8
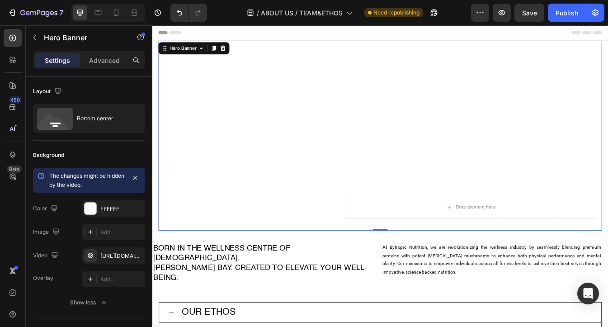
click at [268, 161] on video "Background Image" at bounding box center [424, 176] width 528 height 264
click at [119, 255] on div "https://cdn.shopify.com/videos/c/o/v/92a407d4e0c94a288eb54cac18c387dc.mp4" at bounding box center [113, 256] width 26 height 8
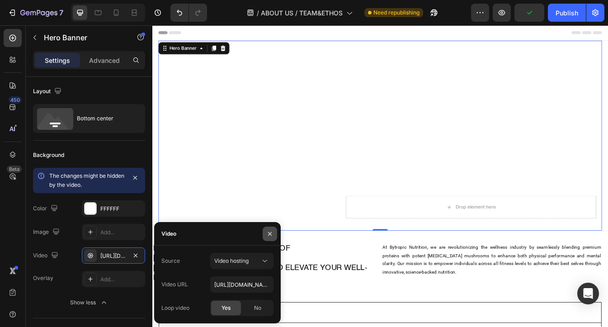
click at [270, 232] on icon "button" at bounding box center [269, 233] width 7 height 7
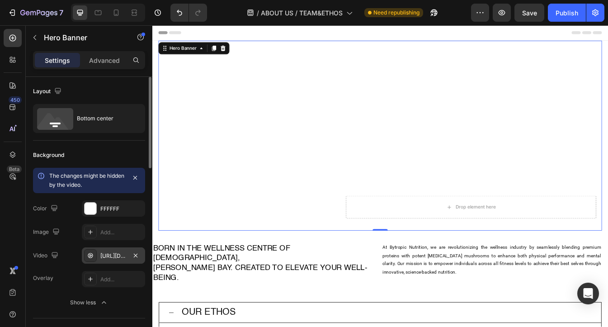
click at [113, 253] on div "https://cdn.shopify.com/videos/c/o/v/92a407d4e0c94a288eb54cac18c387dc.mp4" at bounding box center [113, 256] width 26 height 8
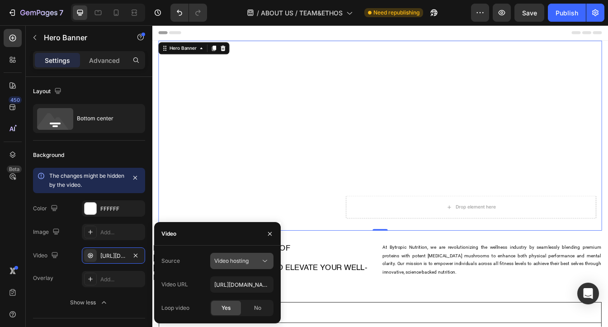
click at [250, 256] on button "Video hosting" at bounding box center [241, 261] width 63 height 16
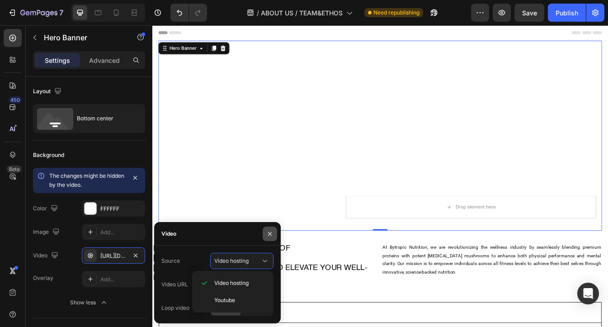
click at [267, 232] on icon "button" at bounding box center [269, 233] width 7 height 7
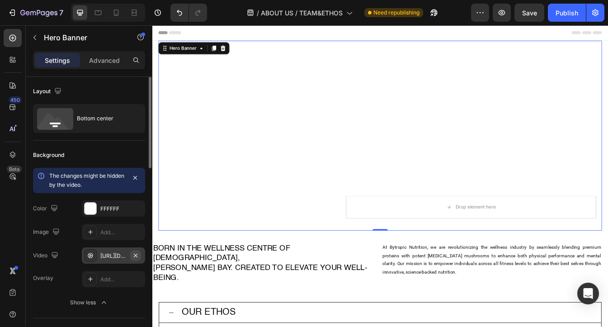
click at [138, 255] on icon "button" at bounding box center [135, 255] width 7 height 7
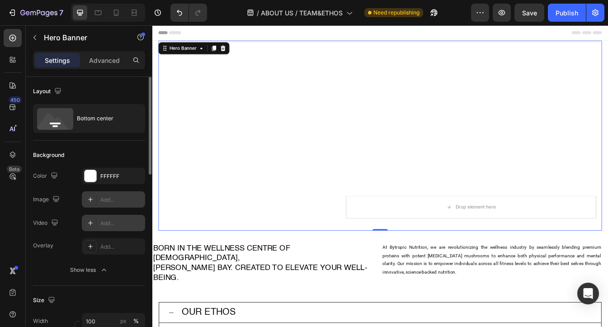
click at [119, 202] on div "Add..." at bounding box center [121, 200] width 43 height 8
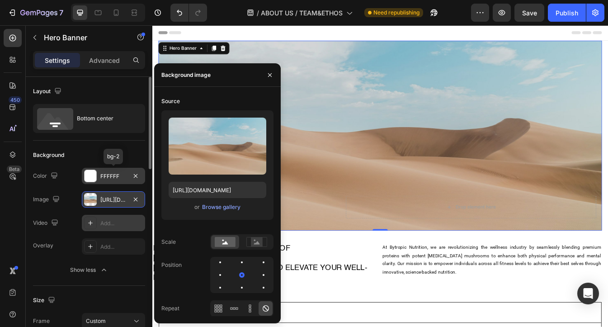
click at [119, 179] on div "FFFFFF" at bounding box center [113, 176] width 26 height 8
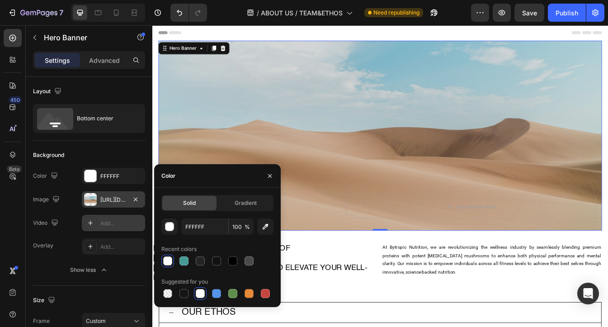
click at [116, 199] on div "https://cdn.shopify.com/s/files/1/2005/9307/files/background_settings.jpg" at bounding box center [113, 200] width 26 height 8
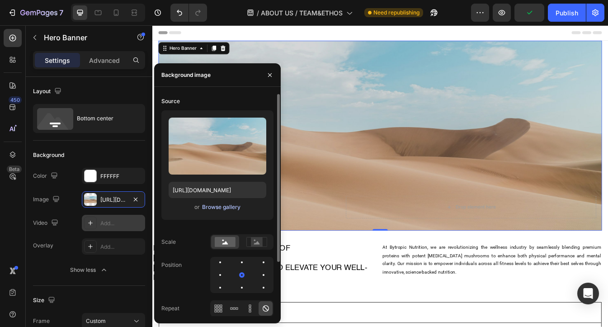
click at [221, 205] on div "Browse gallery" at bounding box center [221, 207] width 38 height 8
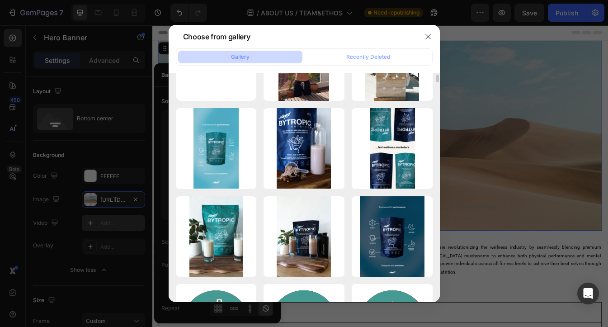
scroll to position [0, 0]
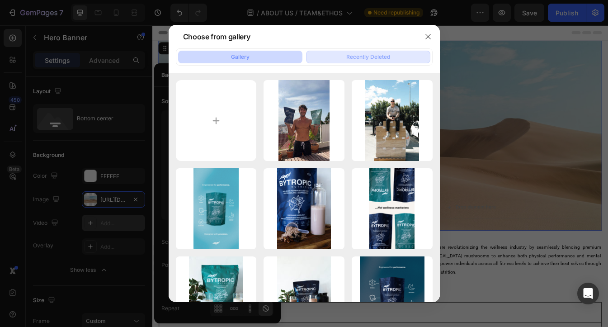
click at [383, 57] on div "Recently Deleted" at bounding box center [368, 57] width 44 height 8
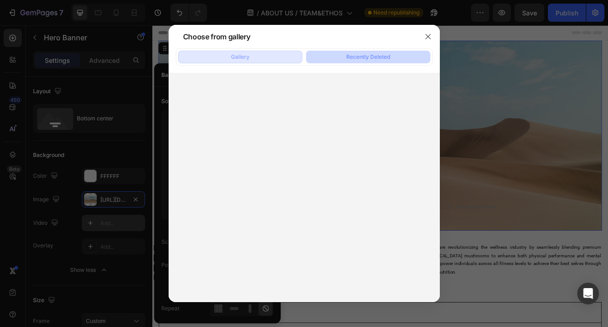
click at [266, 54] on button "Gallery" at bounding box center [240, 57] width 124 height 13
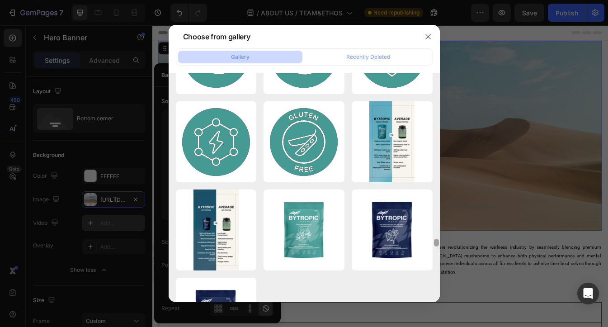
scroll to position [6206, 0]
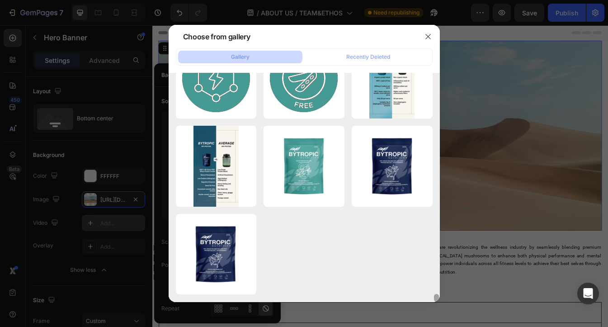
drag, startPoint x: 437, startPoint y: 77, endPoint x: 409, endPoint y: 303, distance: 227.9
click at [409, 303] on div "Choose from gallery Gallery Recently Deleted IMG_4352.JPG 1807.97 kb 2fac6edb-b…" at bounding box center [304, 163] width 608 height 327
click at [460, 280] on div at bounding box center [304, 163] width 608 height 327
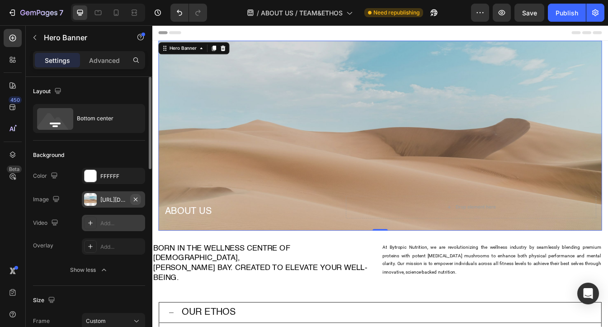
click at [136, 199] on icon "button" at bounding box center [136, 199] width 4 height 4
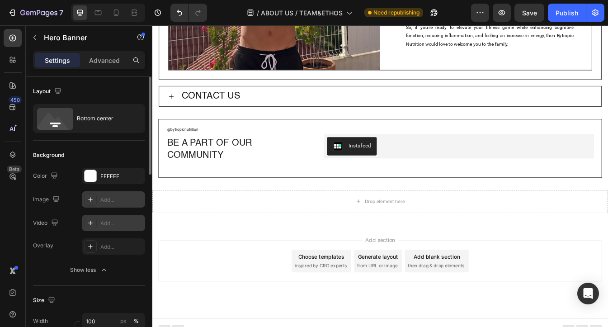
scroll to position [947, 0]
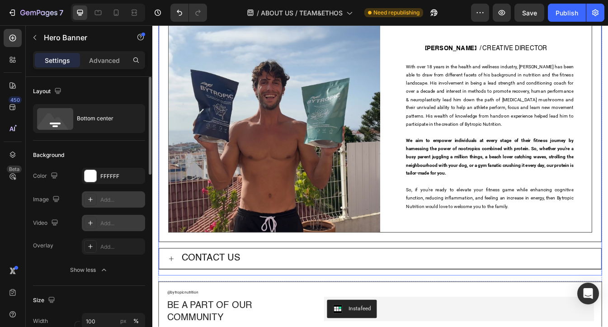
click at [261, 299] on div "CONTACT US" at bounding box center [431, 303] width 490 height 17
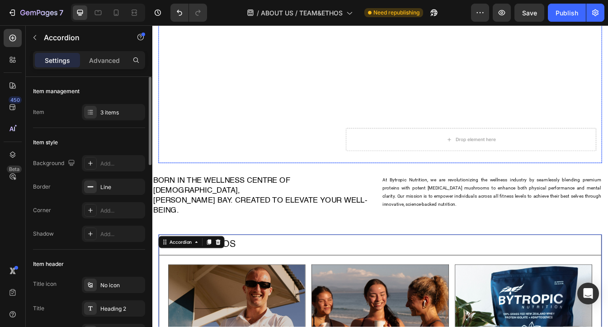
scroll to position [74, 0]
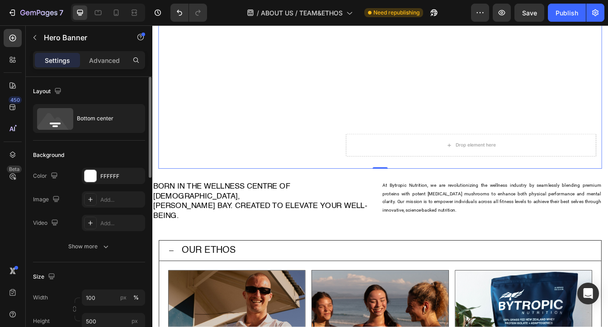
click at [316, 96] on div "Background Image" at bounding box center [424, 83] width 528 height 226
click at [120, 204] on div "Add..." at bounding box center [121, 200] width 43 height 8
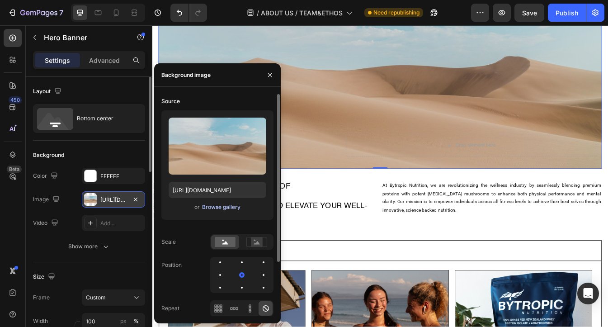
click at [217, 208] on div "Browse gallery" at bounding box center [221, 207] width 38 height 8
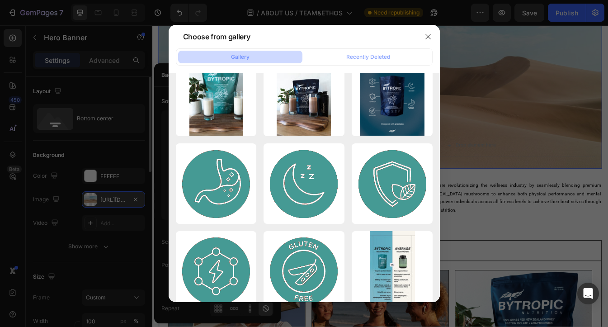
scroll to position [5024, 0]
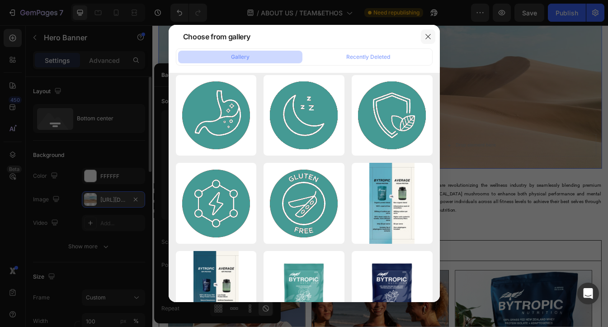
click at [430, 35] on icon "button" at bounding box center [428, 36] width 5 height 5
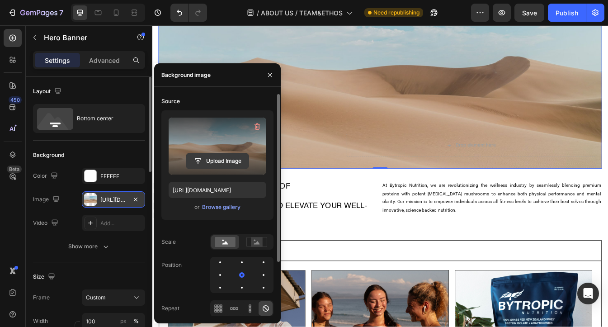
click at [217, 156] on input "file" at bounding box center [217, 160] width 62 height 15
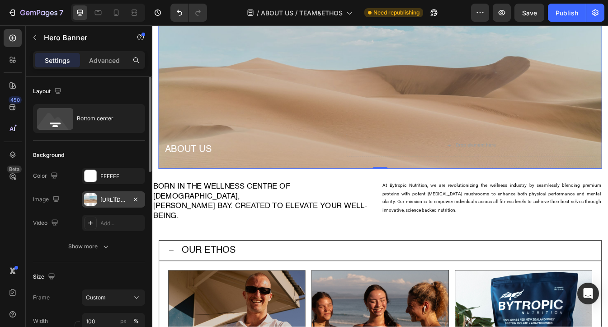
click at [422, 100] on div "Background Image" at bounding box center [424, 83] width 528 height 226
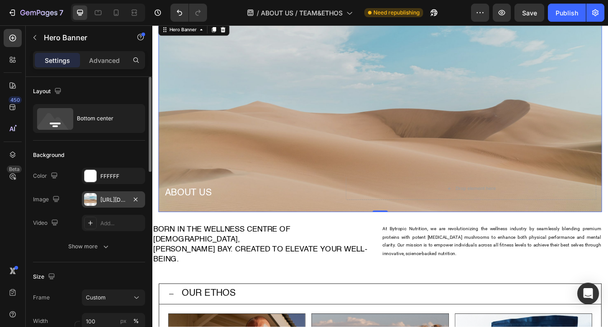
scroll to position [0, 0]
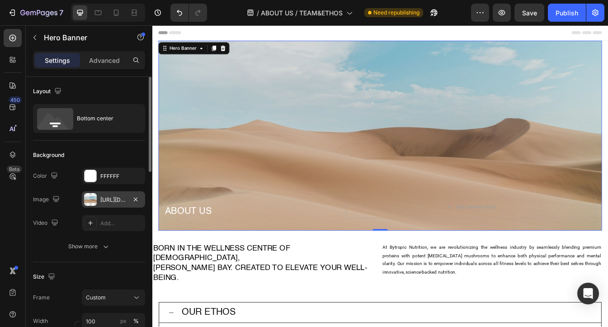
click at [104, 201] on div "https://cdn.shopify.com/s/files/1/2005/9307/files/background_settings.jpg" at bounding box center [113, 200] width 26 height 8
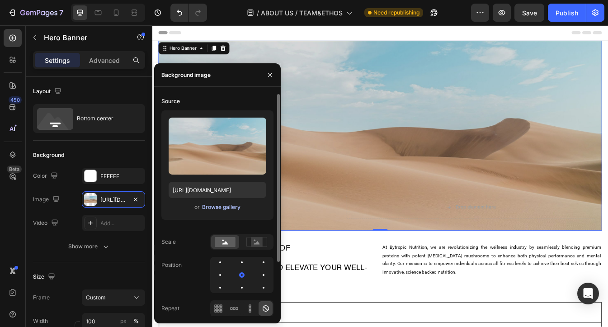
click at [218, 209] on div "Browse gallery" at bounding box center [221, 207] width 38 height 8
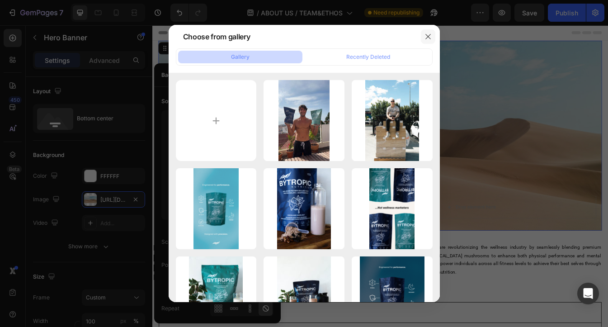
click at [429, 41] on button "button" at bounding box center [428, 36] width 14 height 14
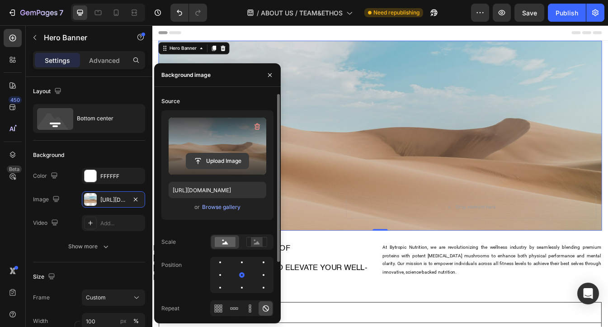
click at [212, 163] on input "file" at bounding box center [217, 160] width 62 height 15
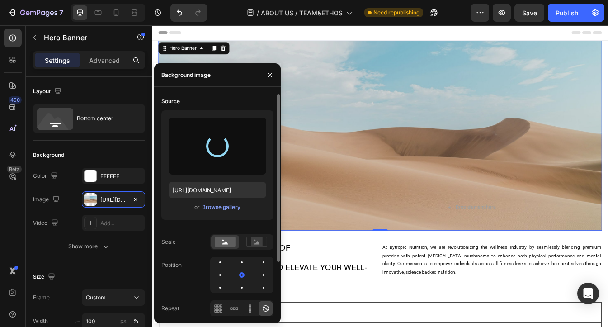
type input "https://cdn.shopify.com/s/files/1/0637/3582/4553/files/gempages_550975774753031…"
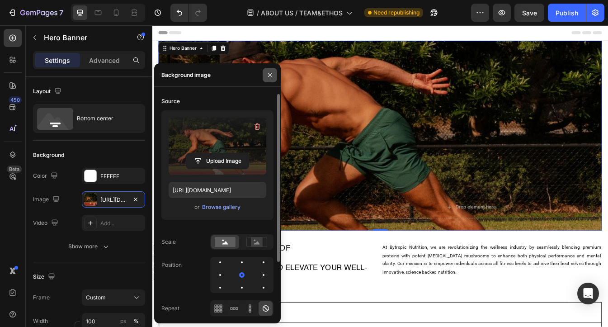
click at [269, 74] on icon "button" at bounding box center [270, 75] width 4 height 4
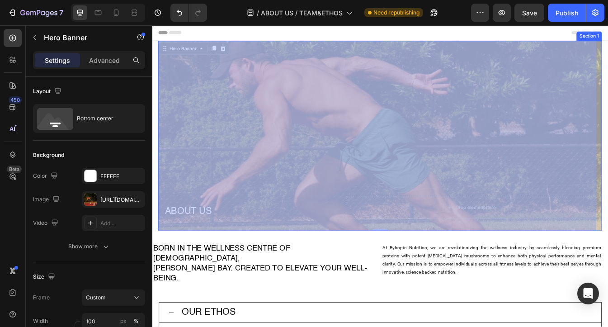
drag, startPoint x: 348, startPoint y: 188, endPoint x: 342, endPoint y: 155, distance: 33.5
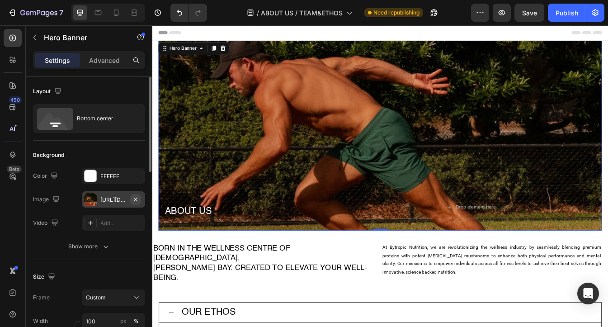
click at [134, 199] on icon "button" at bounding box center [135, 199] width 7 height 7
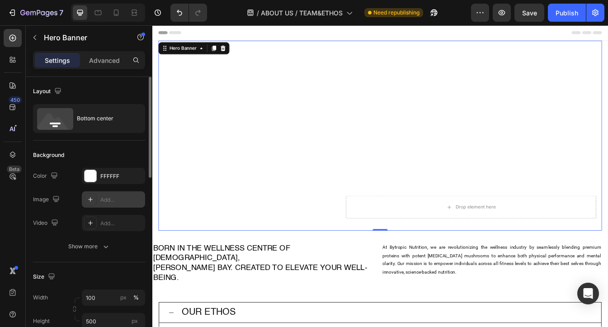
click at [105, 198] on div "Add..." at bounding box center [121, 200] width 43 height 8
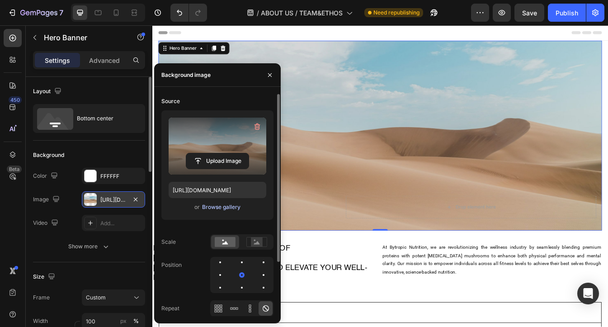
click at [218, 204] on div "Browse gallery" at bounding box center [221, 207] width 38 height 8
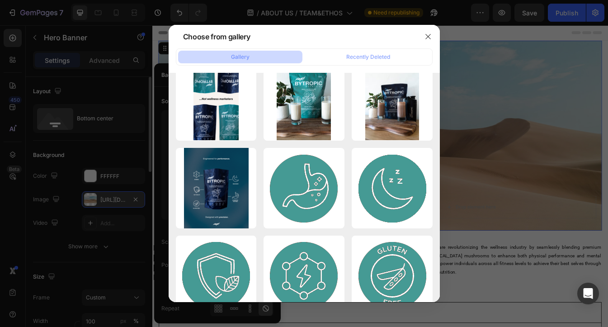
scroll to position [6206, 0]
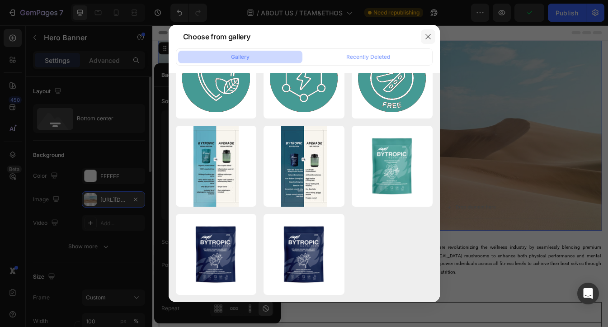
click at [430, 36] on icon "button" at bounding box center [428, 36] width 7 height 7
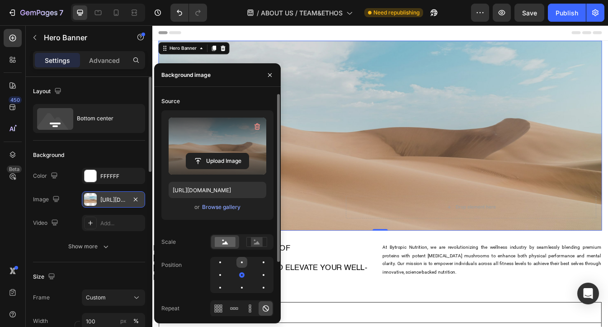
click at [258, 266] on div at bounding box center [263, 262] width 11 height 11
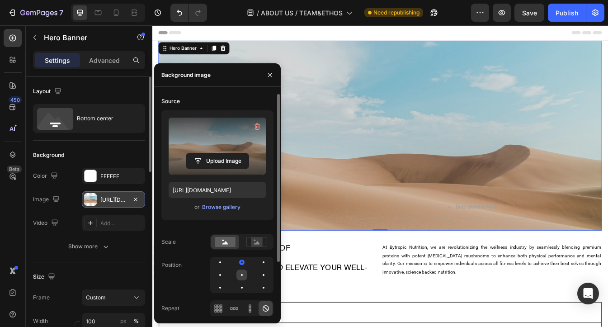
click at [258, 273] on div at bounding box center [263, 275] width 11 height 11
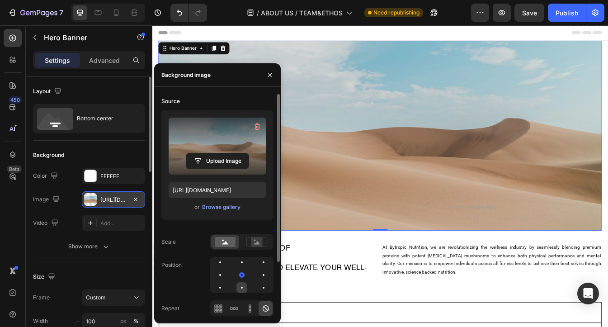
click at [258, 289] on div at bounding box center [263, 287] width 11 height 11
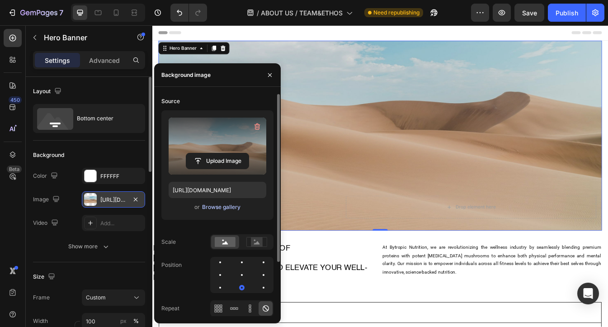
click at [226, 206] on div "Browse gallery" at bounding box center [221, 207] width 38 height 8
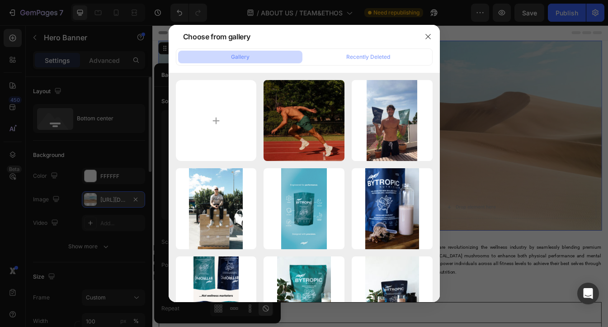
click at [0, 0] on div "23.jpg 246.11 kb" at bounding box center [0, 0] width 0 height 0
type input "https://cdn.shopify.com/s/files/1/0637/3582/4553/files/gempages_550975774753031…"
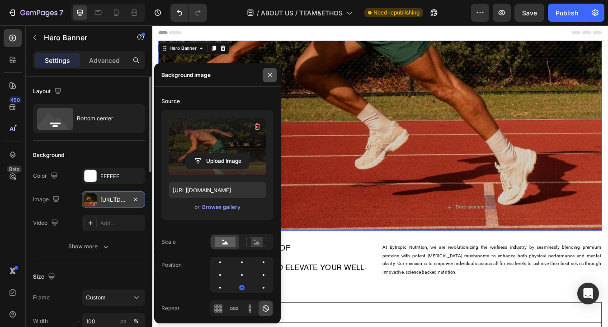
click at [269, 76] on icon "button" at bounding box center [270, 75] width 4 height 4
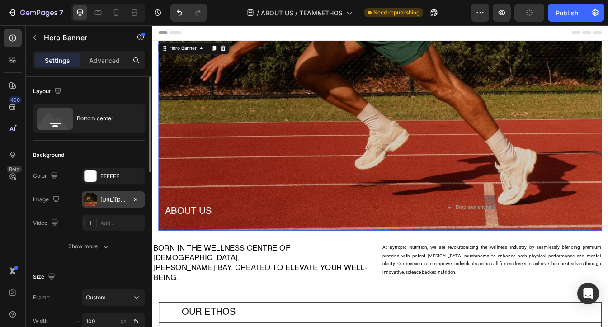
click at [400, 161] on div "Background Image" at bounding box center [424, 157] width 528 height 226
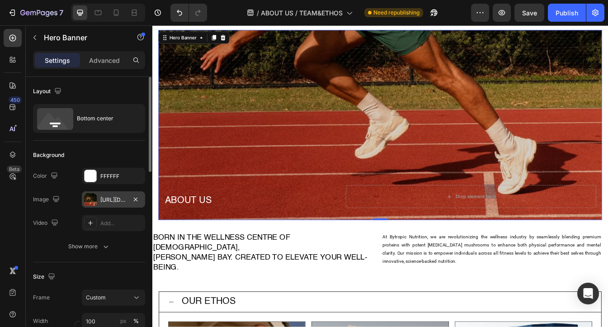
scroll to position [7, 0]
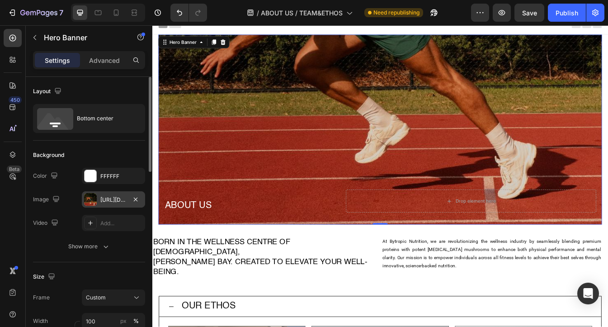
click at [110, 201] on div "https://cdn.shopify.com/s/files/1/0637/3582/4553/files/gempages_550975774753031…" at bounding box center [113, 200] width 26 height 8
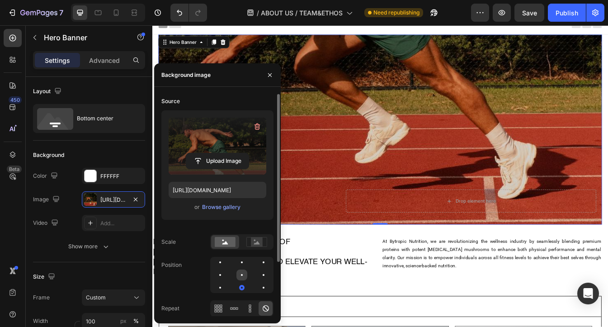
click at [258, 276] on div at bounding box center [263, 275] width 11 height 11
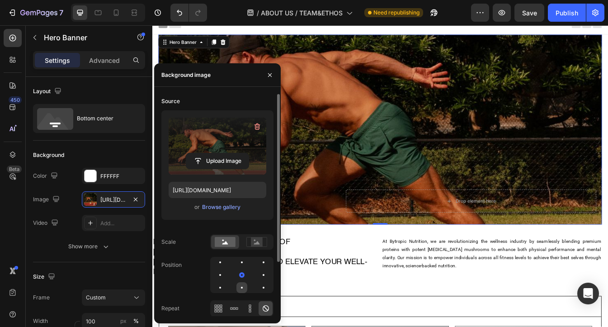
click at [258, 291] on div at bounding box center [263, 287] width 11 height 11
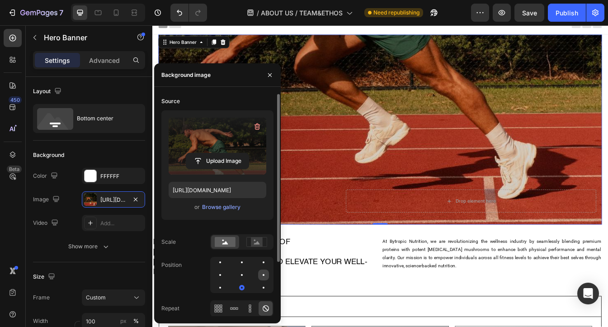
click at [226, 282] on div at bounding box center [220, 287] width 11 height 11
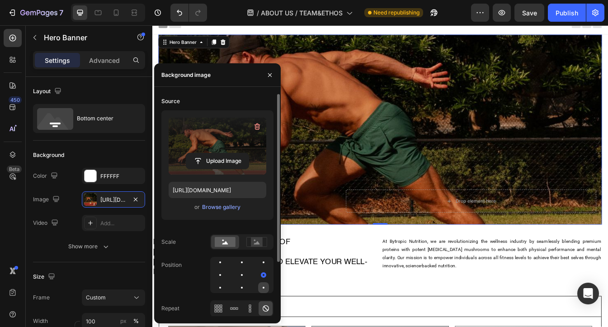
click at [267, 287] on div at bounding box center [263, 287] width 11 height 11
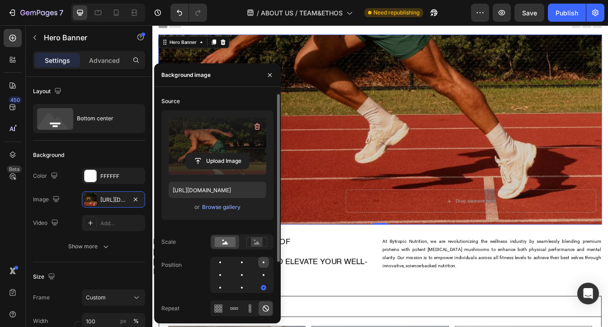
click at [226, 270] on div at bounding box center [220, 275] width 11 height 11
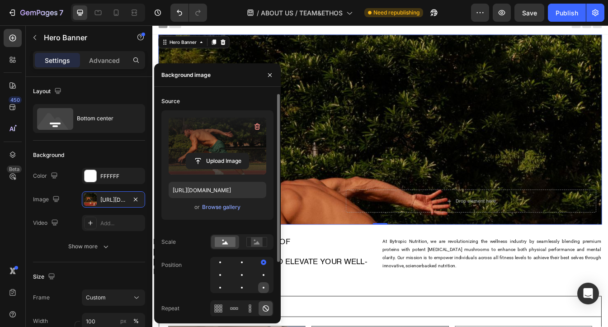
click at [265, 290] on div at bounding box center [263, 287] width 11 height 11
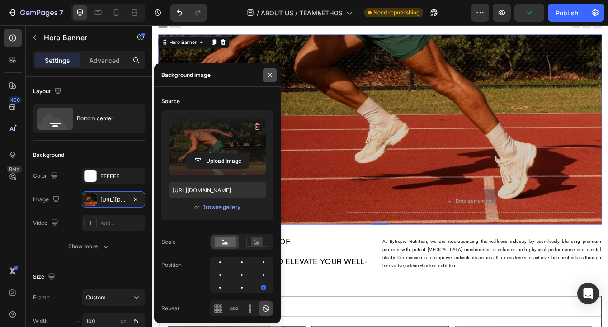
click at [269, 72] on icon "button" at bounding box center [269, 74] width 7 height 7
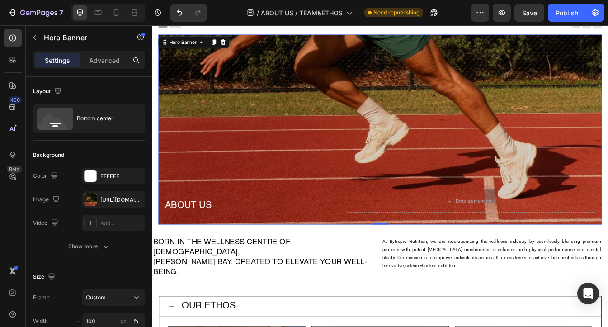
click at [298, 89] on div "Background Image" at bounding box center [424, 150] width 528 height 226
click at [114, 199] on div "https://cdn.shopify.com/s/files/1/0637/3582/4553/files/gempages_550975774753031…" at bounding box center [113, 200] width 26 height 8
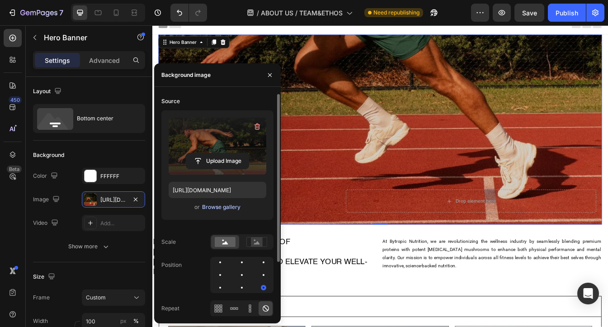
click at [223, 207] on div "Browse gallery" at bounding box center [221, 207] width 38 height 8
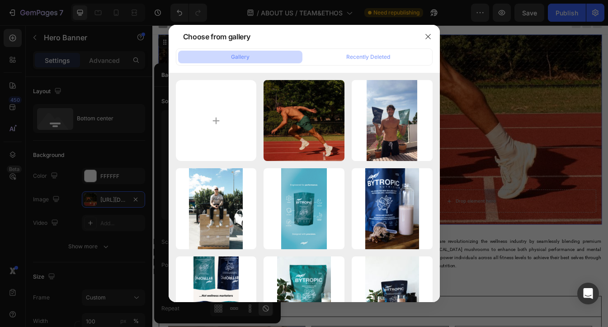
click at [427, 37] on icon "button" at bounding box center [428, 36] width 7 height 7
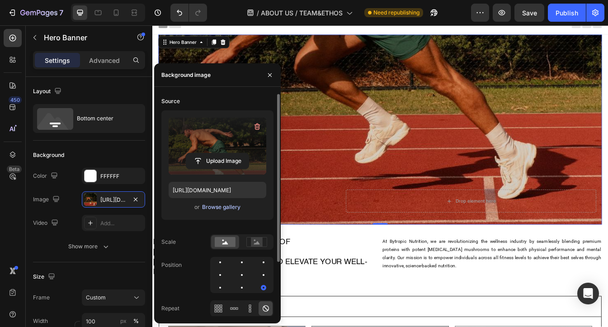
click at [216, 209] on div "Browse gallery" at bounding box center [221, 207] width 38 height 8
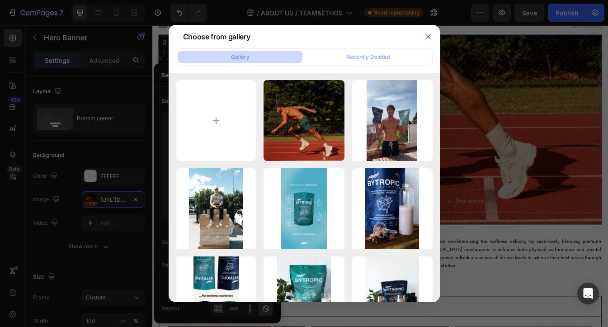
click at [204, 138] on input "file" at bounding box center [216, 120] width 81 height 81
type input "C:\fakepath\DSC07420.jpg"
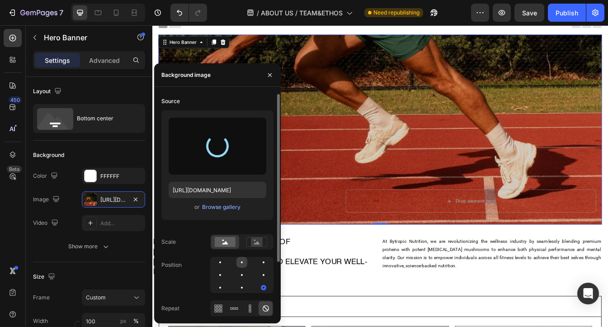
type input "https://cdn.shopify.com/s/files/1/0637/3582/4553/files/gempages_550975774753031…"
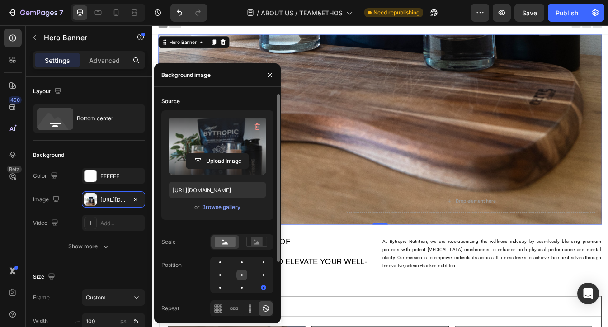
click at [258, 279] on div at bounding box center [263, 275] width 11 height 11
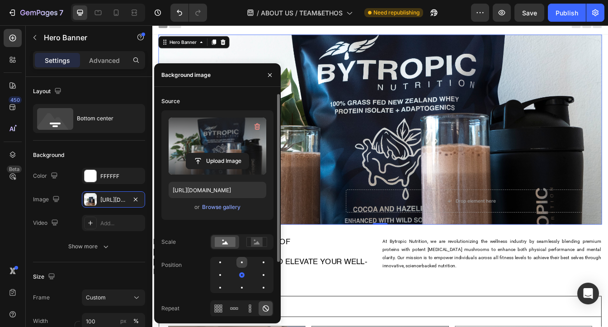
click at [258, 265] on div at bounding box center [263, 262] width 11 height 11
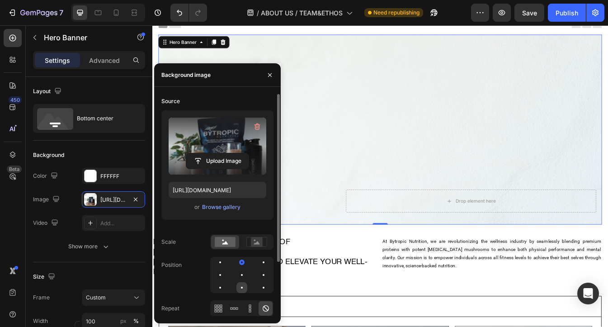
click at [242, 288] on div at bounding box center [242, 288] width 2 height 2
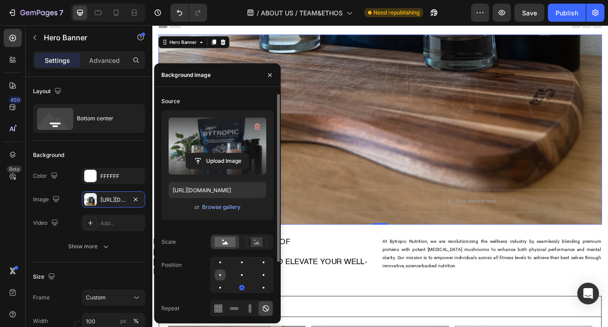
click at [220, 275] on div at bounding box center [220, 275] width 2 height 2
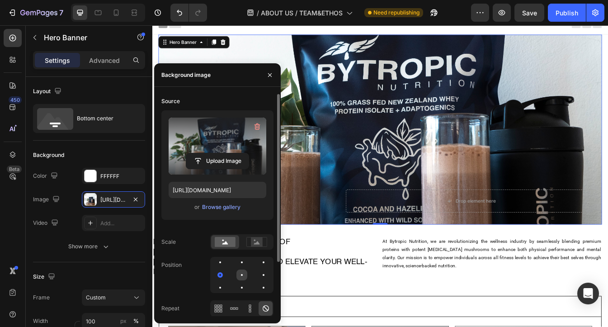
click at [258, 278] on div at bounding box center [263, 275] width 11 height 11
click at [226, 282] on div at bounding box center [220, 287] width 11 height 11
click at [268, 71] on button "button" at bounding box center [270, 75] width 14 height 14
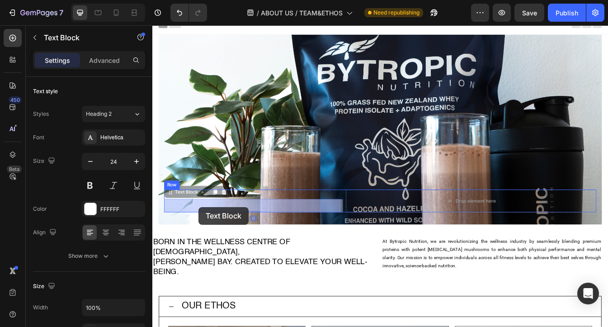
drag, startPoint x: 189, startPoint y: 241, endPoint x: 198, endPoint y: 238, distance: 9.3
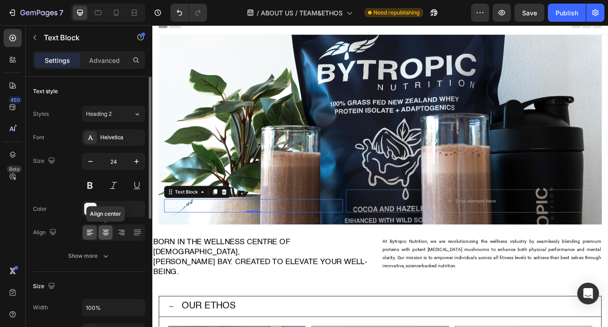
click at [103, 234] on icon at bounding box center [105, 232] width 9 height 9
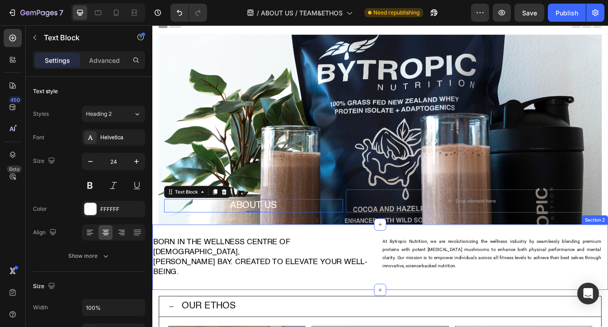
click at [338, 317] on div "Born in the wellness centre of Australia, Byron Bay. Created to elevate your we…" at bounding box center [287, 301] width 270 height 49
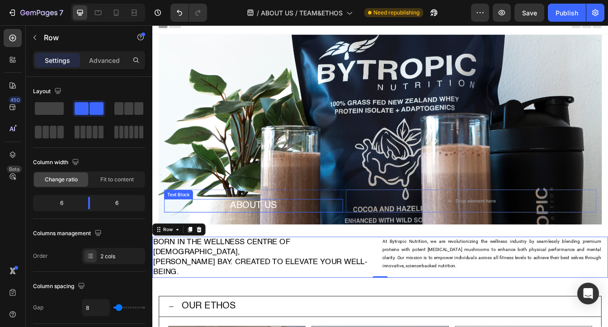
click at [285, 230] on div "ABOUT US Text Block" at bounding box center [272, 234] width 213 height 27
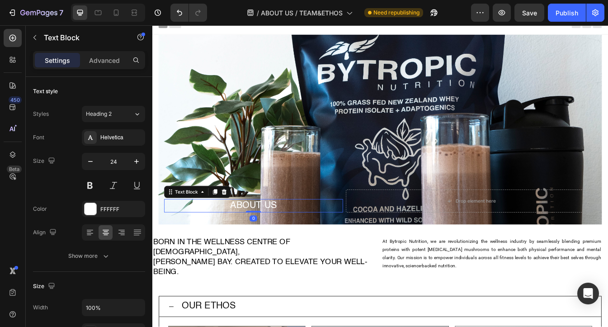
click at [295, 239] on p "ABOUT US" at bounding box center [272, 240] width 211 height 14
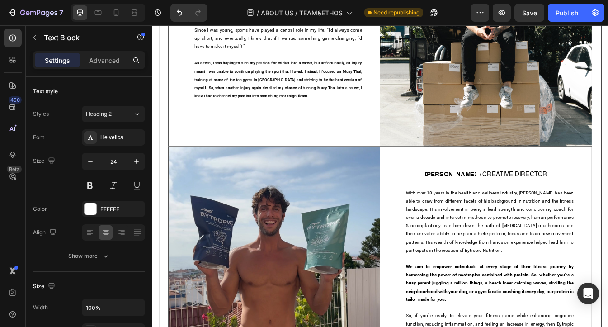
scroll to position [611, 0]
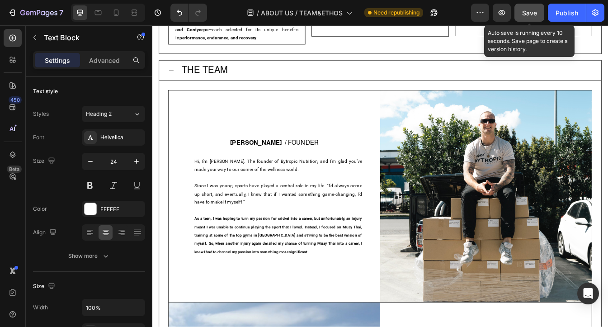
click at [528, 19] on button "Save" at bounding box center [530, 13] width 30 height 18
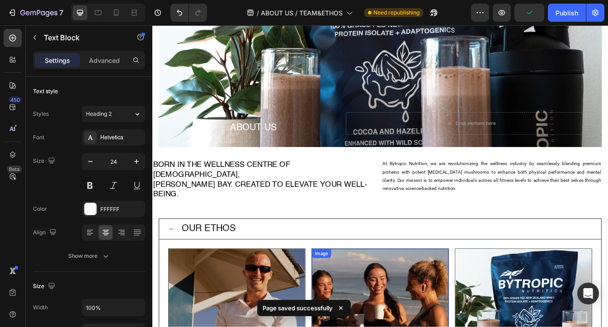
scroll to position [0, 0]
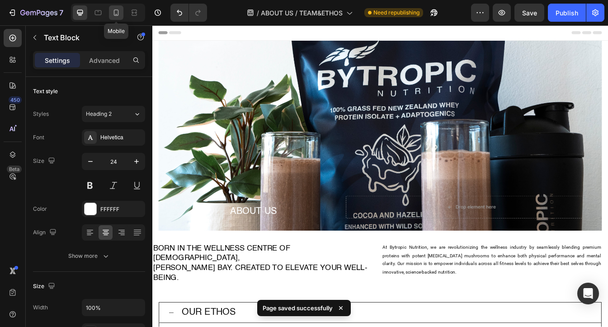
click at [118, 11] on icon at bounding box center [116, 12] width 9 height 9
type input "20"
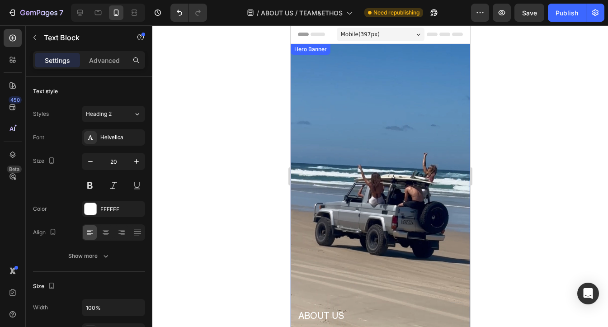
click at [360, 154] on div "Background Image" at bounding box center [380, 193] width 180 height 299
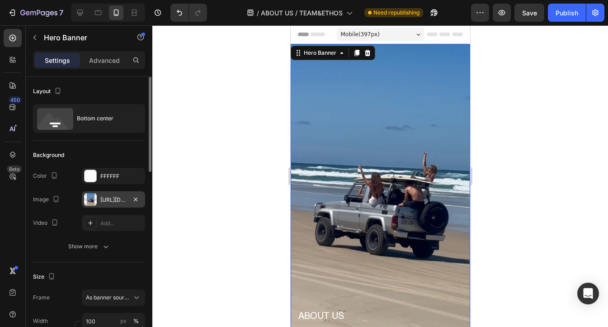
click at [112, 200] on div "https://cdn.shopify.com/s/files/1/0637/3582/4553/files/gempages_550975774753031…" at bounding box center [113, 200] width 26 height 8
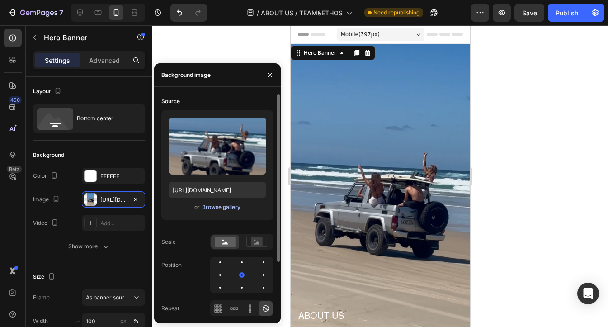
click at [220, 207] on div "Browse gallery" at bounding box center [221, 207] width 38 height 8
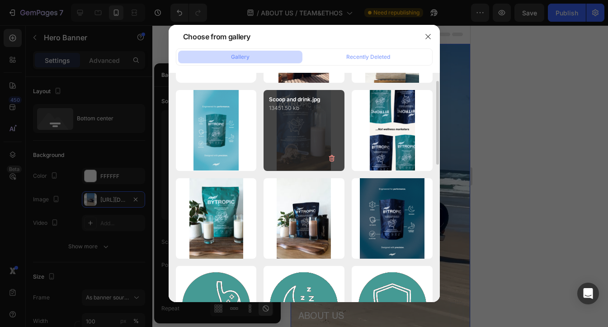
scroll to position [79, 0]
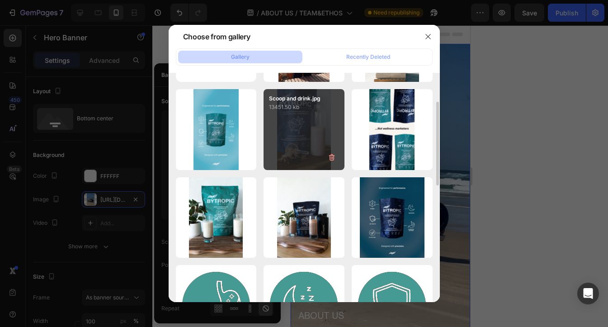
click at [310, 124] on div "Scoop and drink.jpg 13451.50 kb" at bounding box center [304, 129] width 81 height 81
type input "https://cdn.shopify.com/s/files/1/0637/3582/4553/files/gempages_550975774753031…"
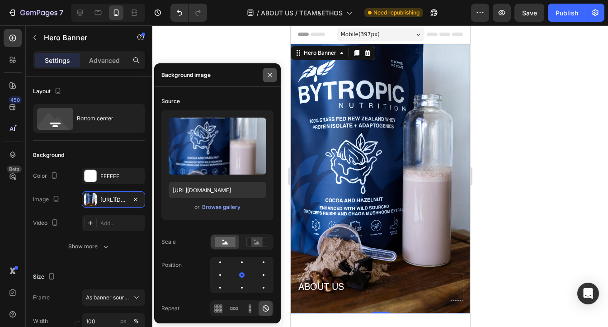
click at [271, 75] on icon "button" at bounding box center [269, 74] width 7 height 7
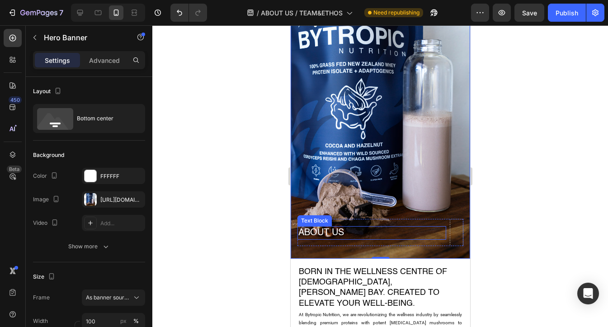
scroll to position [62, 0]
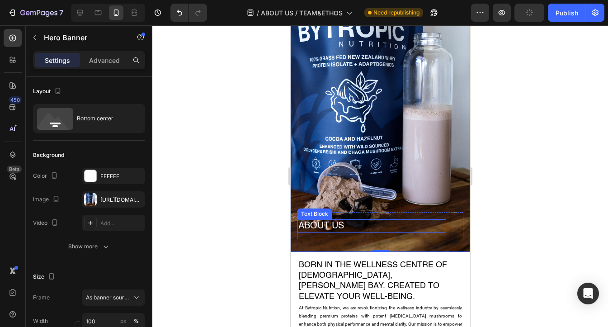
click at [325, 220] on p "ABOUT US" at bounding box center [371, 226] width 147 height 12
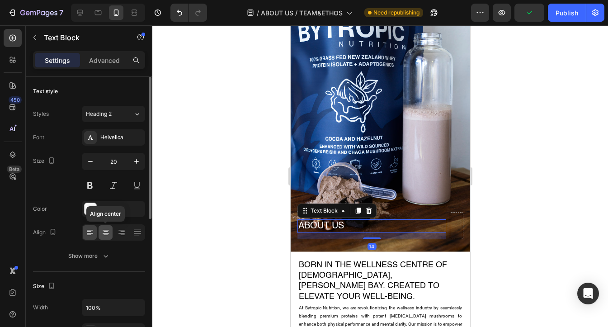
click at [103, 235] on icon at bounding box center [105, 232] width 9 height 9
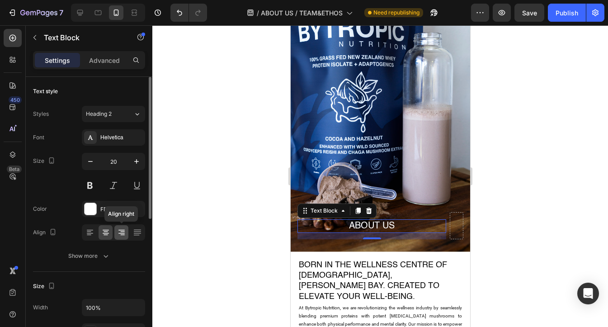
click at [123, 233] on icon at bounding box center [121, 232] width 9 height 9
click at [86, 234] on icon at bounding box center [89, 232] width 9 height 9
click at [125, 232] on icon at bounding box center [121, 232] width 9 height 9
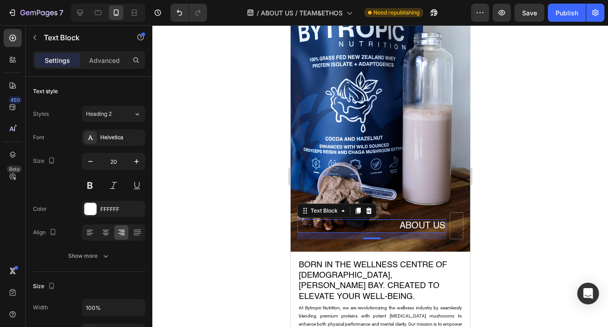
click at [245, 205] on div at bounding box center [380, 176] width 456 height 302
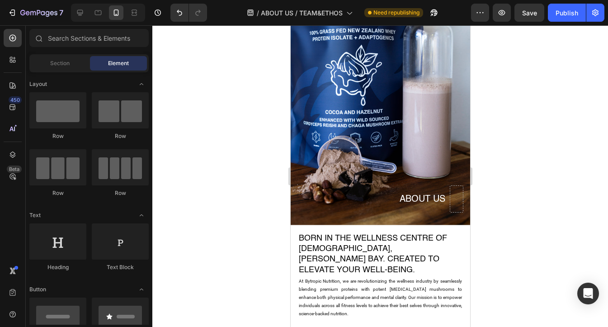
scroll to position [101, 0]
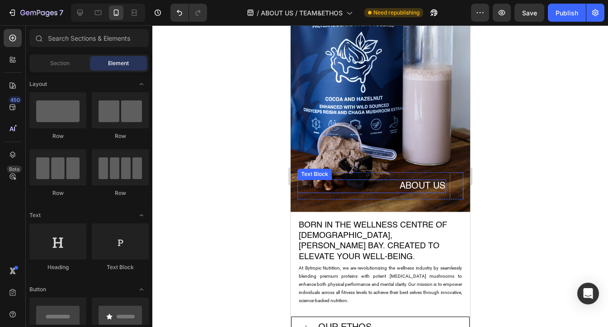
click at [420, 180] on p "ABOUT US" at bounding box center [371, 186] width 147 height 12
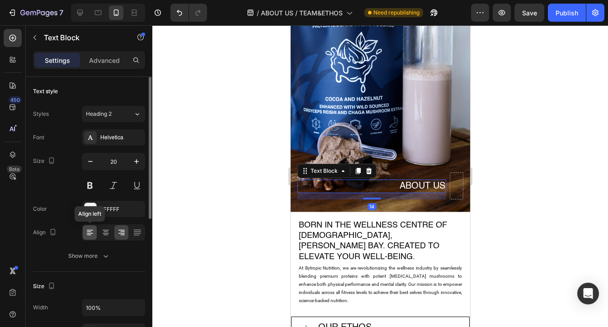
click at [83, 233] on div at bounding box center [90, 232] width 14 height 14
click at [104, 232] on icon at bounding box center [105, 232] width 9 height 9
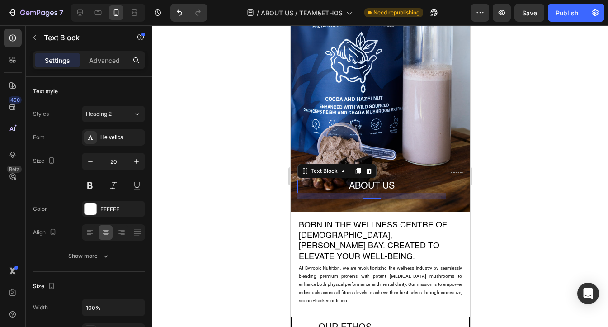
click at [238, 146] on div at bounding box center [380, 176] width 456 height 302
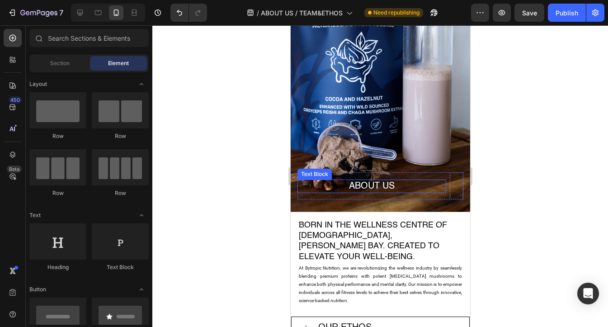
click at [389, 180] on p "ABOUT US" at bounding box center [371, 186] width 147 height 12
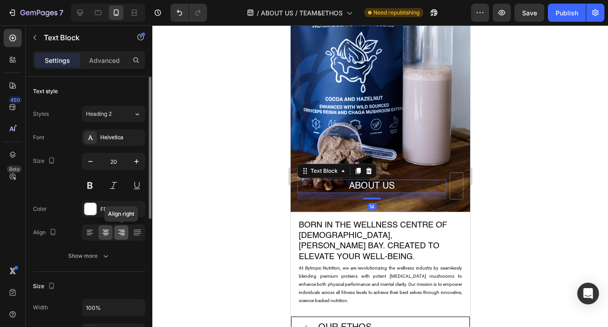
click at [120, 235] on icon at bounding box center [121, 232] width 9 height 9
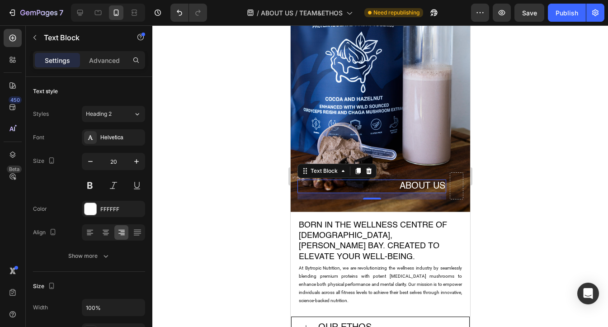
click at [252, 89] on div at bounding box center [380, 176] width 456 height 302
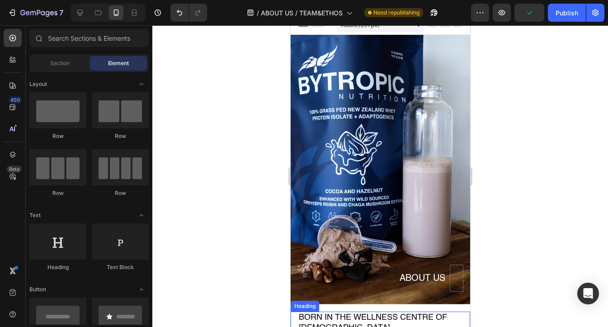
scroll to position [0, 0]
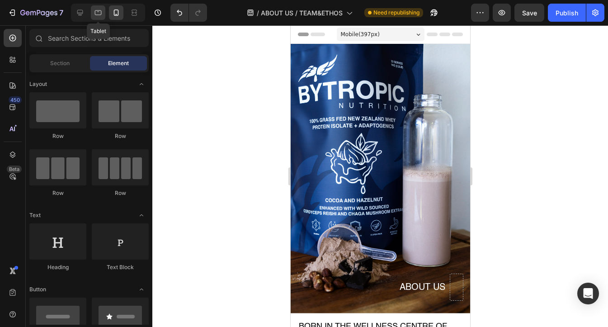
click at [100, 11] on icon at bounding box center [98, 12] width 9 height 9
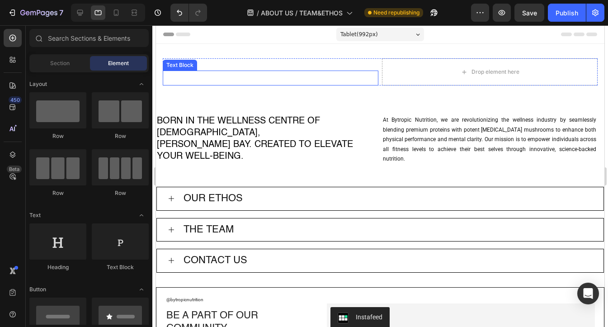
click at [273, 74] on p "ABOUT US" at bounding box center [271, 77] width 214 height 13
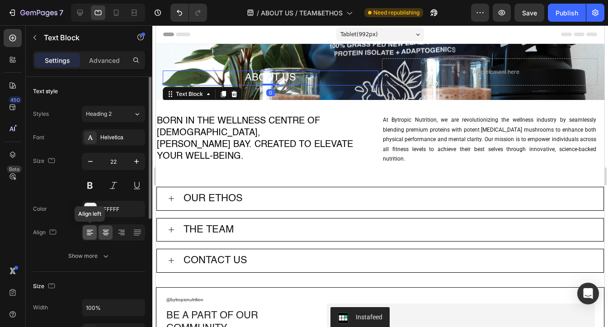
click at [90, 232] on icon at bounding box center [89, 232] width 9 height 9
click at [123, 232] on icon at bounding box center [121, 232] width 9 height 9
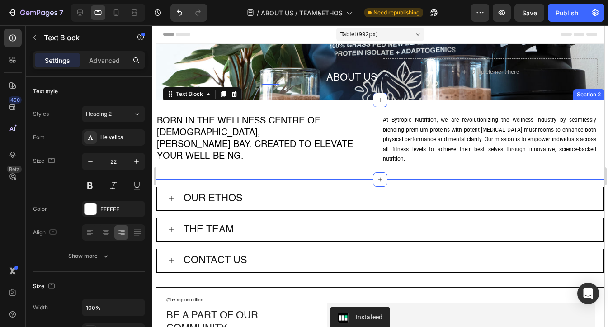
click at [390, 171] on div "Born in the wellness centre of Australia, Byron Bay. Created to elevate your we…" at bounding box center [380, 140] width 449 height 80
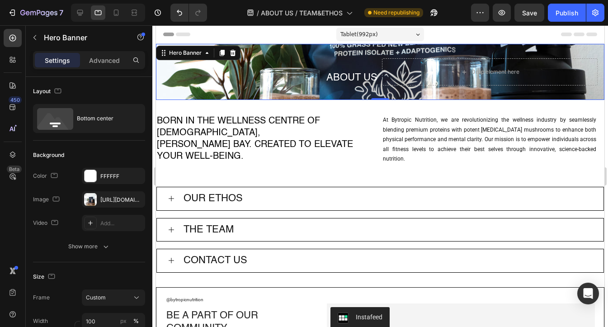
click at [288, 57] on div "ABOUT US Text Block Drop element here Row" at bounding box center [380, 72] width 449 height 56
click at [103, 200] on div "https://cdn.shopify.com/s/files/1/0637/3582/4553/files/gempages_550975774753031…" at bounding box center [113, 200] width 26 height 8
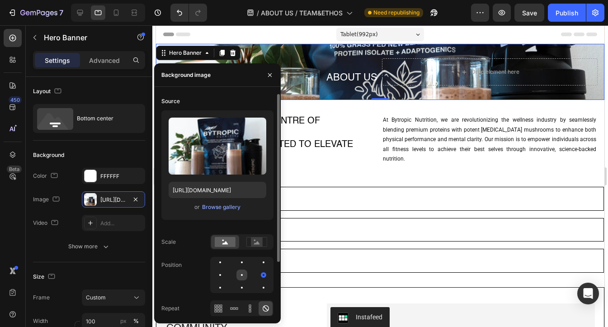
click at [258, 275] on div at bounding box center [263, 275] width 11 height 11
click at [258, 291] on div at bounding box center [263, 287] width 11 height 11
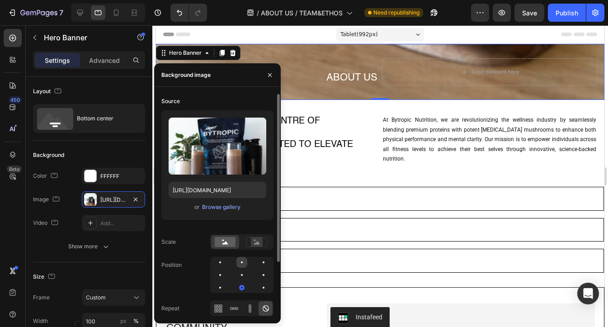
click at [258, 263] on div at bounding box center [263, 262] width 11 height 11
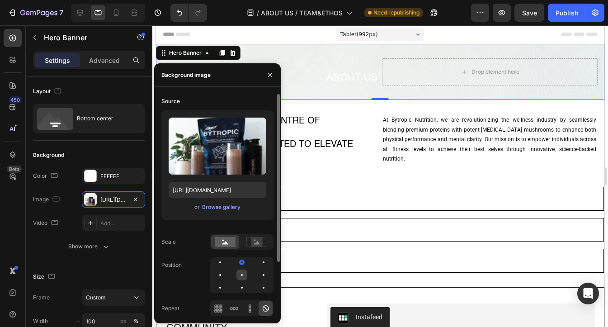
click at [258, 276] on div at bounding box center [263, 275] width 11 height 11
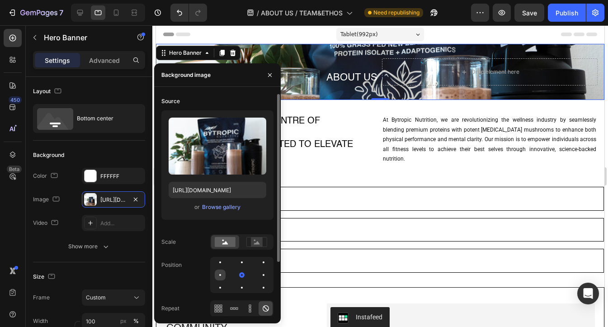
click at [237, 271] on div at bounding box center [242, 275] width 11 height 11
click at [258, 274] on div at bounding box center [263, 275] width 11 height 11
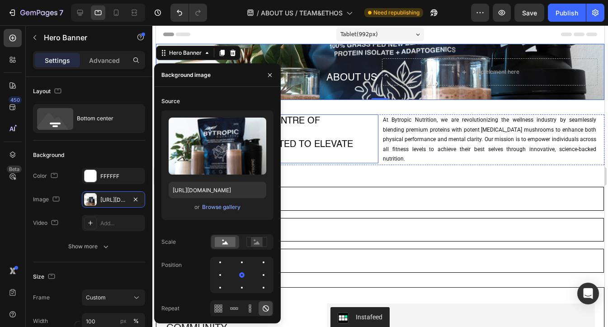
click at [352, 121] on h2 "Born in the wellness centre of Australia, Byron Bay. Created to elevate your we…" at bounding box center [267, 138] width 223 height 49
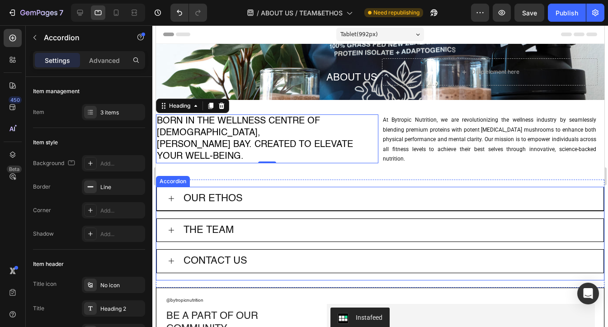
click at [318, 196] on div "OUR ETHOS" at bounding box center [387, 199] width 411 height 16
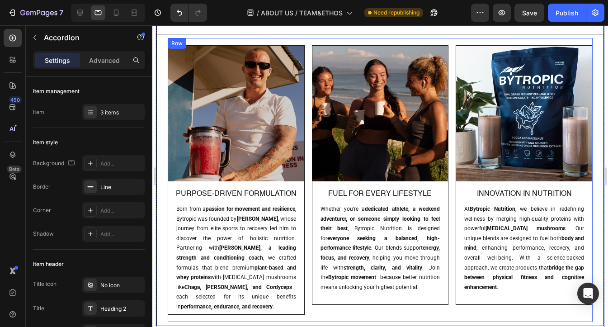
scroll to position [337, 0]
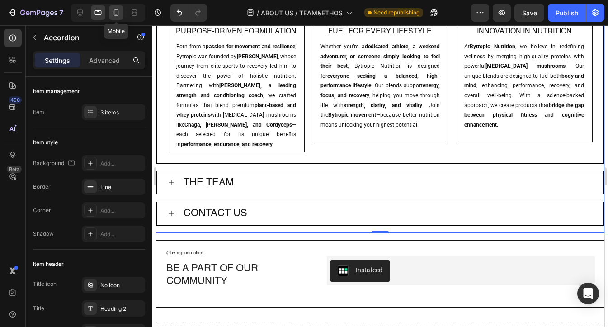
click at [121, 10] on div at bounding box center [116, 12] width 14 height 14
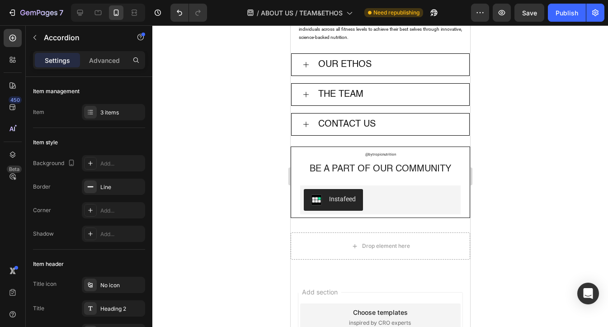
scroll to position [360, 0]
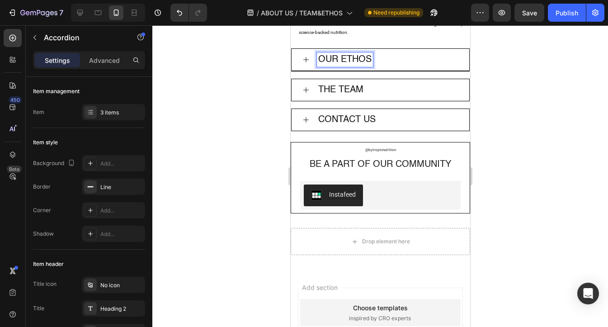
click at [348, 56] on p "OUR ETHOS" at bounding box center [344, 60] width 53 height 12
click at [395, 57] on div "OUR ETHOS" at bounding box center [388, 59] width 142 height 14
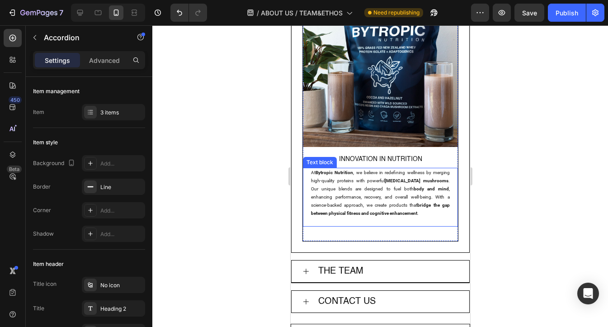
scroll to position [961, 0]
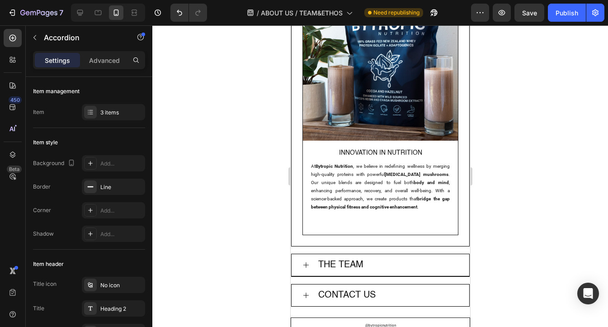
click at [380, 258] on div "THE TEAM" at bounding box center [388, 265] width 142 height 14
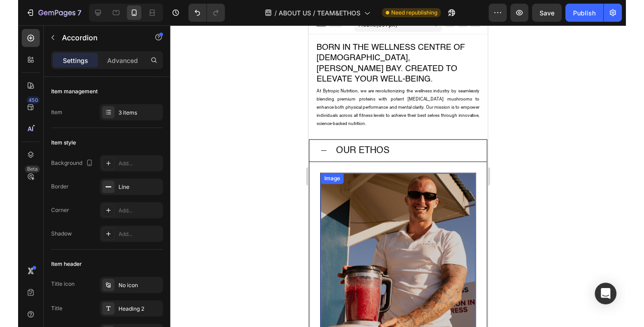
scroll to position [0, 0]
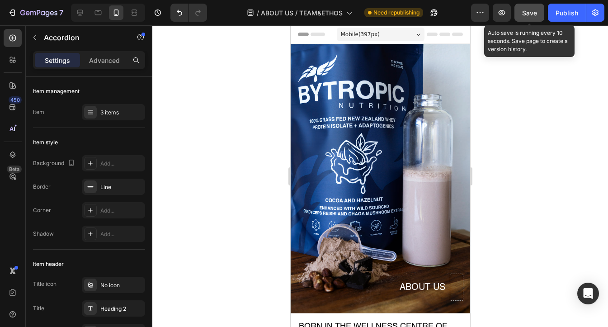
click at [527, 19] on button "Save" at bounding box center [530, 13] width 30 height 18
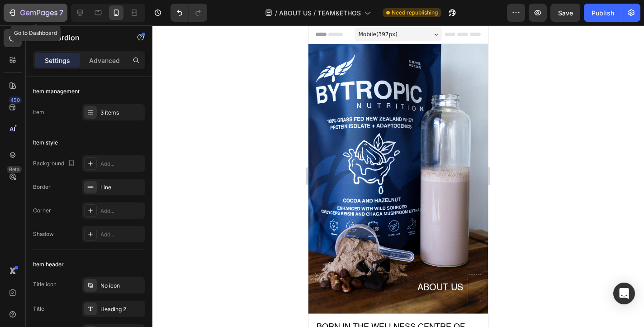
click at [30, 12] on icon "button" at bounding box center [32, 13] width 5 height 4
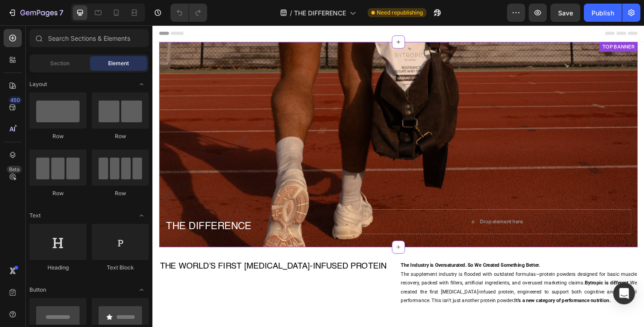
click at [346, 146] on div "Background Image" at bounding box center [424, 157] width 528 height 226
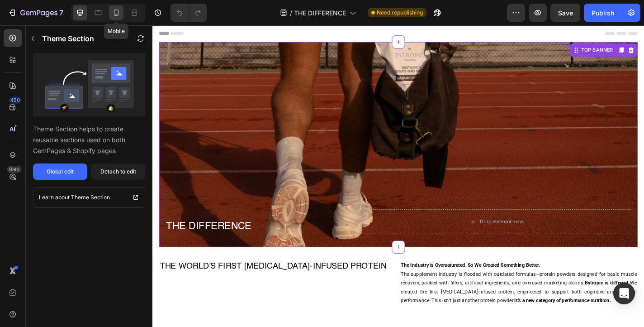
click at [113, 12] on icon at bounding box center [116, 12] width 9 height 9
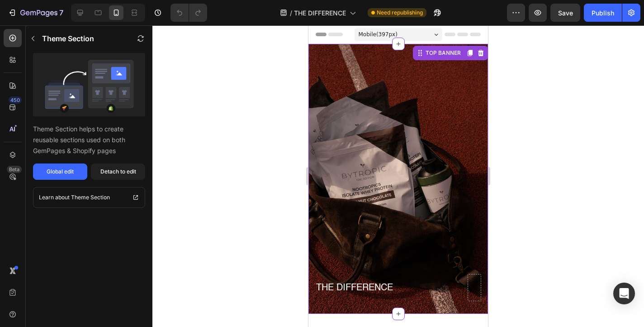
click at [400, 161] on div "Background Image" at bounding box center [398, 179] width 180 height 270
click at [69, 10] on div at bounding box center [106, 13] width 78 height 18
click at [80, 13] on icon at bounding box center [80, 13] width 6 height 6
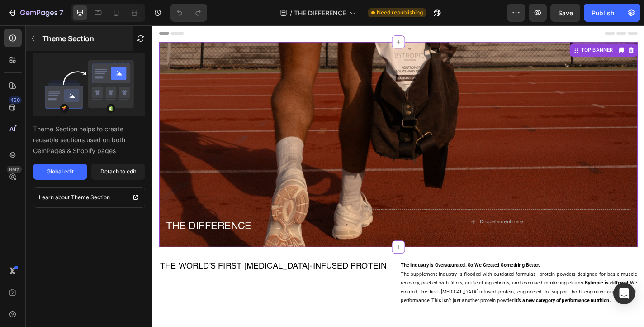
click at [34, 38] on icon "button" at bounding box center [32, 38] width 7 height 7
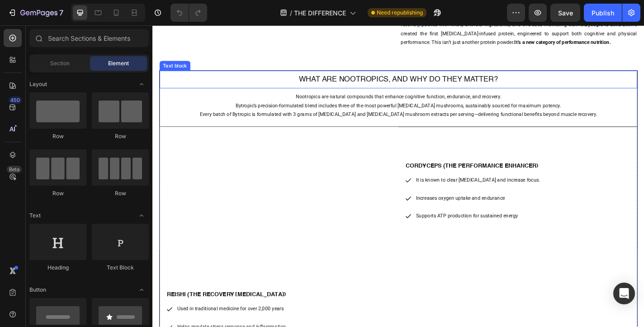
scroll to position [90, 0]
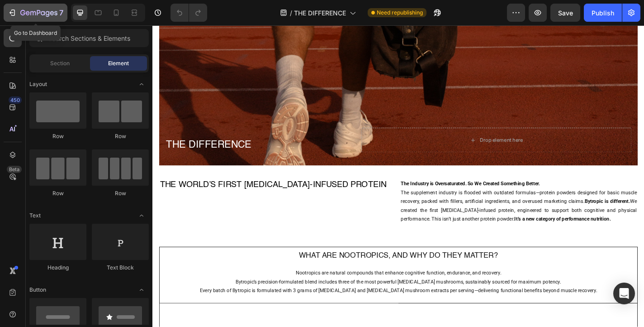
click at [14, 12] on icon "button" at bounding box center [12, 12] width 9 height 9
